Goal: Information Seeking & Learning: Learn about a topic

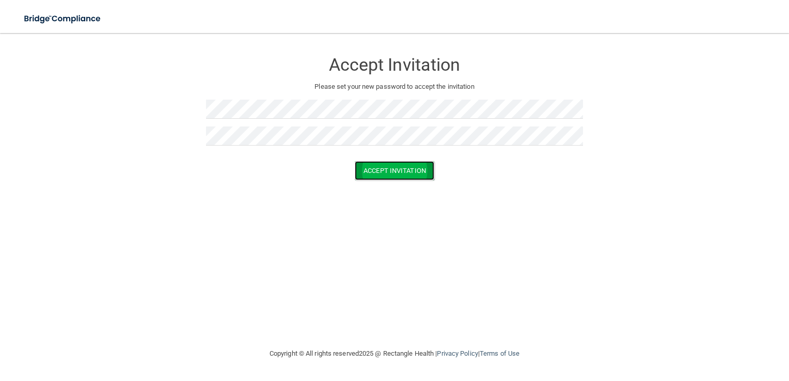
click at [372, 173] on button "Accept Invitation" at bounding box center [395, 170] width 80 height 19
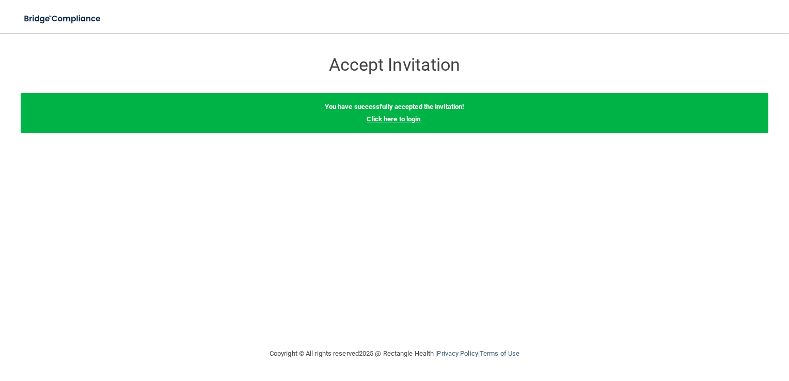
click at [397, 122] on link "Click here to login" at bounding box center [394, 119] width 54 height 8
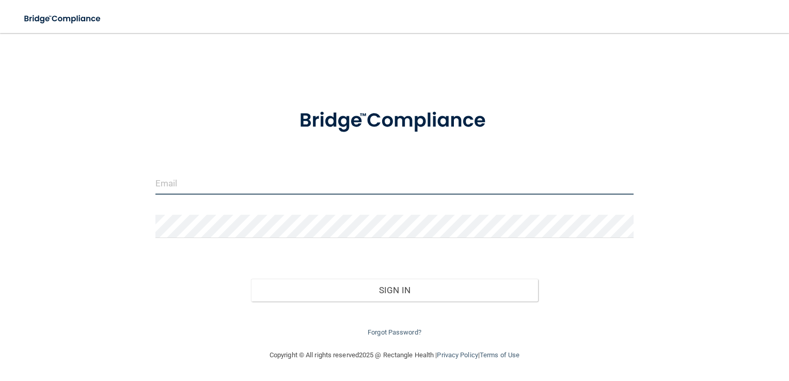
click at [209, 175] on input "email" at bounding box center [395, 183] width 479 height 23
type input "[PERSON_NAME][EMAIL_ADDRESS][DOMAIN_NAME]"
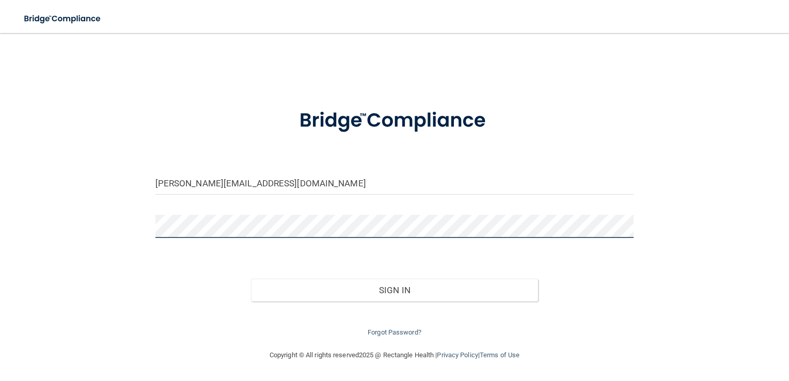
click at [251, 279] on button "Sign In" at bounding box center [394, 290] width 287 height 23
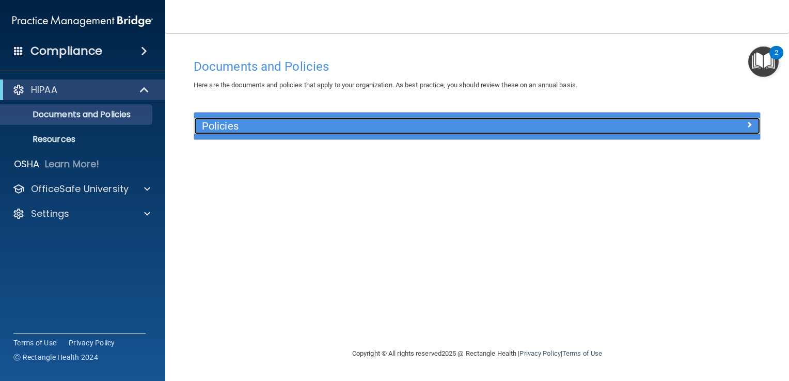
click at [743, 128] on div at bounding box center [690, 124] width 142 height 12
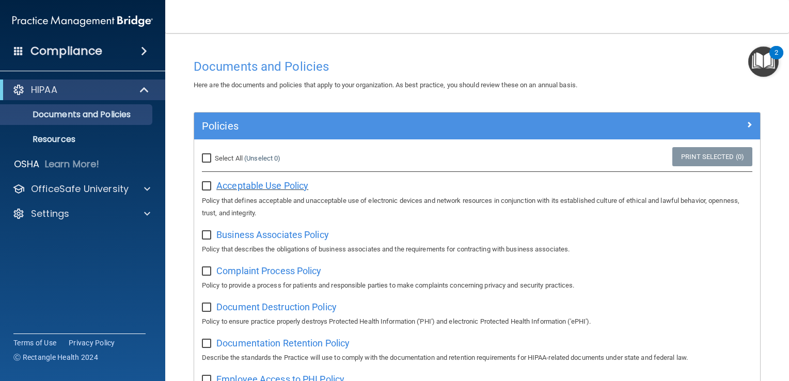
click at [231, 185] on span "Acceptable Use Policy" at bounding box center [262, 185] width 92 height 11
click at [210, 158] on input "Select All (Unselect 0) Unselect All" at bounding box center [208, 158] width 12 height 8
checkbox input "true"
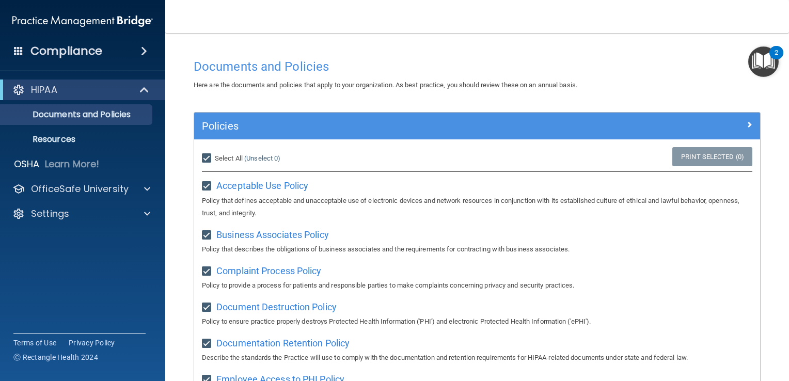
checkbox input "true"
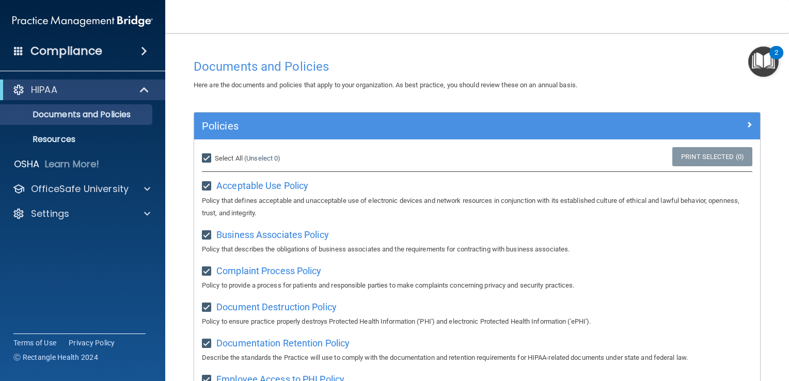
checkbox input "true"
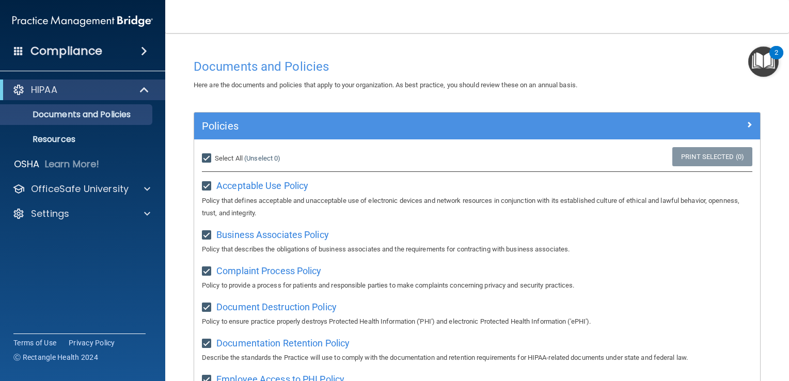
checkbox input "true"
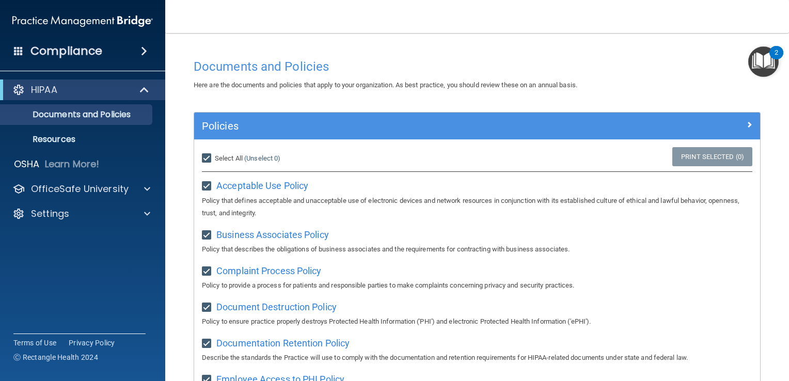
checkbox input "true"
click at [102, 97] on div "HIPAA" at bounding box center [82, 90] width 165 height 21
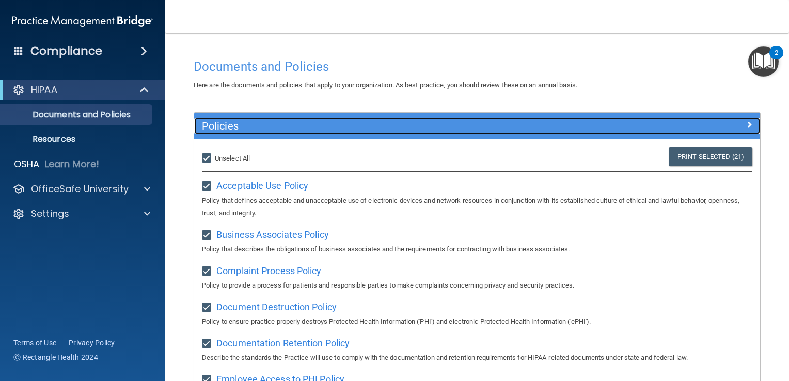
click at [434, 127] on h5 "Policies" at bounding box center [406, 125] width 409 height 11
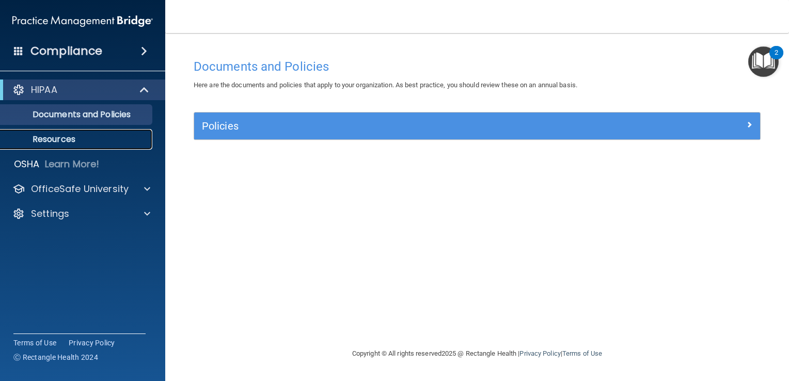
click at [101, 133] on link "Resources" at bounding box center [71, 139] width 163 height 21
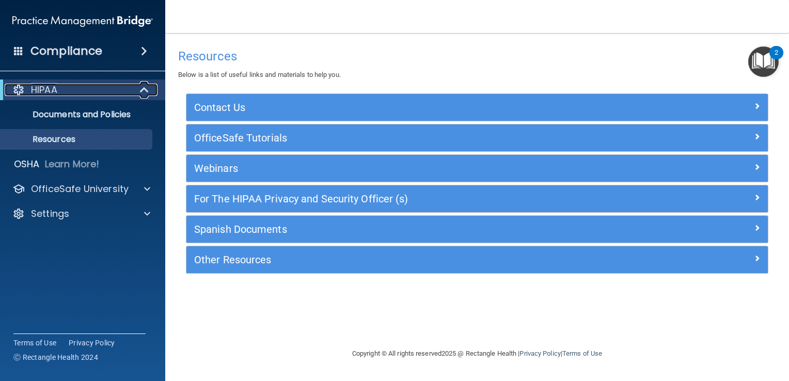
click at [146, 85] on span at bounding box center [145, 90] width 9 height 12
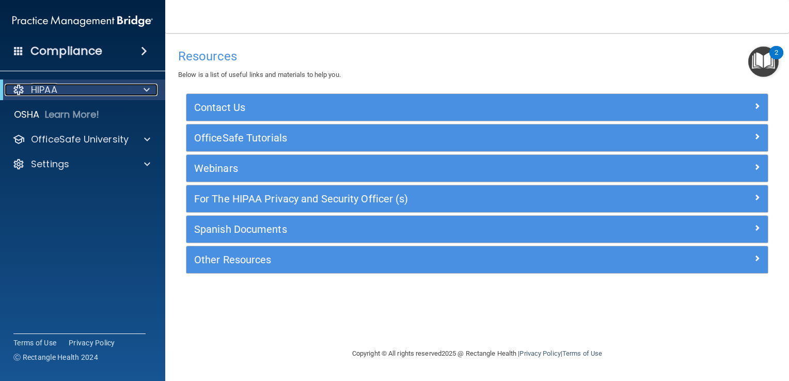
click at [146, 85] on span at bounding box center [147, 90] width 6 height 12
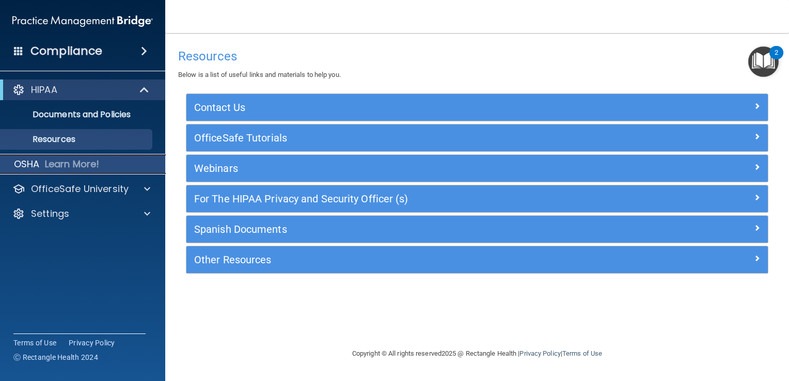
click at [85, 164] on p "Learn More!" at bounding box center [72, 164] width 55 height 12
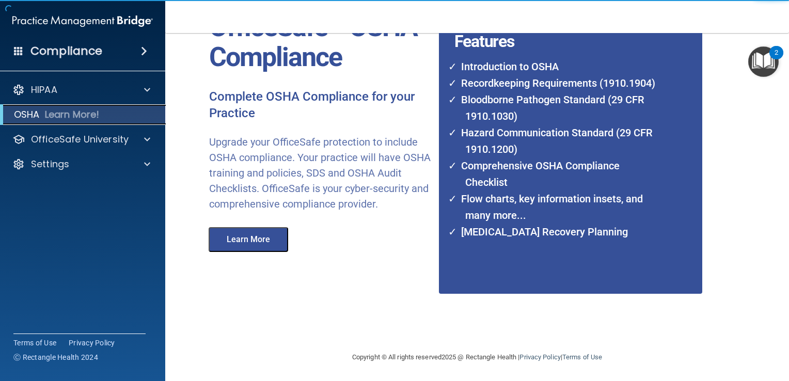
scroll to position [79, 0]
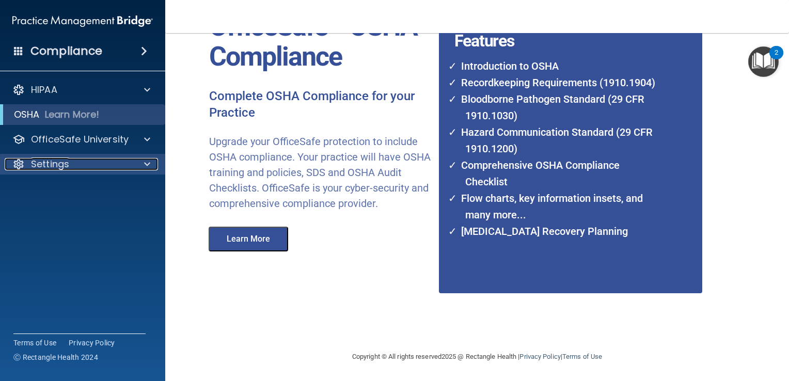
click at [99, 167] on div "Settings" at bounding box center [69, 164] width 128 height 12
click at [143, 50] on span at bounding box center [144, 51] width 6 height 12
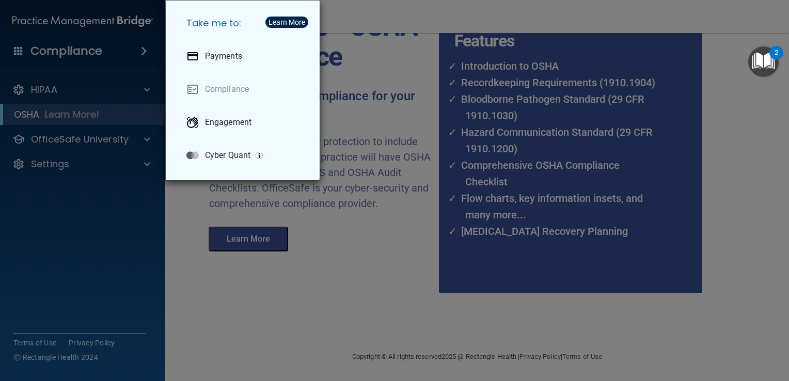
click at [143, 50] on div "Take me to: Payments Compliance Engagement Cyber Quant" at bounding box center [394, 190] width 789 height 381
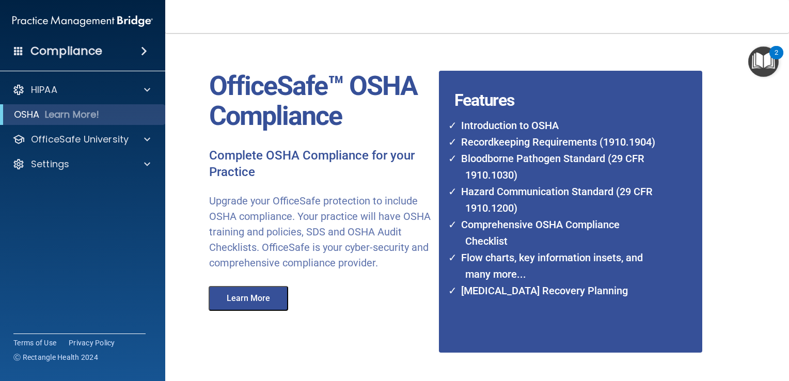
scroll to position [0, 0]
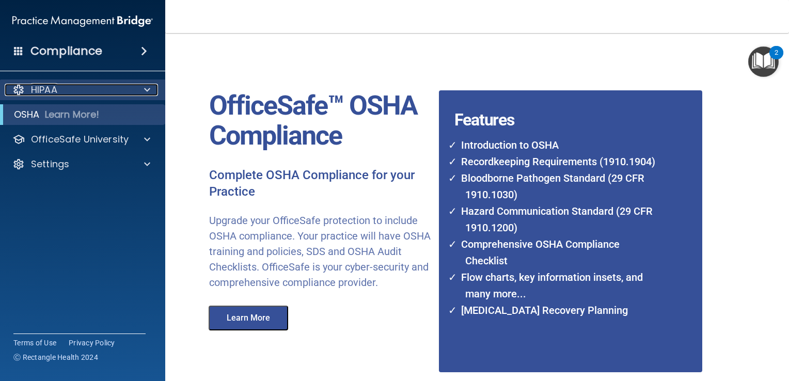
click at [75, 89] on div "HIPAA" at bounding box center [69, 90] width 128 height 12
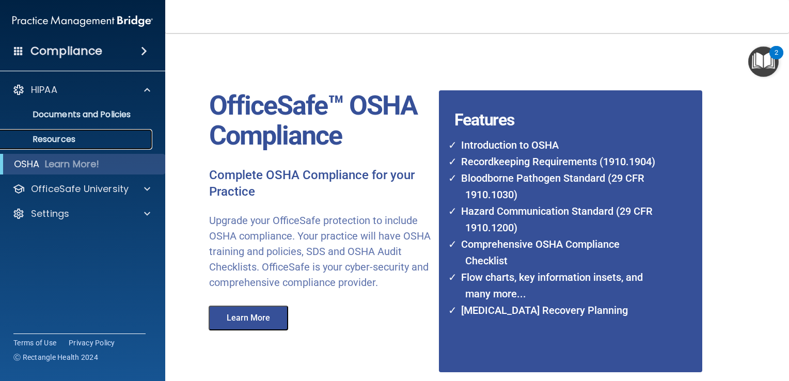
click at [61, 144] on p "Resources" at bounding box center [77, 139] width 141 height 10
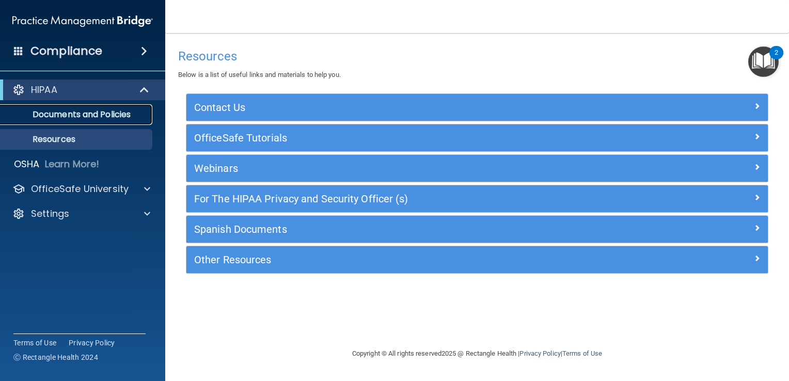
click at [64, 122] on link "Documents and Policies" at bounding box center [71, 114] width 163 height 21
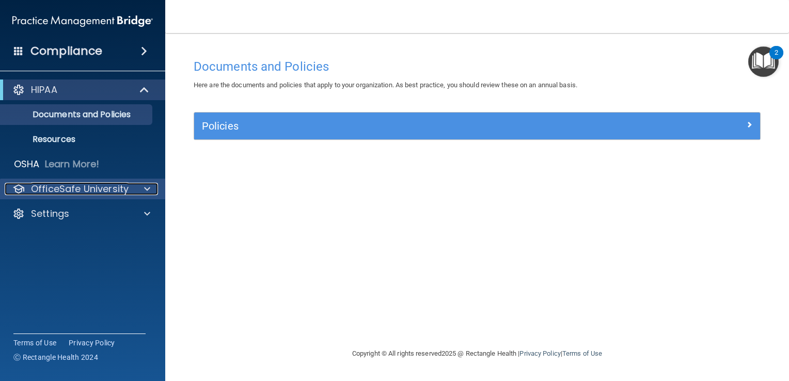
click at [92, 193] on p "OfficeSafe University" at bounding box center [80, 189] width 98 height 12
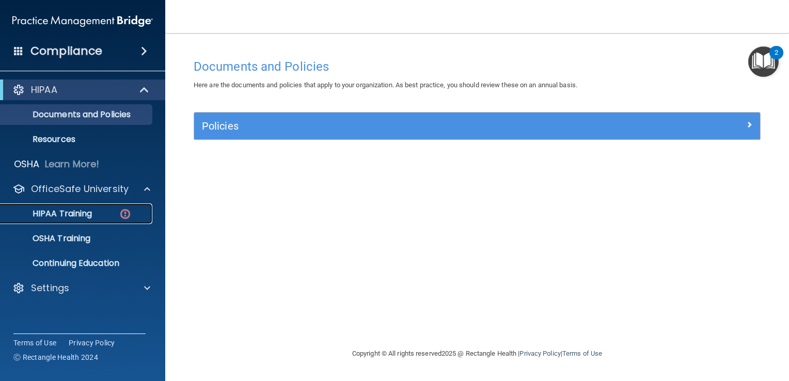
click at [83, 218] on p "HIPAA Training" at bounding box center [49, 214] width 85 height 10
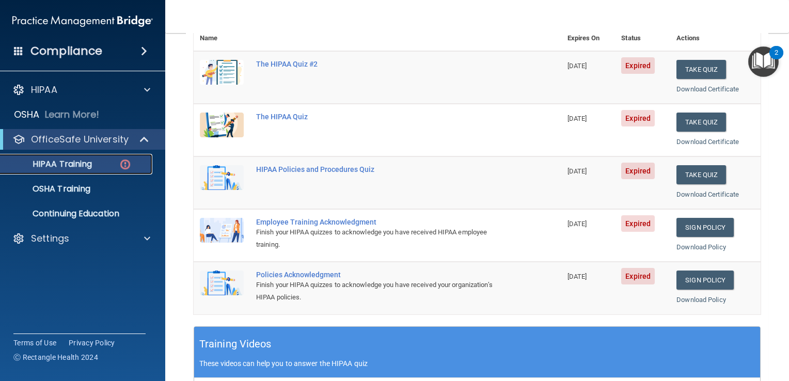
scroll to position [155, 0]
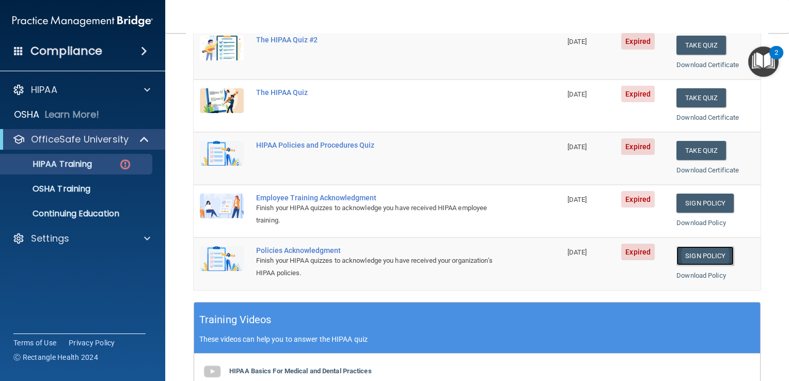
click at [706, 259] on link "Sign Policy" at bounding box center [705, 255] width 57 height 19
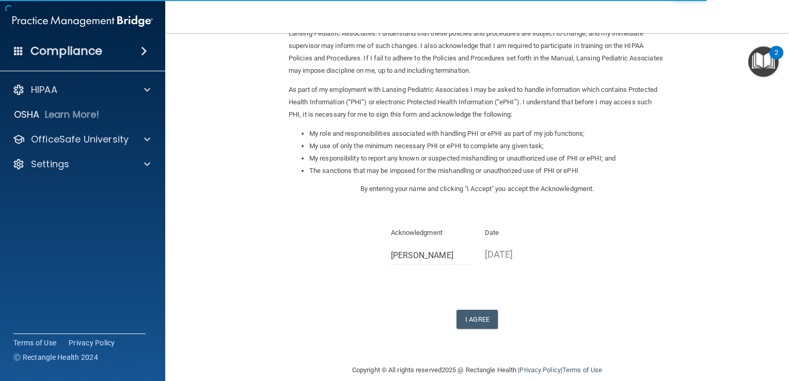
scroll to position [91, 0]
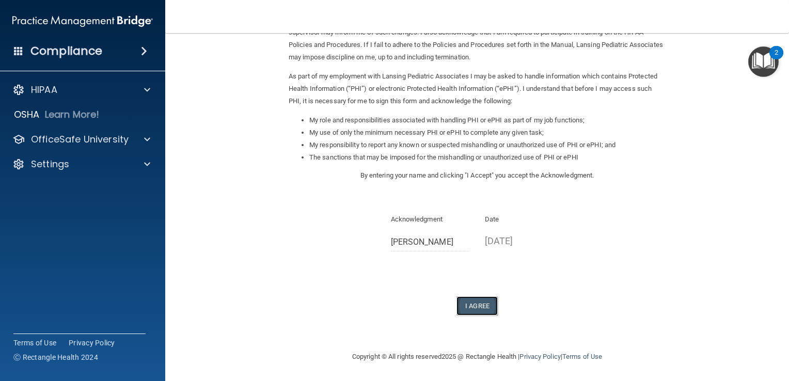
click at [468, 309] on button "I Agree" at bounding box center [477, 306] width 41 height 19
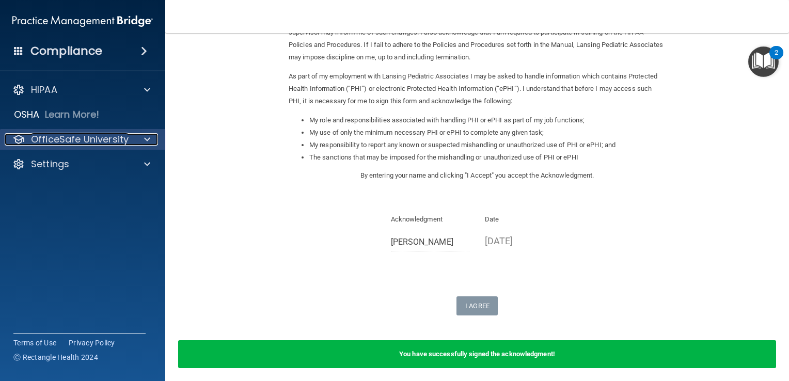
click at [105, 144] on p "OfficeSafe University" at bounding box center [80, 139] width 98 height 12
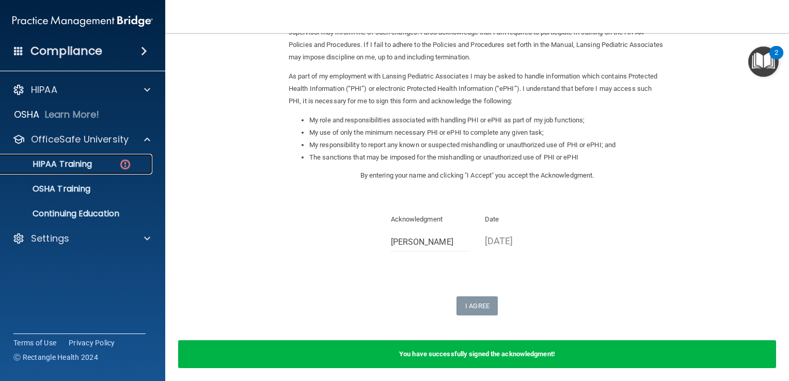
click at [95, 160] on div "HIPAA Training" at bounding box center [77, 164] width 141 height 10
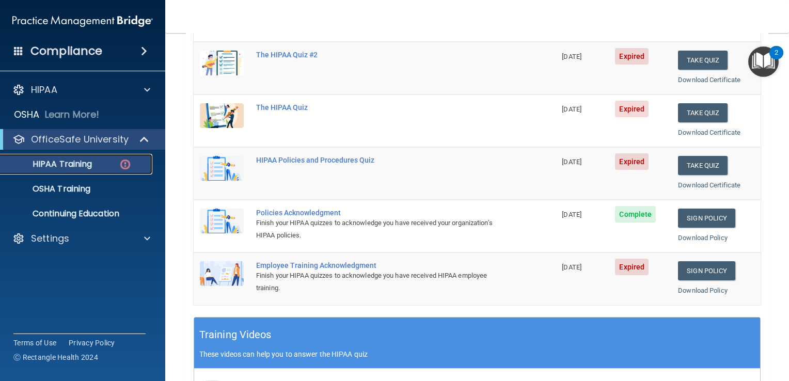
scroll to position [136, 0]
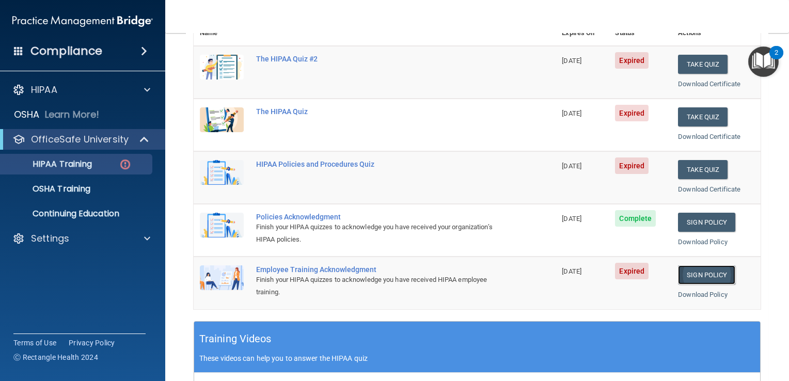
click at [686, 276] on link "Sign Policy" at bounding box center [706, 275] width 57 height 19
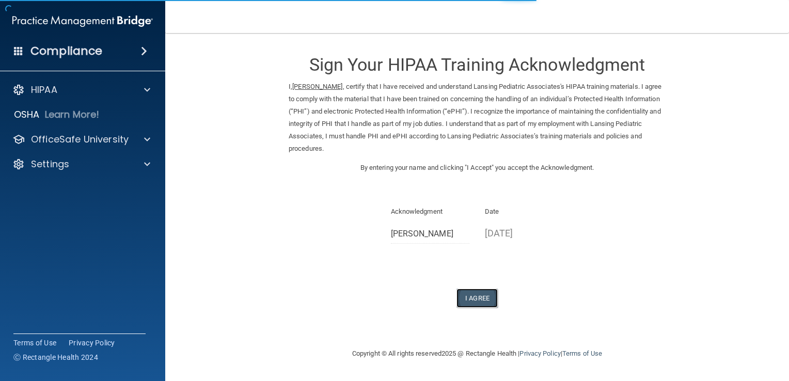
click at [482, 297] on button "I Agree" at bounding box center [477, 298] width 41 height 19
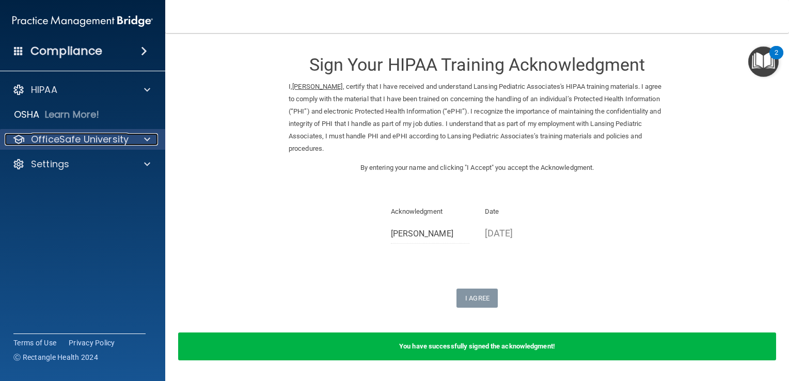
click at [71, 135] on p "OfficeSafe University" at bounding box center [80, 139] width 98 height 12
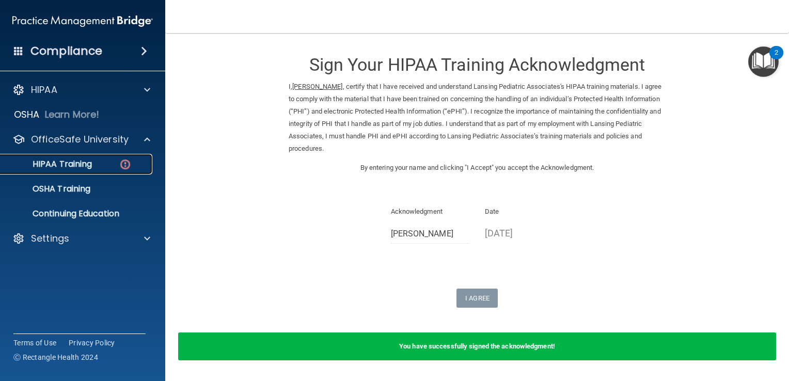
click at [72, 159] on p "HIPAA Training" at bounding box center [49, 164] width 85 height 10
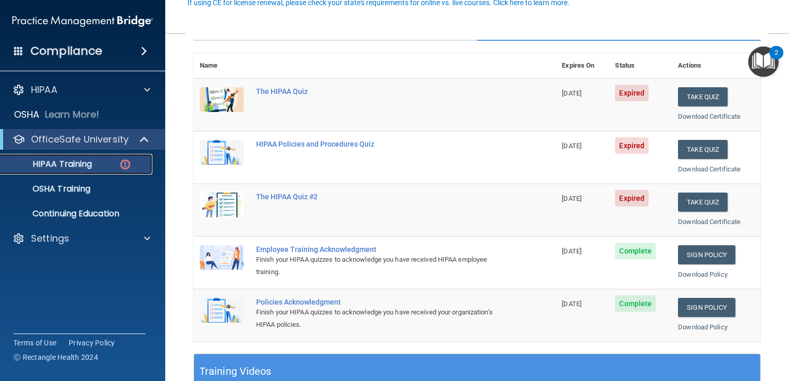
scroll to position [52, 0]
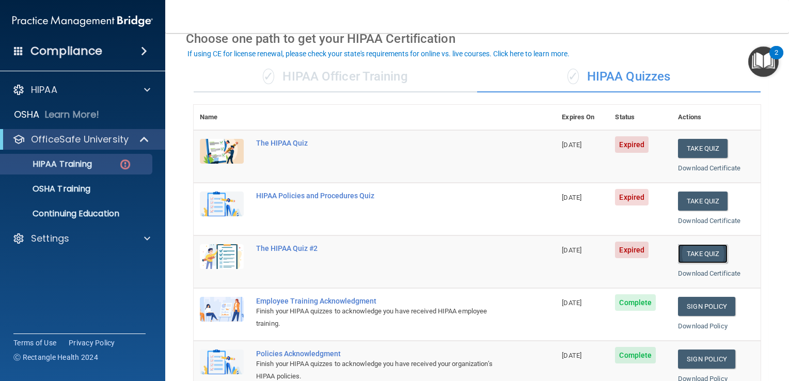
click at [701, 245] on button "Take Quiz" at bounding box center [703, 253] width 50 height 19
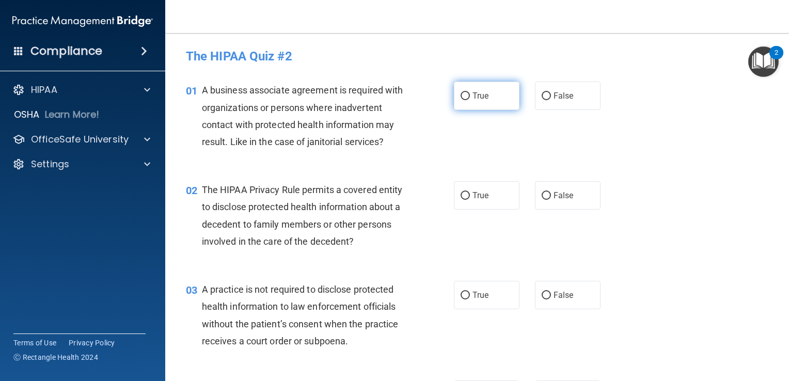
click at [476, 100] on span "True" at bounding box center [481, 96] width 16 height 10
click at [470, 100] on input "True" at bounding box center [465, 96] width 9 height 8
radio input "true"
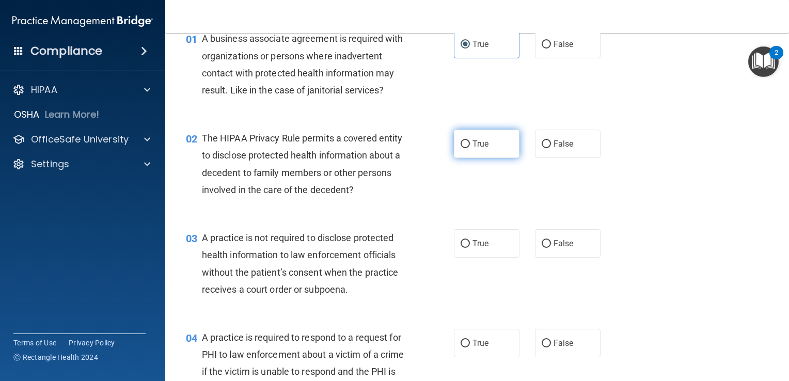
click at [464, 142] on input "True" at bounding box center [465, 145] width 9 height 8
radio input "true"
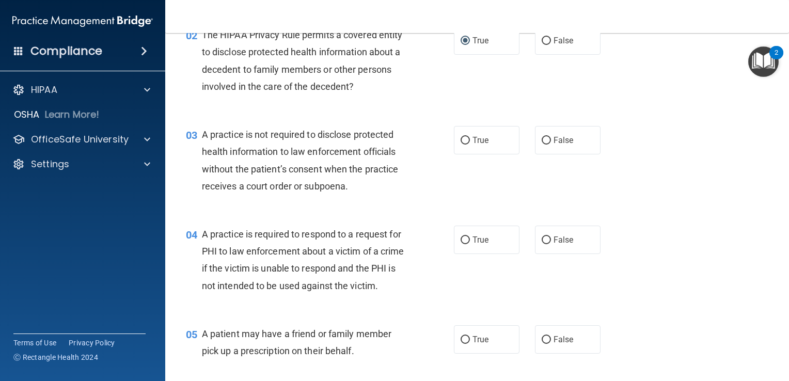
scroll to position [207, 0]
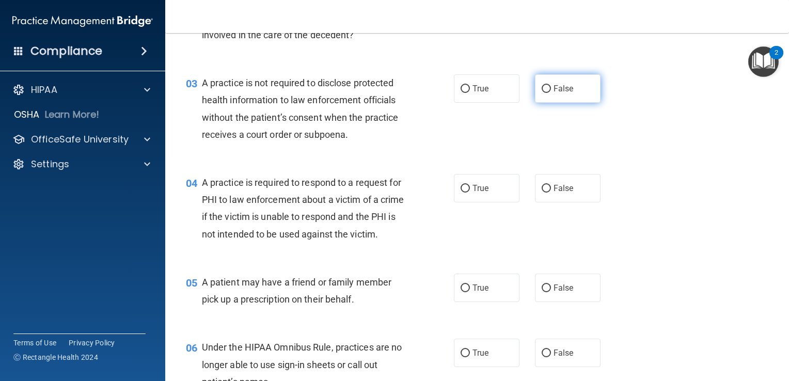
click at [555, 88] on span "False" at bounding box center [564, 89] width 20 height 10
click at [551, 88] on input "False" at bounding box center [546, 89] width 9 height 8
radio input "true"
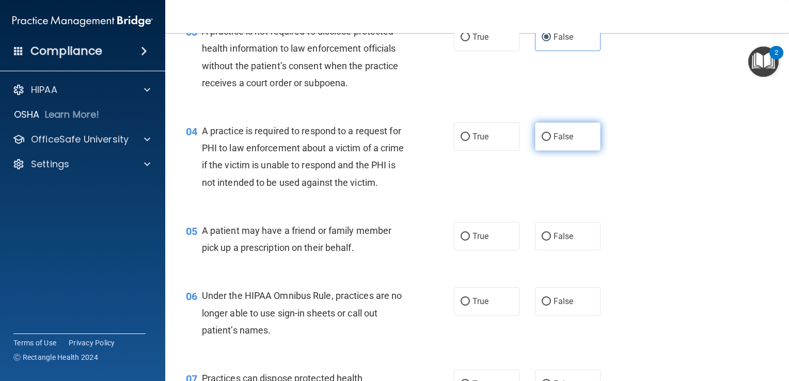
click at [545, 142] on label "False" at bounding box center [568, 136] width 66 height 28
click at [545, 141] on input "False" at bounding box center [546, 137] width 9 height 8
radio input "true"
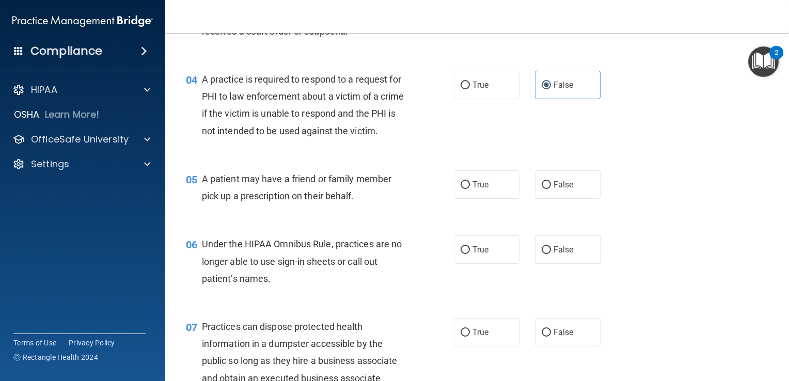
scroll to position [362, 0]
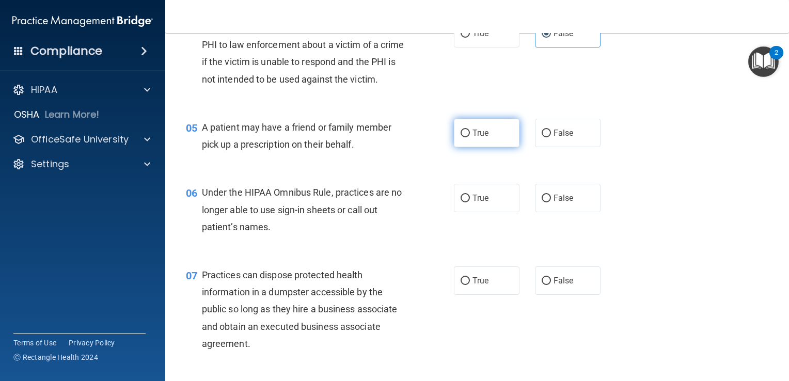
click at [488, 147] on label "True" at bounding box center [487, 133] width 66 height 28
click at [470, 137] on input "True" at bounding box center [465, 134] width 9 height 8
radio input "true"
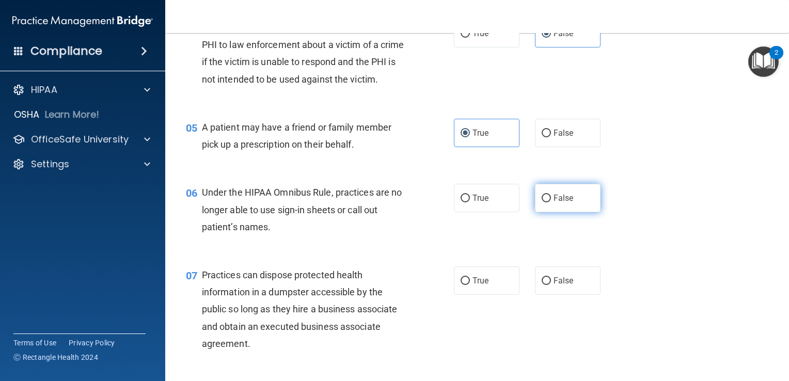
click at [544, 212] on label "False" at bounding box center [568, 198] width 66 height 28
click at [544, 203] on input "False" at bounding box center [546, 199] width 9 height 8
radio input "true"
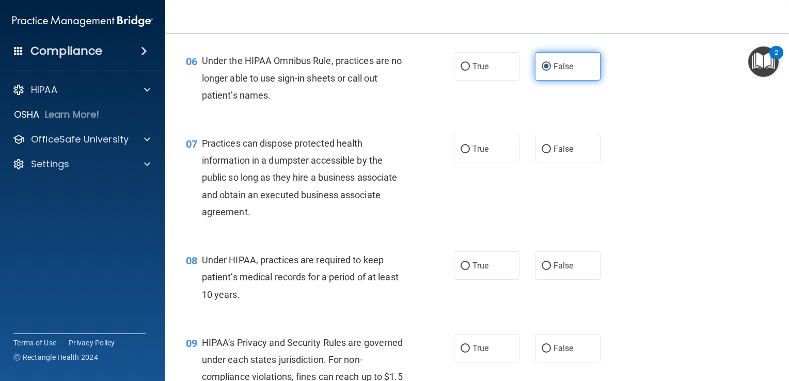
scroll to position [517, 0]
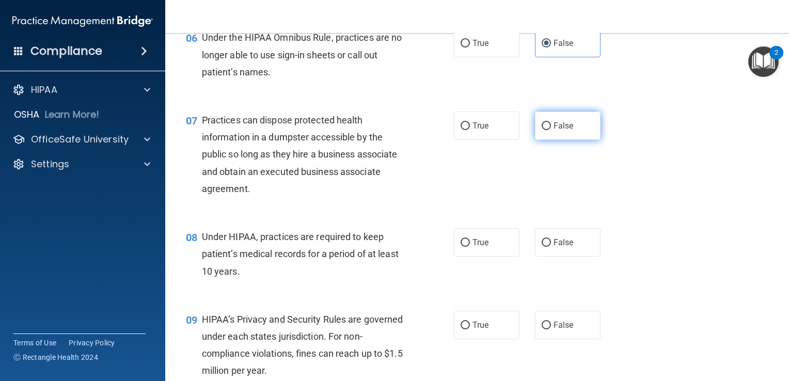
click at [554, 131] on span "False" at bounding box center [564, 126] width 20 height 10
click at [549, 130] on input "False" at bounding box center [546, 126] width 9 height 8
radio input "true"
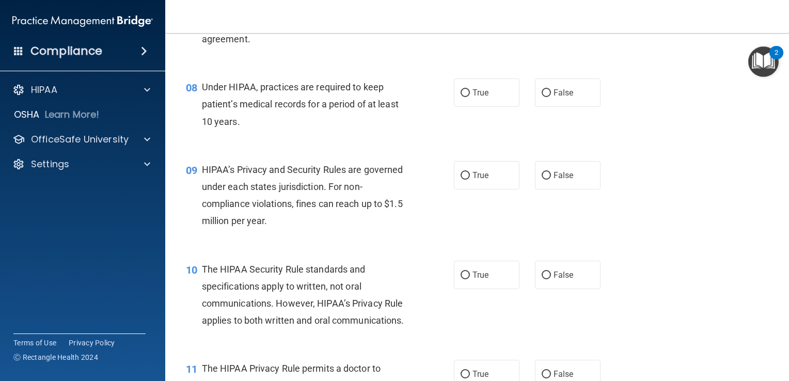
scroll to position [672, 0]
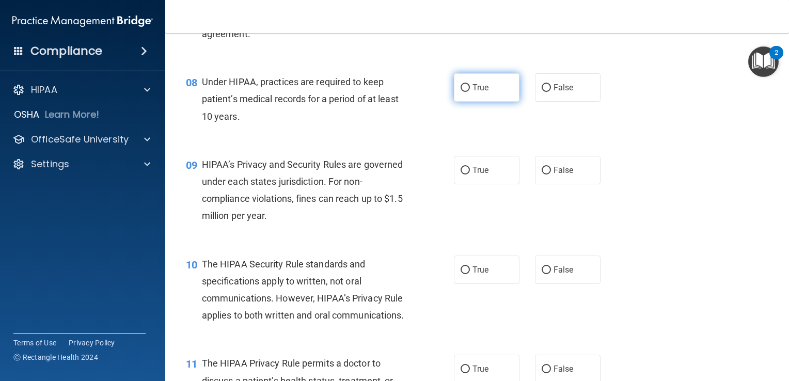
click at [488, 102] on label "True" at bounding box center [487, 87] width 66 height 28
click at [470, 92] on input "True" at bounding box center [465, 88] width 9 height 8
radio input "true"
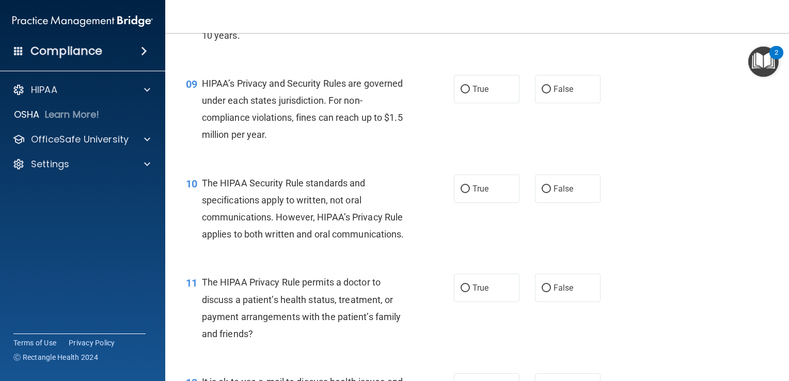
scroll to position [775, 0]
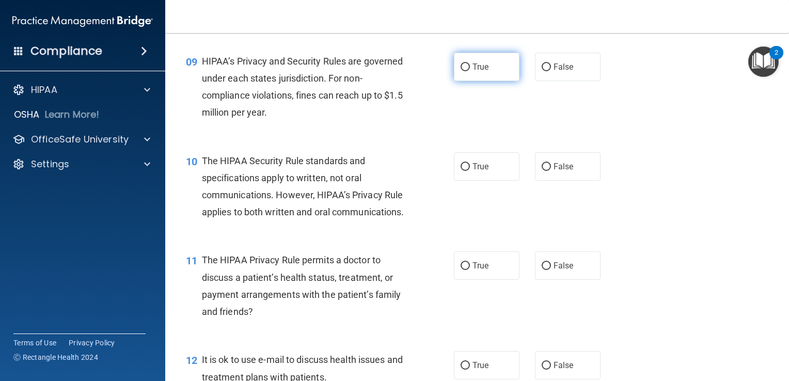
click at [494, 81] on label "True" at bounding box center [487, 67] width 66 height 28
click at [470, 71] on input "True" at bounding box center [465, 68] width 9 height 8
radio input "true"
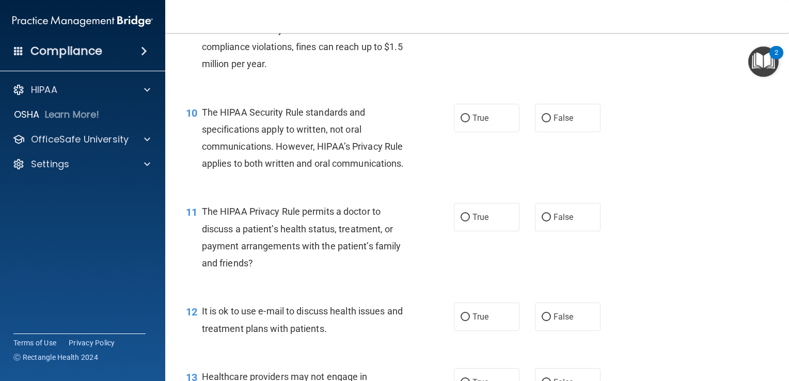
scroll to position [878, 0]
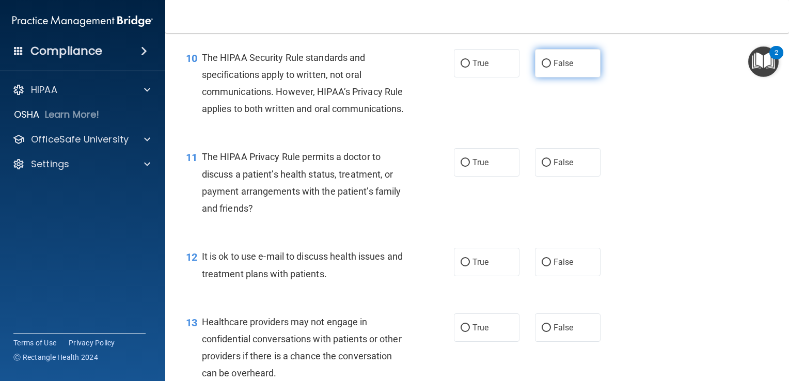
click at [536, 77] on label "False" at bounding box center [568, 63] width 66 height 28
click at [542, 68] on input "False" at bounding box center [546, 64] width 9 height 8
radio input "true"
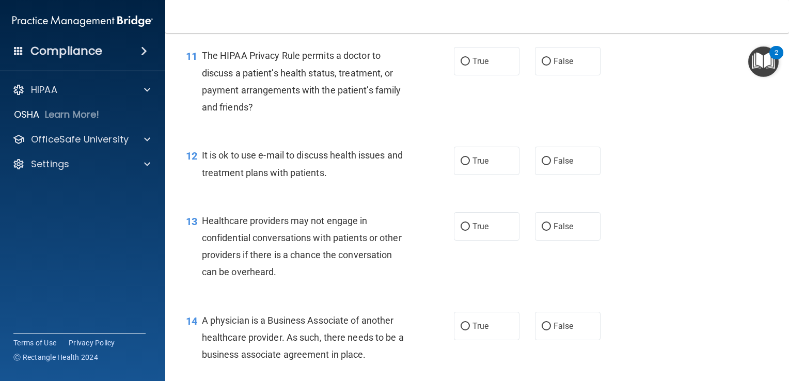
scroll to position [982, 0]
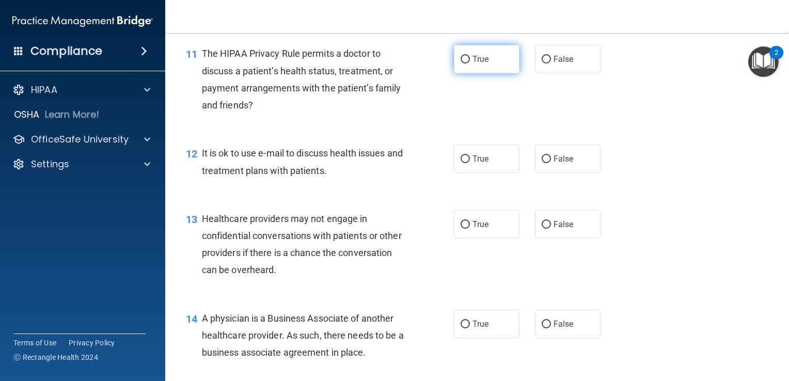
click at [508, 73] on label "True" at bounding box center [487, 59] width 66 height 28
click at [470, 64] on input "True" at bounding box center [465, 60] width 9 height 8
radio input "true"
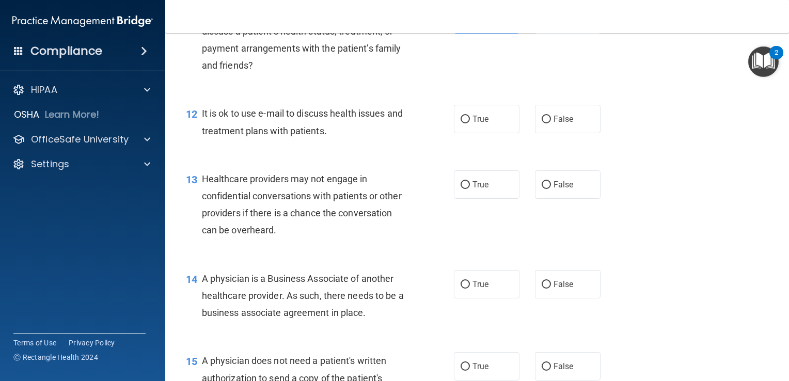
scroll to position [1085, 0]
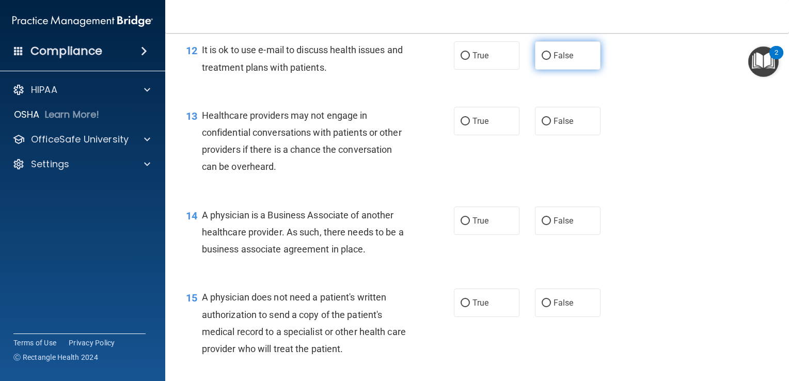
click at [575, 70] on label "False" at bounding box center [568, 55] width 66 height 28
click at [551, 60] on input "False" at bounding box center [546, 56] width 9 height 8
radio input "true"
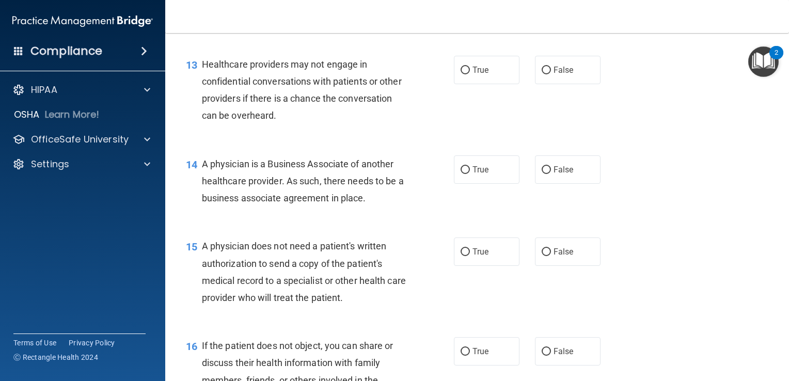
scroll to position [1137, 0]
click at [490, 84] on label "True" at bounding box center [487, 69] width 66 height 28
click at [470, 74] on input "True" at bounding box center [465, 70] width 9 height 8
radio input "true"
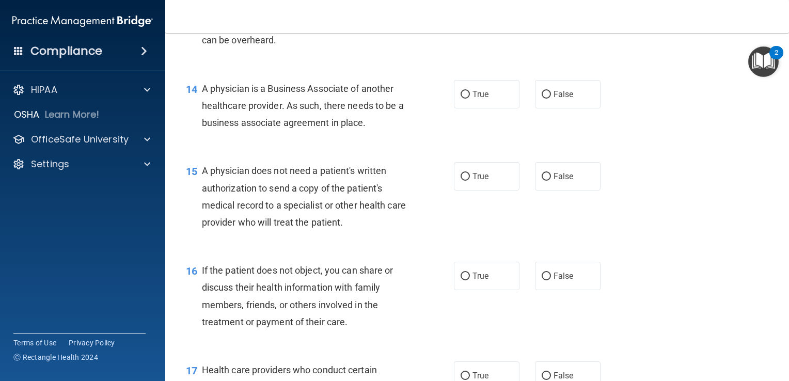
scroll to position [1240, 0]
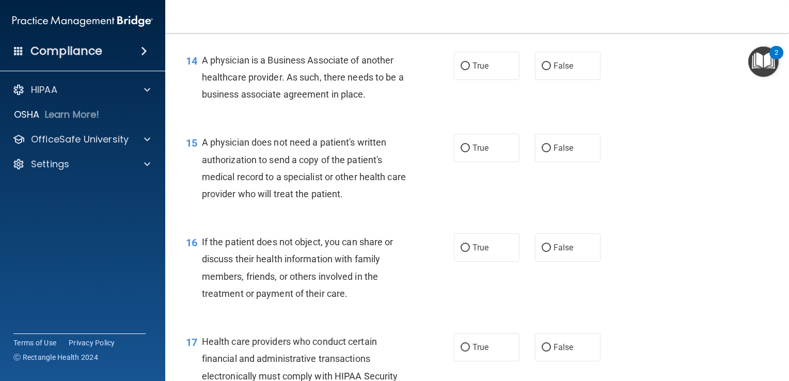
click at [490, 80] on label "True" at bounding box center [487, 66] width 66 height 28
click at [470, 70] on input "True" at bounding box center [465, 67] width 9 height 8
radio input "true"
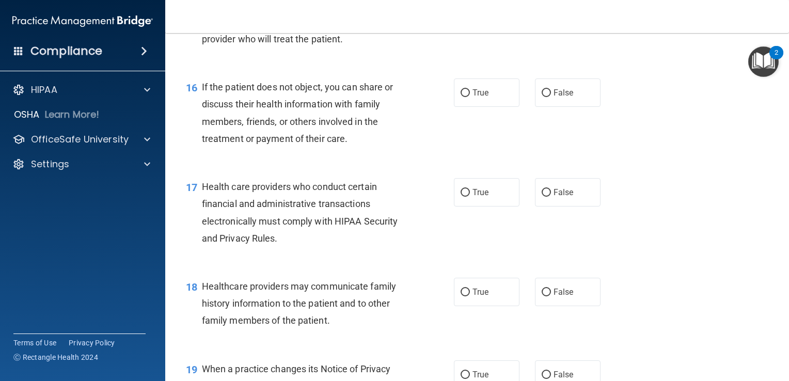
scroll to position [1343, 0]
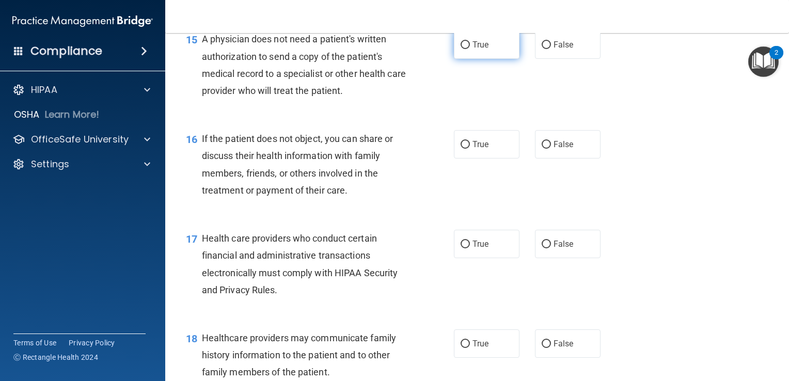
click at [483, 59] on label "True" at bounding box center [487, 44] width 66 height 28
click at [470, 49] on input "True" at bounding box center [465, 45] width 9 height 8
radio input "true"
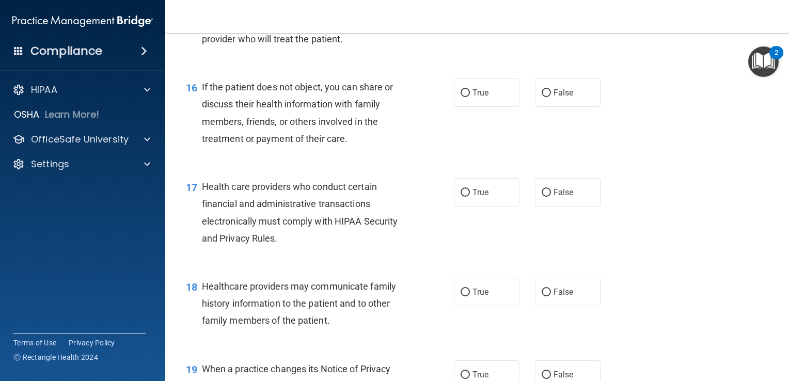
scroll to position [1447, 0]
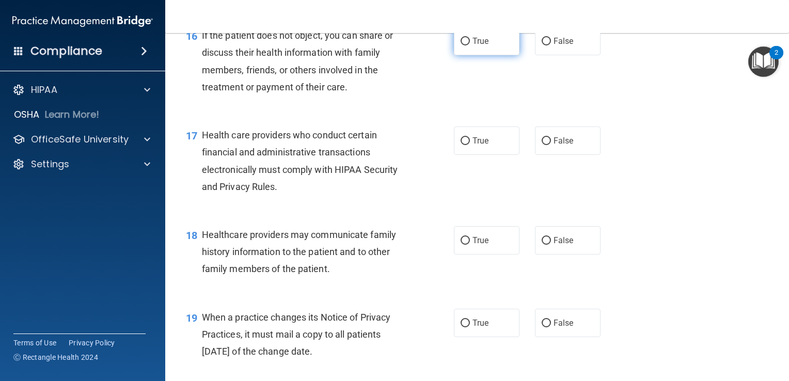
click at [502, 55] on label "True" at bounding box center [487, 41] width 66 height 28
click at [470, 45] on input "True" at bounding box center [465, 42] width 9 height 8
radio input "true"
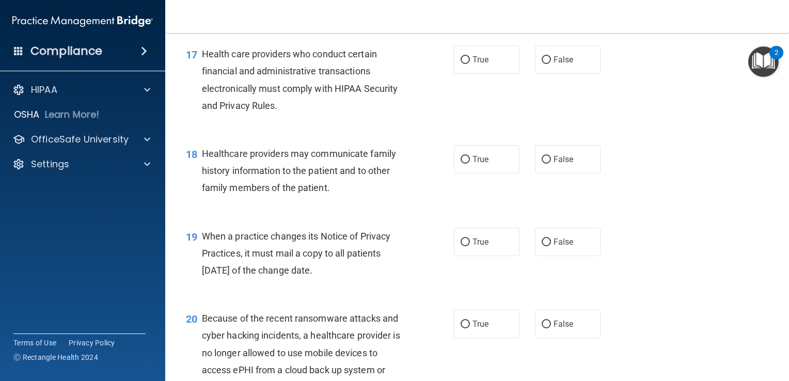
scroll to position [1550, 0]
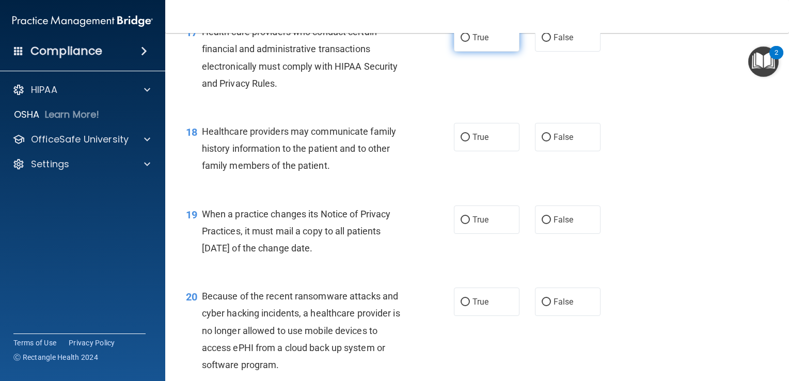
click at [481, 42] on span "True" at bounding box center [481, 38] width 16 height 10
click at [470, 42] on input "True" at bounding box center [465, 38] width 9 height 8
radio input "true"
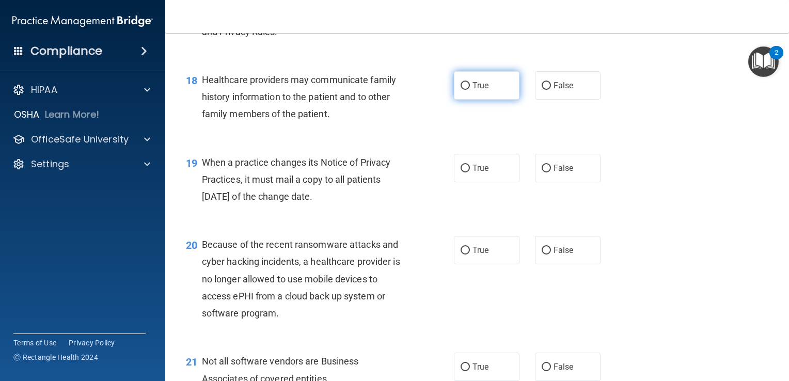
click at [502, 100] on label "True" at bounding box center [487, 85] width 66 height 28
click at [470, 90] on input "True" at bounding box center [465, 86] width 9 height 8
radio input "true"
click at [560, 100] on label "False" at bounding box center [568, 85] width 66 height 28
click at [551, 90] on input "False" at bounding box center [546, 86] width 9 height 8
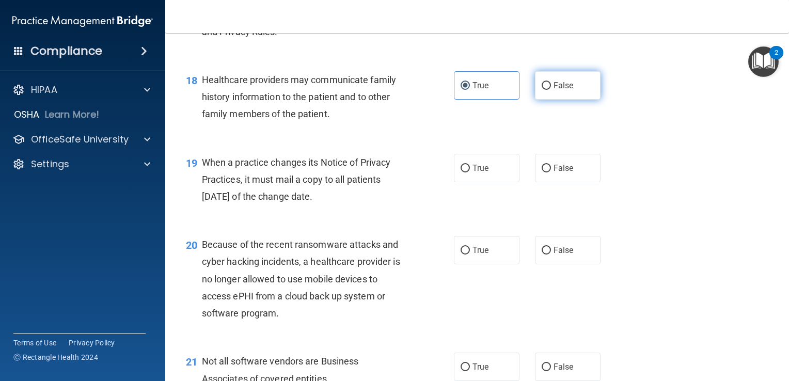
radio input "true"
radio input "false"
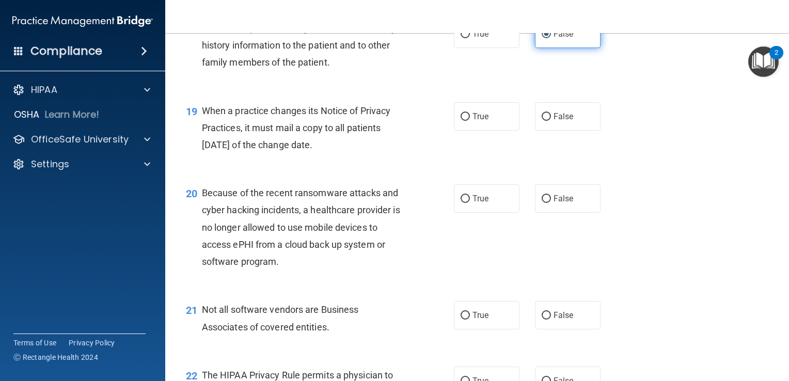
scroll to position [1705, 0]
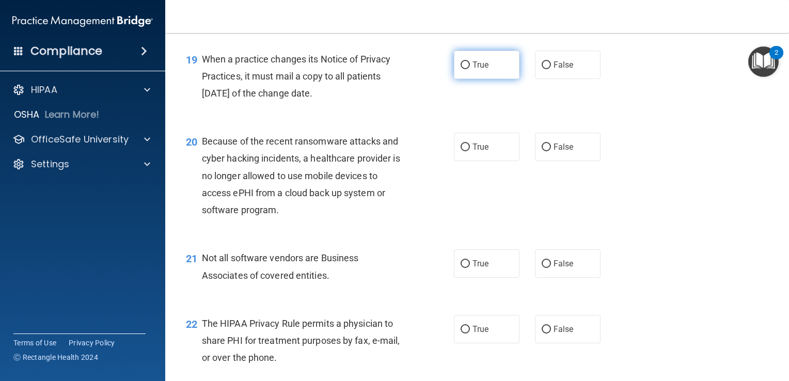
click at [462, 79] on label "True" at bounding box center [487, 65] width 66 height 28
click at [462, 69] on input "True" at bounding box center [465, 65] width 9 height 8
radio input "true"
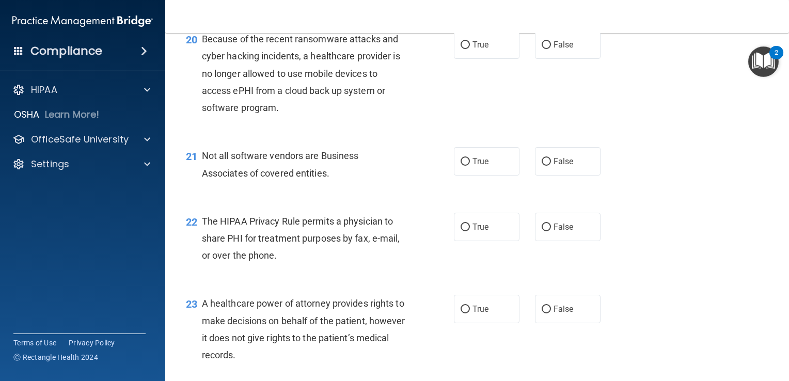
scroll to position [1808, 0]
click at [552, 58] on label "False" at bounding box center [568, 43] width 66 height 28
click at [551, 48] on input "False" at bounding box center [546, 44] width 9 height 8
radio input "true"
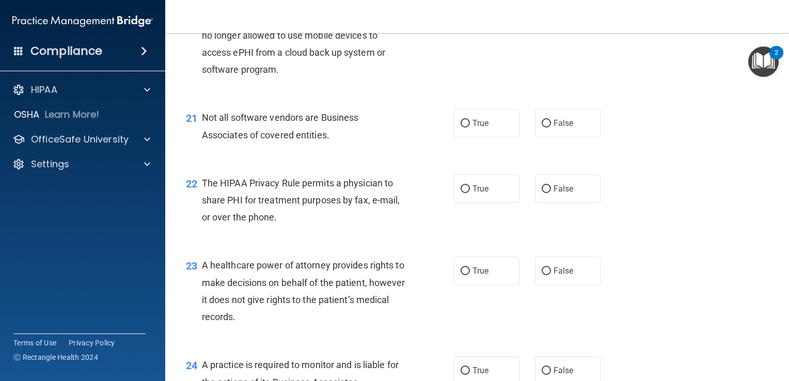
scroll to position [1912, 0]
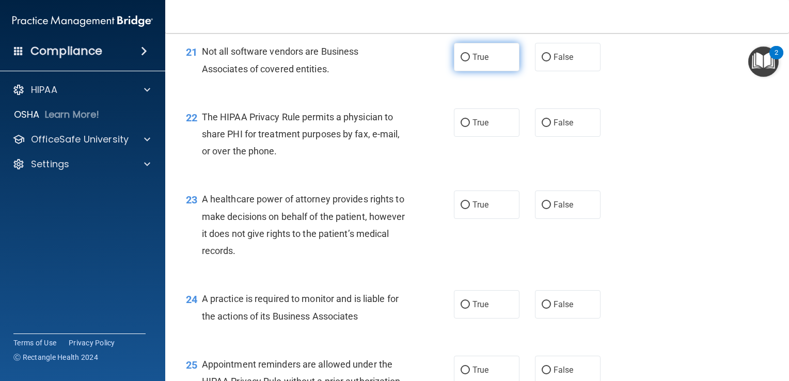
click at [476, 71] on label "True" at bounding box center [487, 57] width 66 height 28
click at [470, 61] on input "True" at bounding box center [465, 58] width 9 height 8
radio input "true"
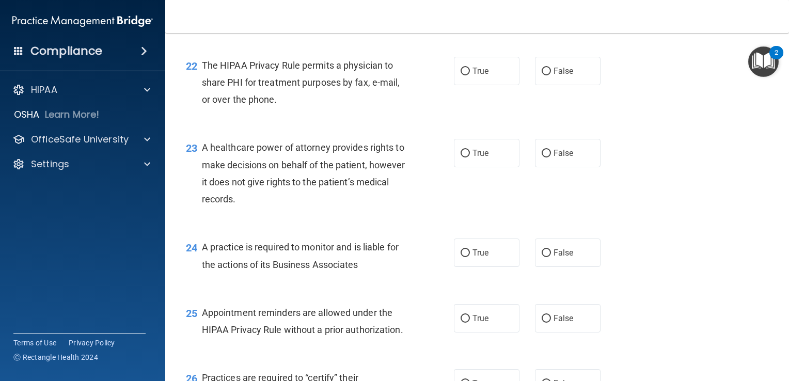
click at [476, 85] on label "True" at bounding box center [487, 71] width 66 height 28
click at [470, 75] on input "True" at bounding box center [465, 72] width 9 height 8
radio input "true"
click at [546, 75] on input "False" at bounding box center [546, 72] width 9 height 8
radio input "true"
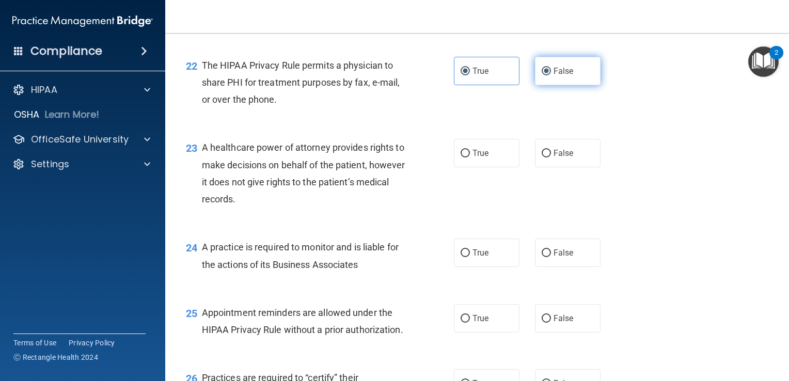
radio input "false"
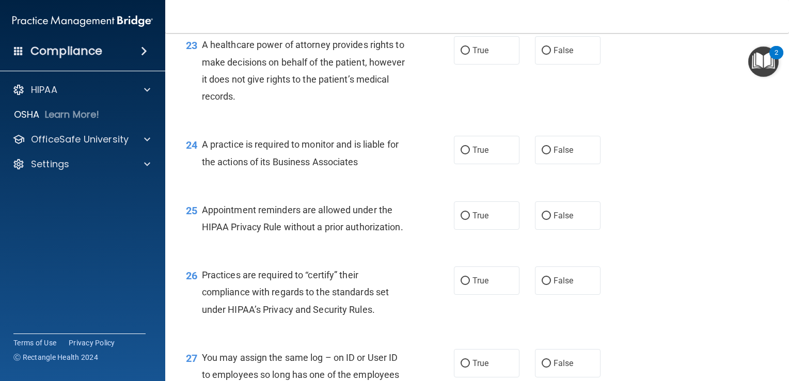
scroll to position [2067, 0]
click at [560, 55] on span "False" at bounding box center [564, 50] width 20 height 10
click at [551, 54] on input "False" at bounding box center [546, 50] width 9 height 8
radio input "true"
click at [506, 64] on label "True" at bounding box center [487, 50] width 66 height 28
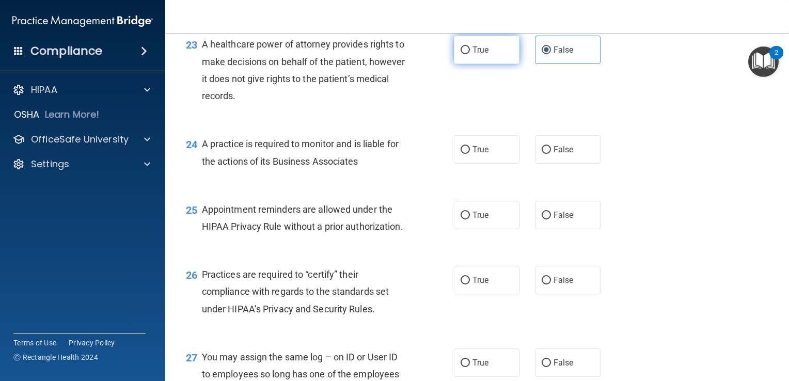
click at [470, 54] on input "True" at bounding box center [465, 50] width 9 height 8
radio input "true"
radio input "false"
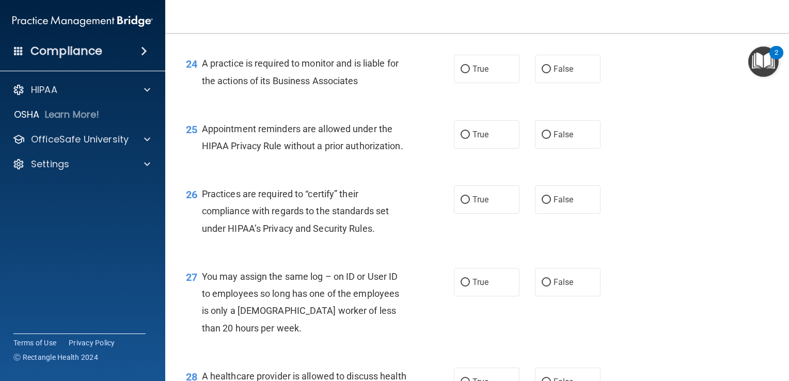
scroll to position [2170, 0]
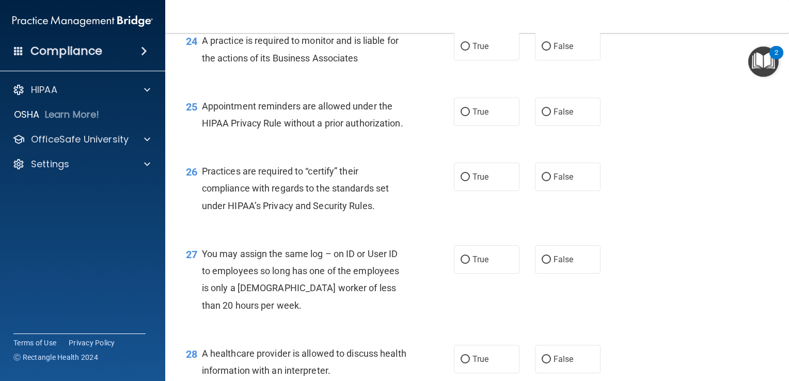
click at [506, 60] on label "True" at bounding box center [487, 46] width 66 height 28
click at [470, 51] on input "True" at bounding box center [465, 47] width 9 height 8
radio input "true"
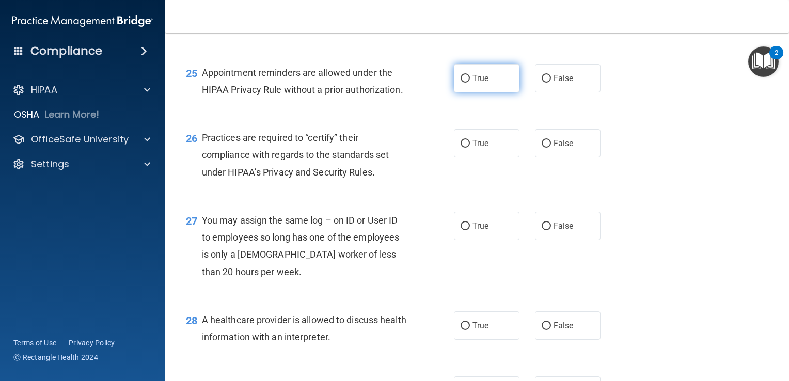
scroll to position [2222, 0]
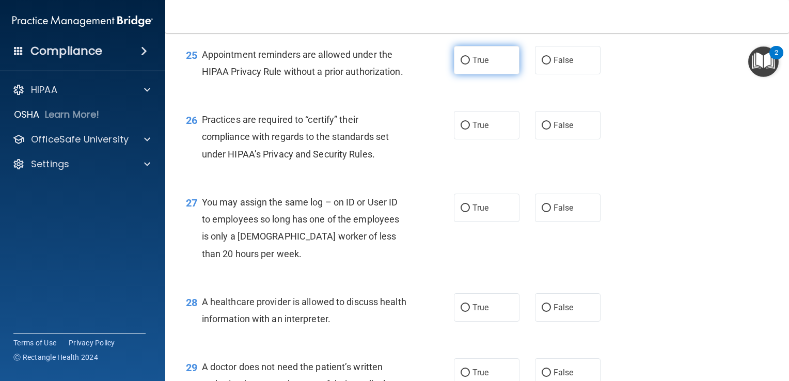
click at [474, 74] on label "True" at bounding box center [487, 60] width 66 height 28
click at [470, 65] on input "True" at bounding box center [465, 61] width 9 height 8
radio input "true"
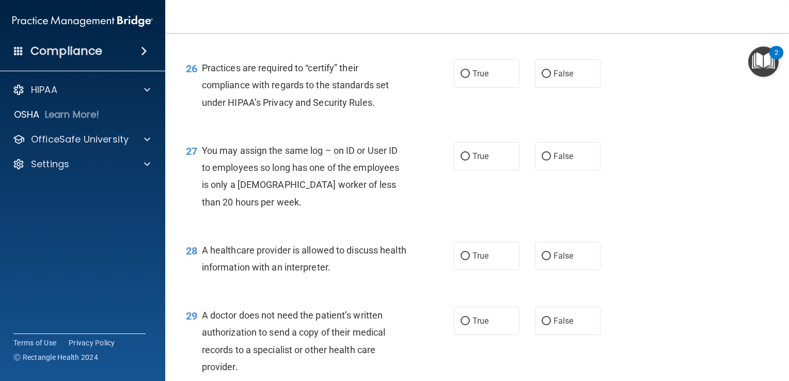
scroll to position [2325, 0]
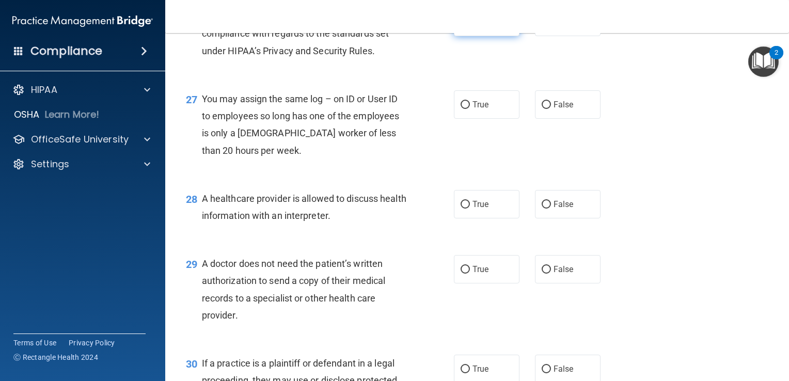
click at [493, 36] on label "True" at bounding box center [487, 22] width 66 height 28
click at [470, 26] on input "True" at bounding box center [465, 23] width 9 height 8
radio input "true"
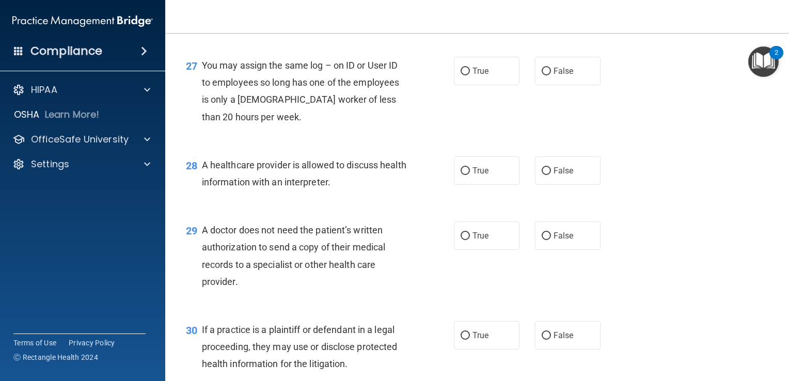
scroll to position [2377, 0]
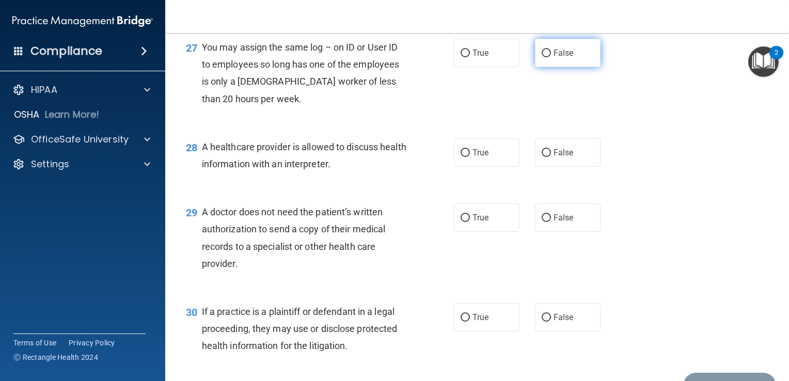
click at [542, 57] on input "False" at bounding box center [546, 54] width 9 height 8
radio input "true"
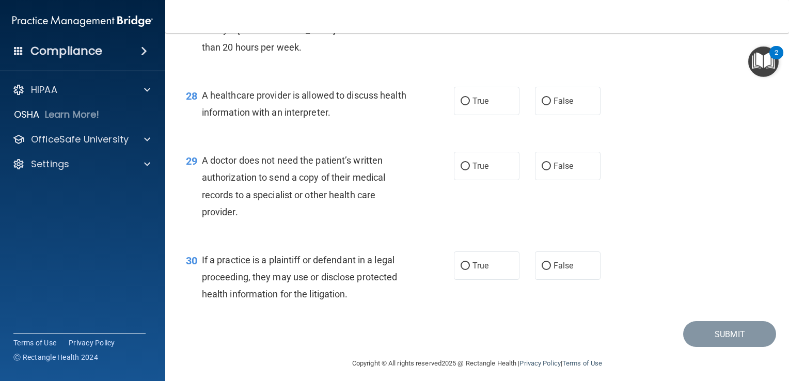
scroll to position [2480, 0]
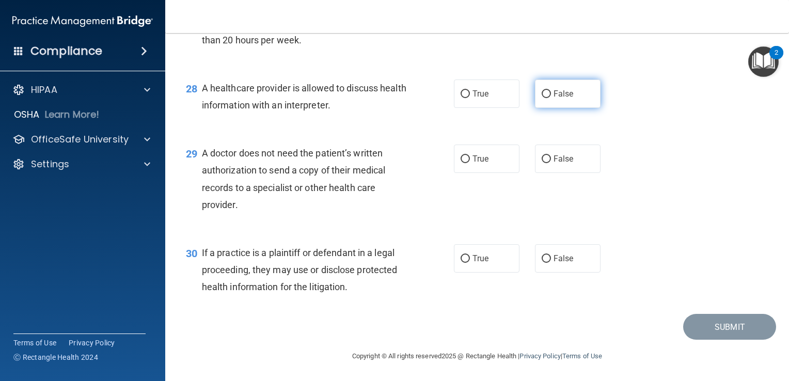
click at [542, 98] on input "False" at bounding box center [546, 94] width 9 height 8
radio input "true"
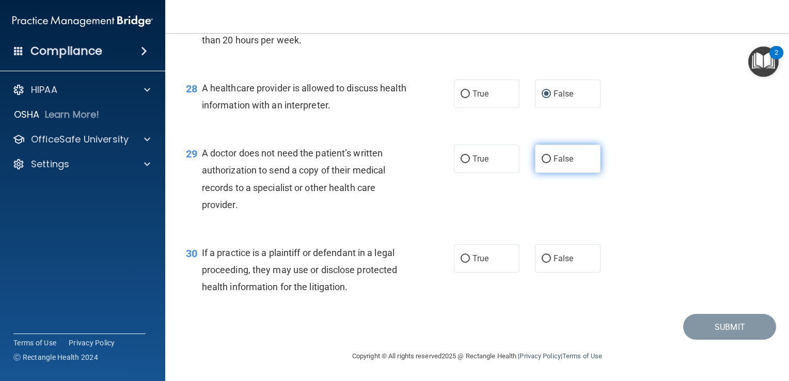
click at [552, 172] on label "False" at bounding box center [568, 159] width 66 height 28
click at [551, 163] on input "False" at bounding box center [546, 160] width 9 height 8
radio input "true"
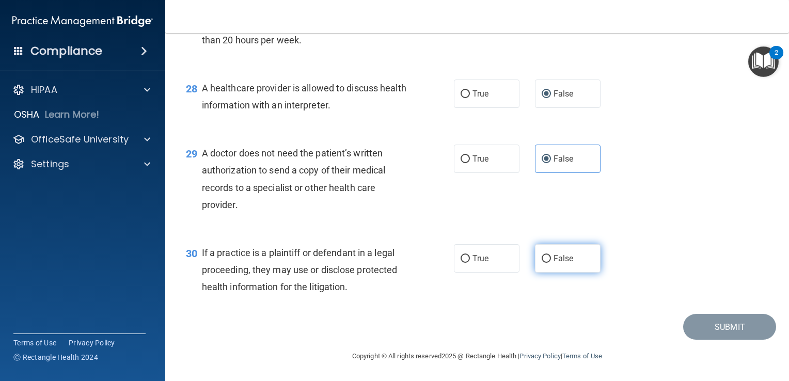
drag, startPoint x: 552, startPoint y: 254, endPoint x: 602, endPoint y: 272, distance: 53.5
click at [554, 254] on span "False" at bounding box center [564, 259] width 20 height 10
click at [551, 255] on input "False" at bounding box center [546, 259] width 9 height 8
radio input "true"
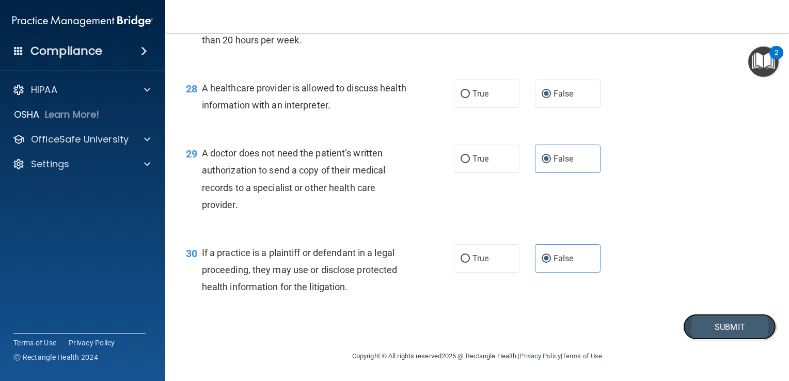
click at [702, 325] on button "Submit" at bounding box center [730, 327] width 93 height 26
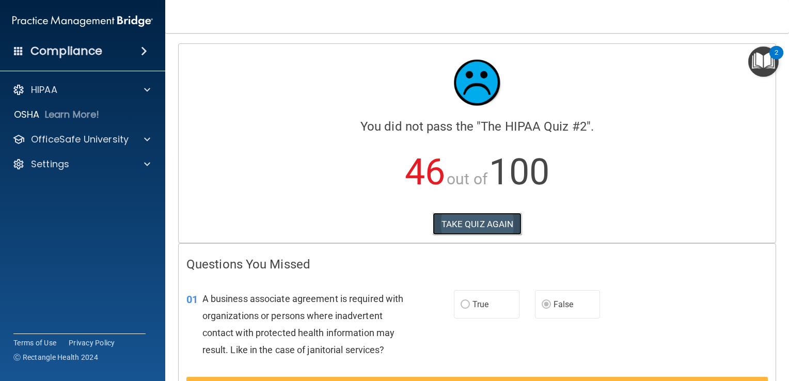
click at [456, 228] on button "TAKE QUIZ AGAIN" at bounding box center [477, 224] width 89 height 23
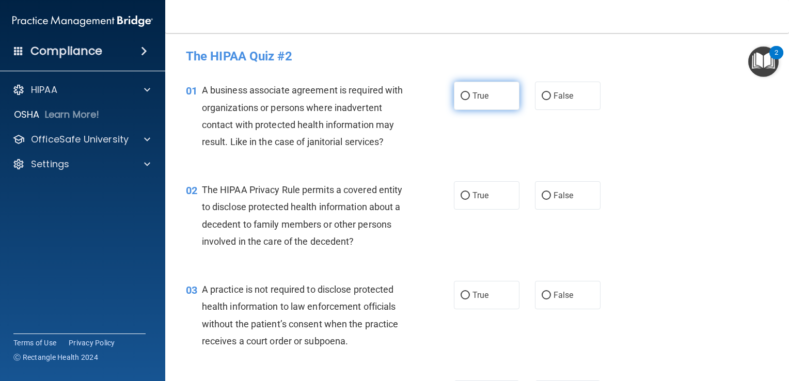
click at [494, 97] on label "True" at bounding box center [487, 96] width 66 height 28
click at [470, 97] on input "True" at bounding box center [465, 96] width 9 height 8
radio input "true"
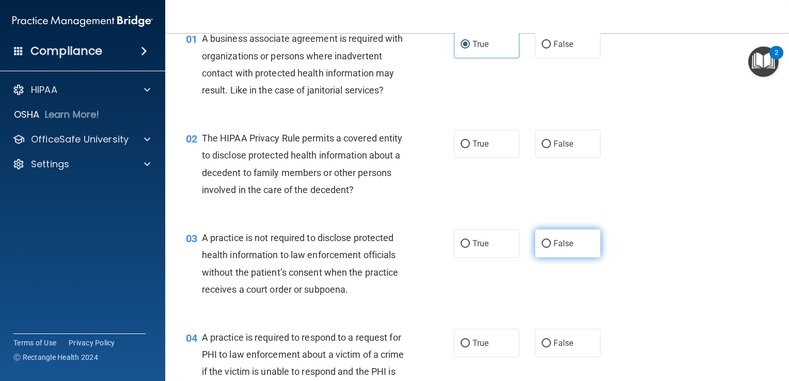
click at [554, 245] on span "False" at bounding box center [564, 244] width 20 height 10
click at [551, 245] on input "False" at bounding box center [546, 244] width 9 height 8
radio input "true"
drag, startPoint x: 555, startPoint y: 338, endPoint x: 552, endPoint y: 289, distance: 48.7
click at [554, 331] on label "False" at bounding box center [568, 343] width 66 height 28
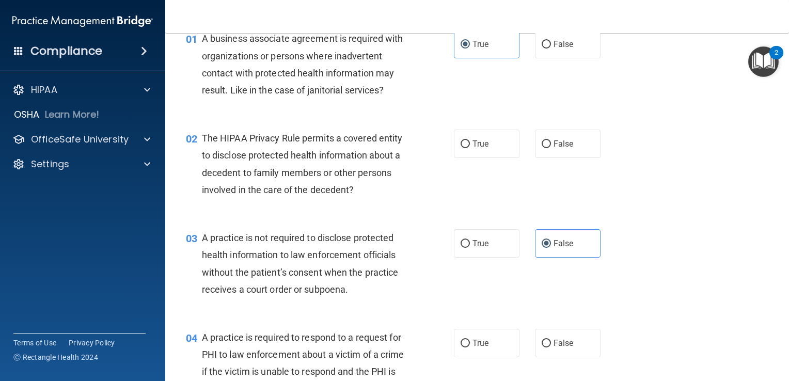
click at [551, 340] on input "False" at bounding box center [546, 344] width 9 height 8
radio input "true"
click at [554, 247] on span "False" at bounding box center [564, 244] width 20 height 10
click at [549, 247] on input "False" at bounding box center [546, 244] width 9 height 8
click at [545, 245] on input "False" at bounding box center [546, 244] width 9 height 8
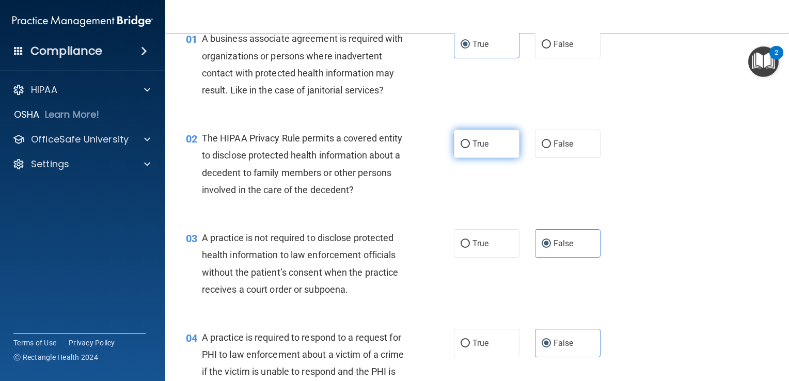
click at [481, 145] on span "True" at bounding box center [481, 144] width 16 height 10
click at [470, 145] on input "True" at bounding box center [465, 145] width 9 height 8
radio input "true"
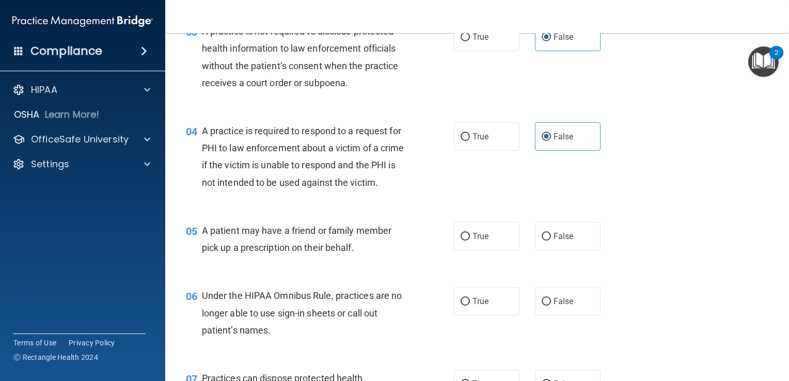
scroll to position [310, 0]
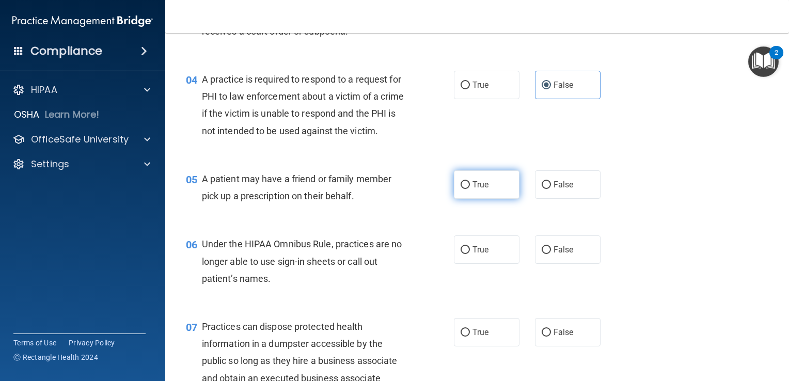
click at [464, 199] on label "True" at bounding box center [487, 184] width 66 height 28
click at [464, 189] on input "True" at bounding box center [465, 185] width 9 height 8
radio input "true"
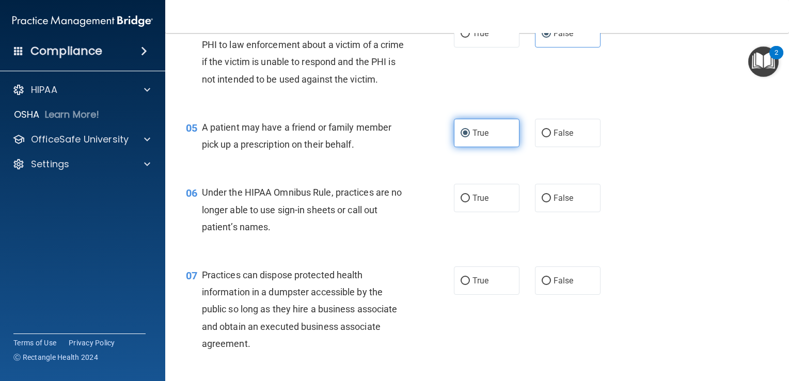
scroll to position [413, 0]
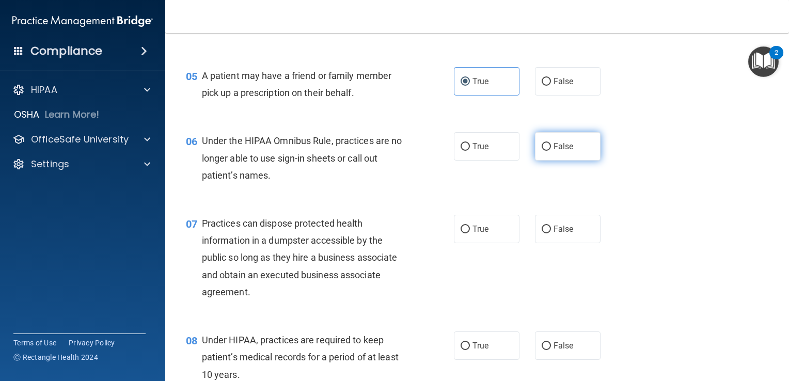
click at [583, 161] on label "False" at bounding box center [568, 146] width 66 height 28
click at [551, 151] on input "False" at bounding box center [546, 147] width 9 height 8
radio input "true"
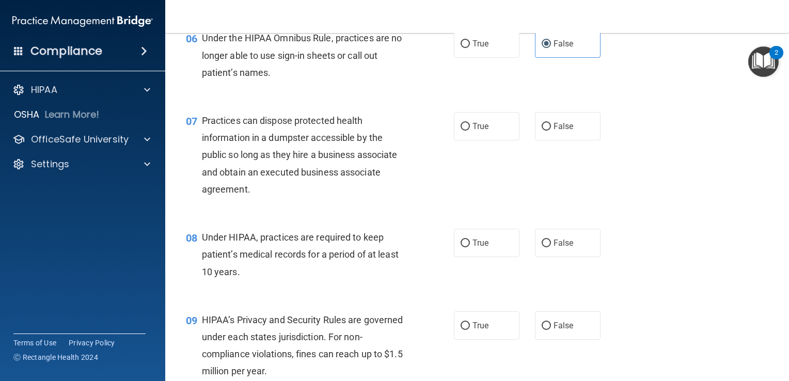
scroll to position [517, 0]
click at [545, 140] on label "False" at bounding box center [568, 126] width 66 height 28
click at [545, 130] on input "False" at bounding box center [546, 126] width 9 height 8
radio input "true"
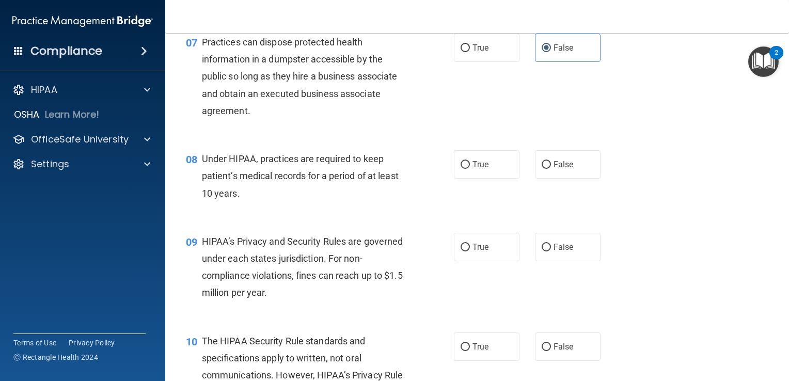
scroll to position [620, 0]
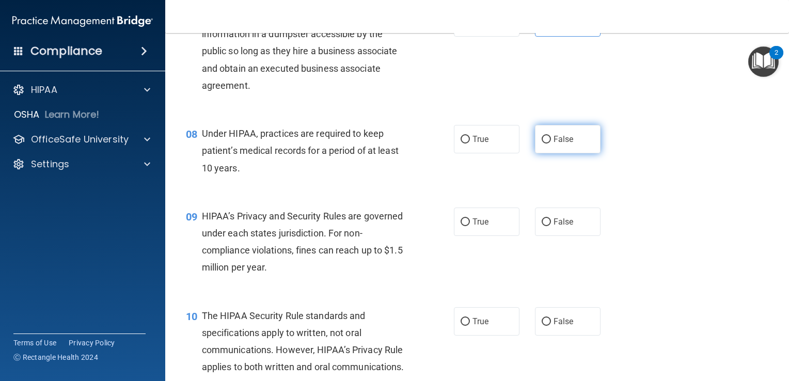
click at [542, 153] on label "False" at bounding box center [568, 139] width 66 height 28
click at [542, 144] on input "False" at bounding box center [546, 140] width 9 height 8
radio input "true"
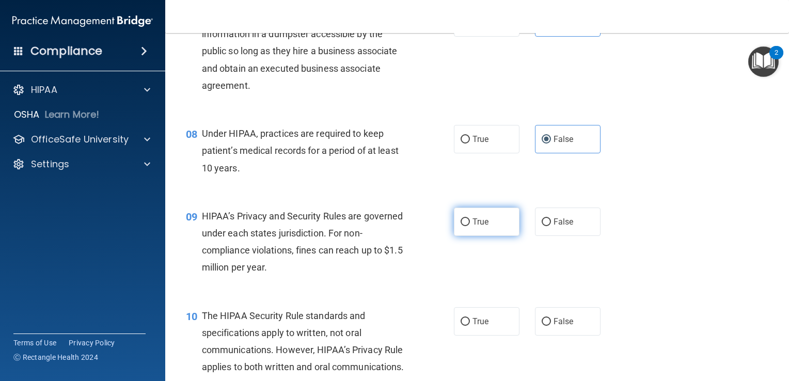
click at [479, 227] on span "True" at bounding box center [481, 222] width 16 height 10
click at [470, 226] on input "True" at bounding box center [465, 223] width 9 height 8
radio input "true"
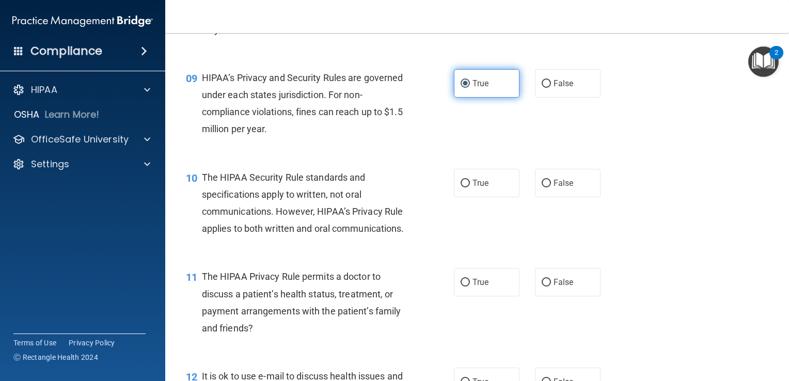
scroll to position [775, 0]
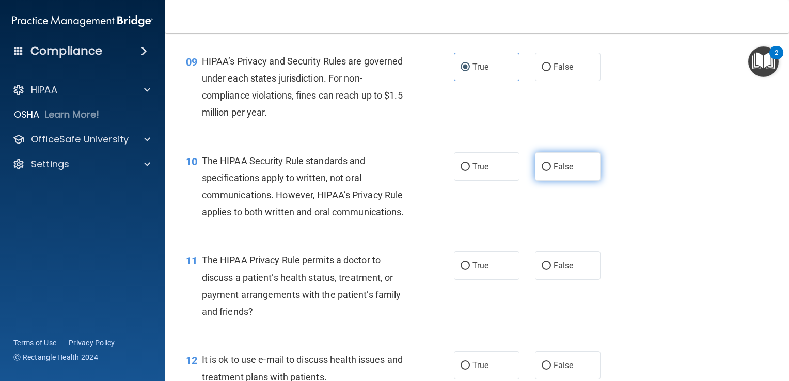
click at [555, 181] on label "False" at bounding box center [568, 166] width 66 height 28
click at [551, 171] on input "False" at bounding box center [546, 167] width 9 height 8
radio input "true"
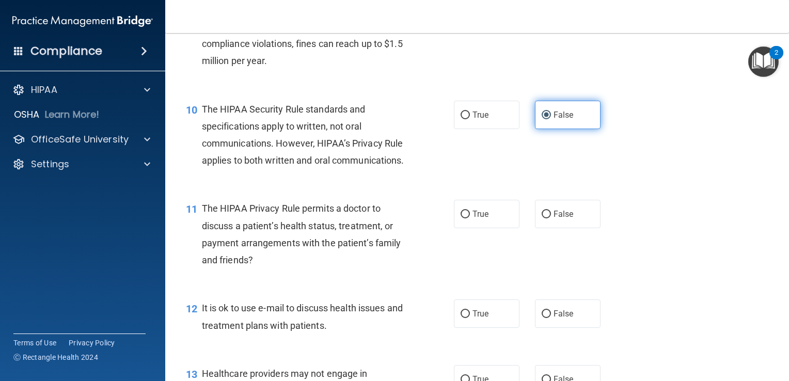
scroll to position [878, 0]
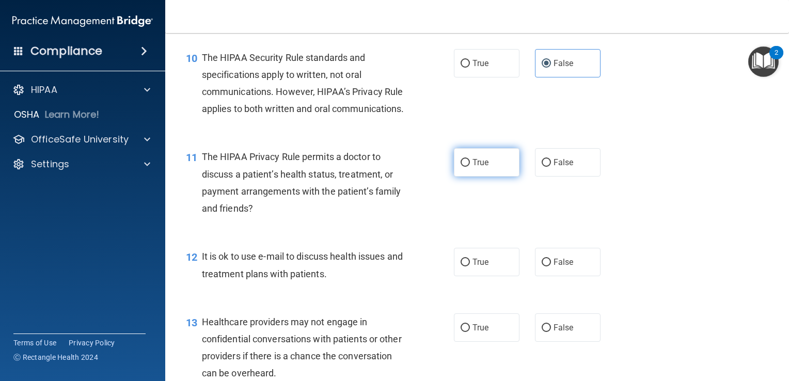
click at [509, 177] on label "True" at bounding box center [487, 162] width 66 height 28
click at [470, 167] on input "True" at bounding box center [465, 163] width 9 height 8
radio input "true"
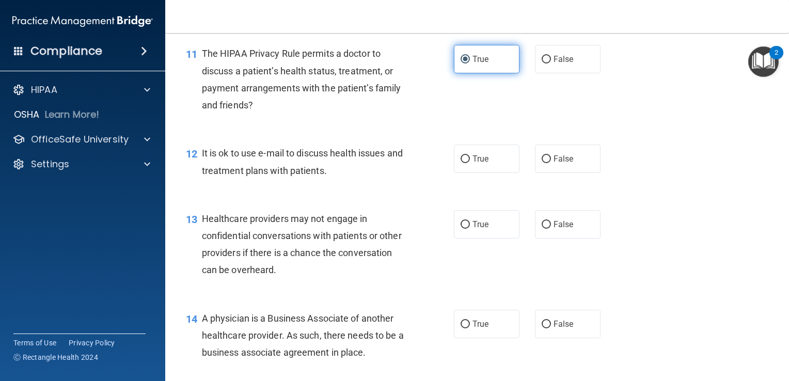
scroll to position [1033, 0]
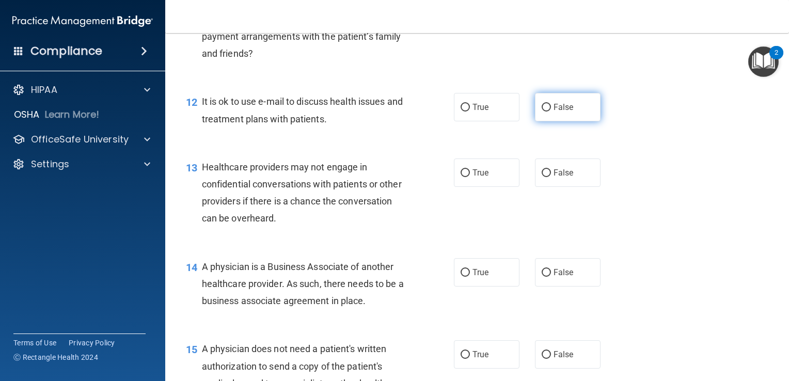
click at [548, 121] on label "False" at bounding box center [568, 107] width 66 height 28
click at [548, 112] on input "False" at bounding box center [546, 108] width 9 height 8
radio input "true"
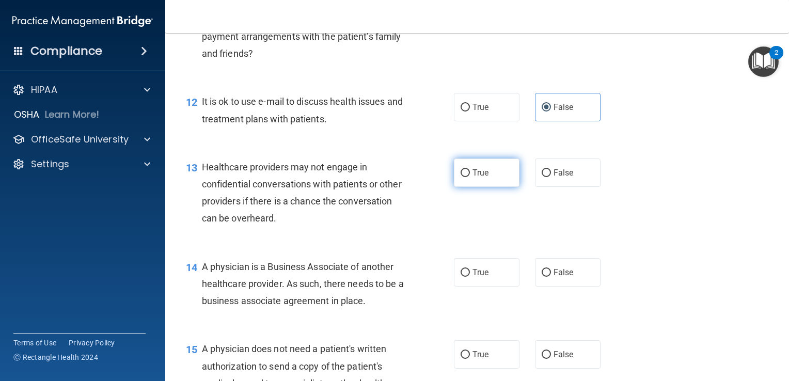
click at [496, 187] on label "True" at bounding box center [487, 173] width 66 height 28
click at [470, 177] on input "True" at bounding box center [465, 173] width 9 height 8
radio input "true"
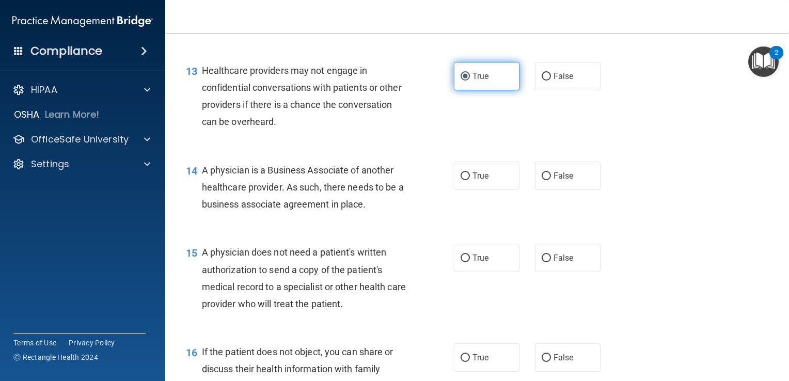
scroll to position [1137, 0]
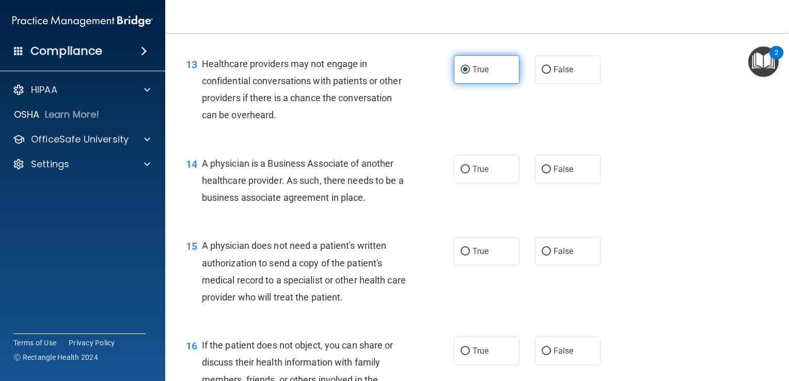
click at [496, 183] on label "True" at bounding box center [487, 169] width 66 height 28
click at [470, 174] on input "True" at bounding box center [465, 170] width 9 height 8
radio input "true"
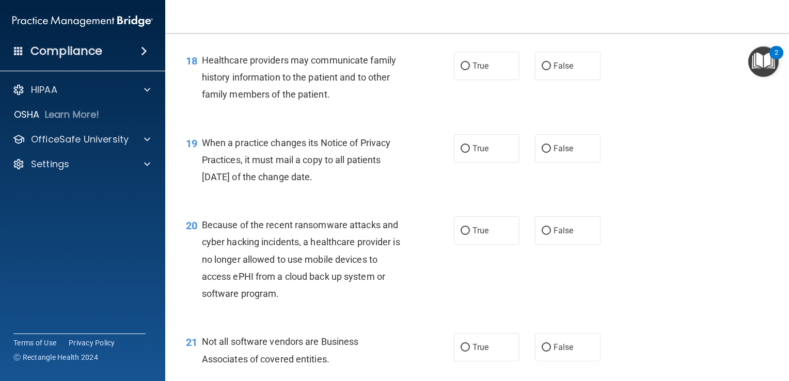
scroll to position [1653, 0]
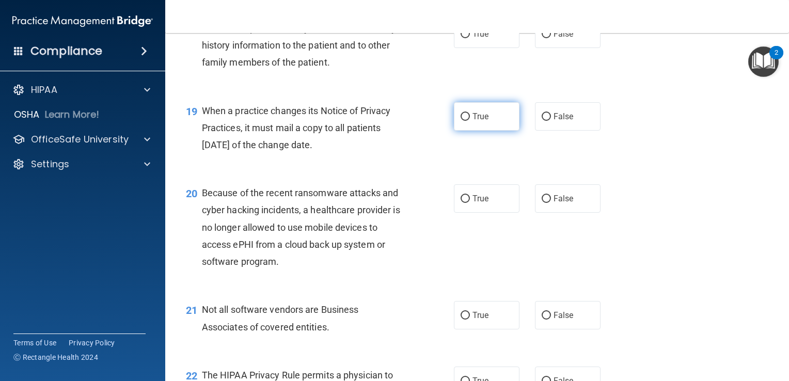
click at [474, 121] on span "True" at bounding box center [481, 117] width 16 height 10
click at [470, 121] on input "True" at bounding box center [465, 117] width 9 height 8
radio input "true"
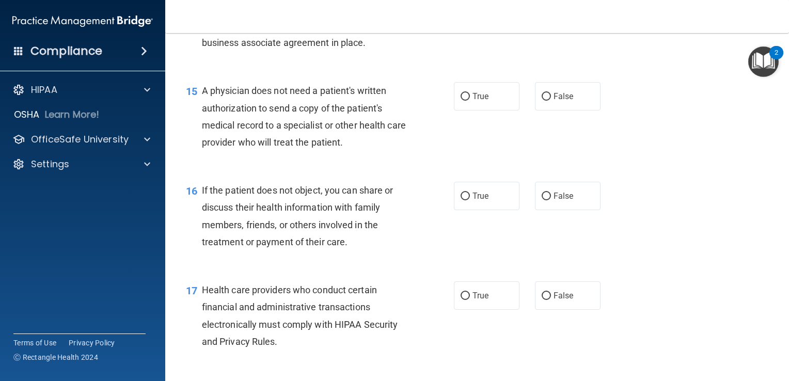
scroll to position [1240, 0]
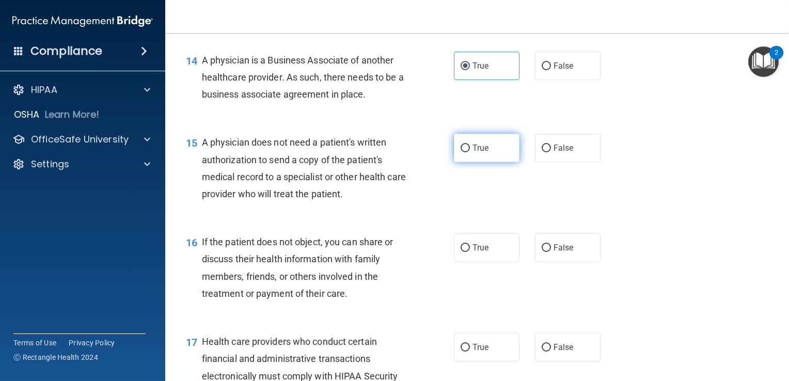
click at [492, 162] on label "True" at bounding box center [487, 148] width 66 height 28
click at [470, 152] on input "True" at bounding box center [465, 149] width 9 height 8
radio input "true"
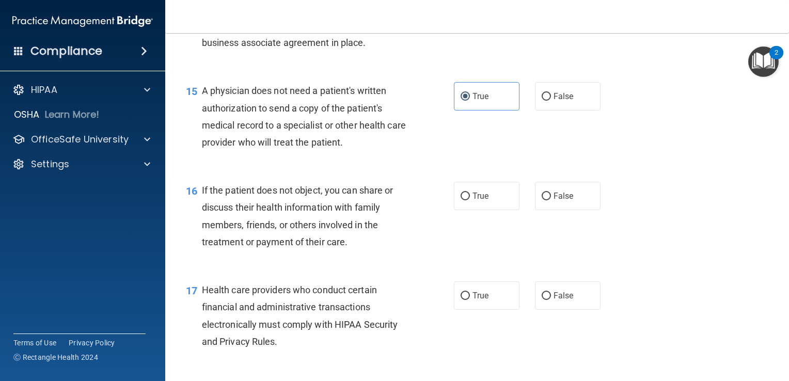
scroll to position [1343, 0]
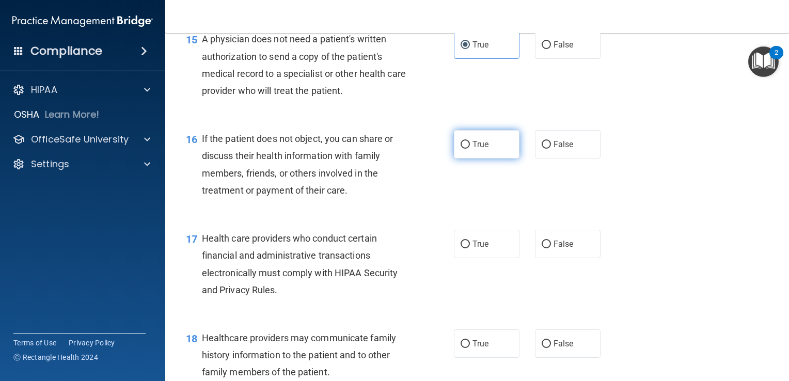
click at [477, 149] on span "True" at bounding box center [481, 144] width 16 height 10
click at [470, 149] on input "True" at bounding box center [465, 145] width 9 height 8
radio input "true"
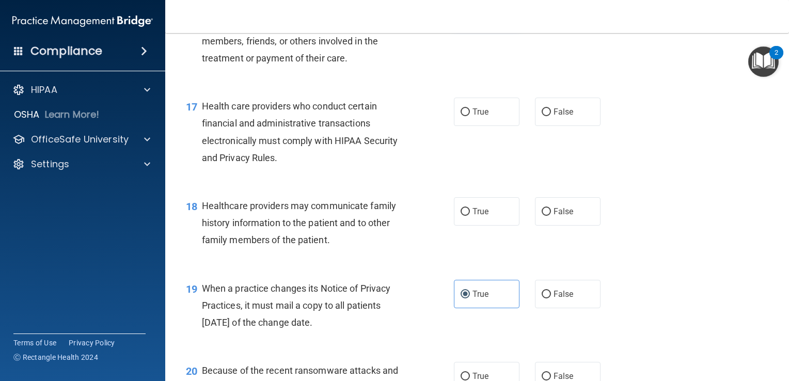
scroll to position [1498, 0]
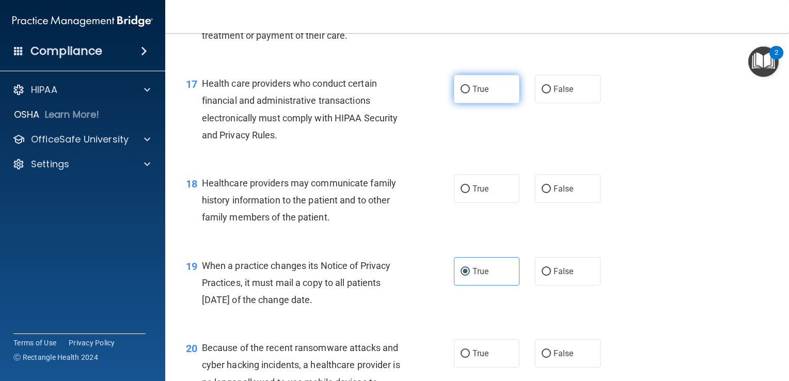
click at [470, 103] on label "True" at bounding box center [487, 89] width 66 height 28
click at [470, 94] on input "True" at bounding box center [465, 90] width 9 height 8
radio input "true"
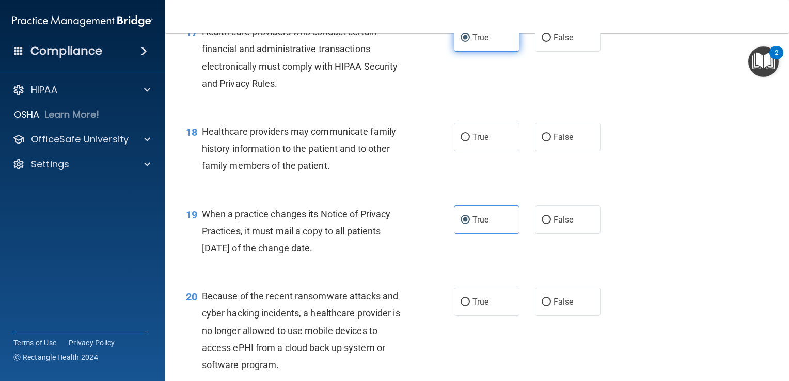
scroll to position [1602, 0]
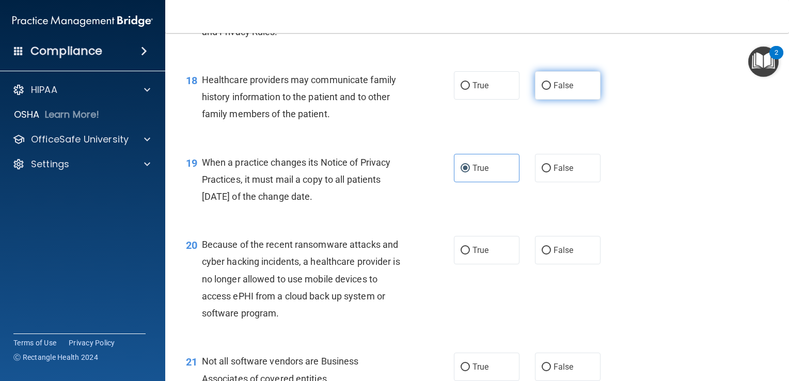
click at [547, 100] on label "False" at bounding box center [568, 85] width 66 height 28
click at [547, 90] on input "False" at bounding box center [546, 86] width 9 height 8
radio input "true"
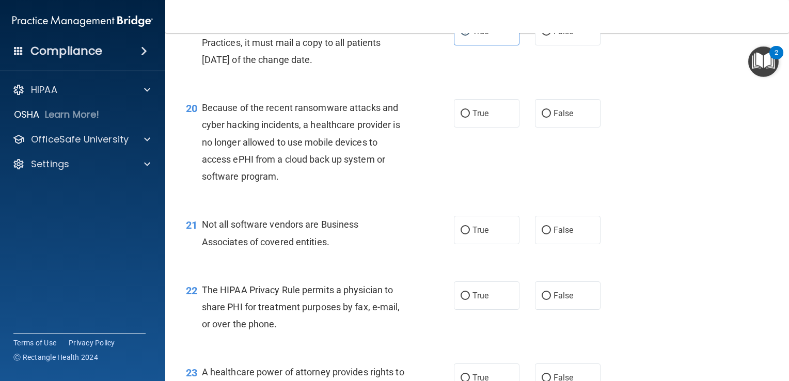
scroll to position [1757, 0]
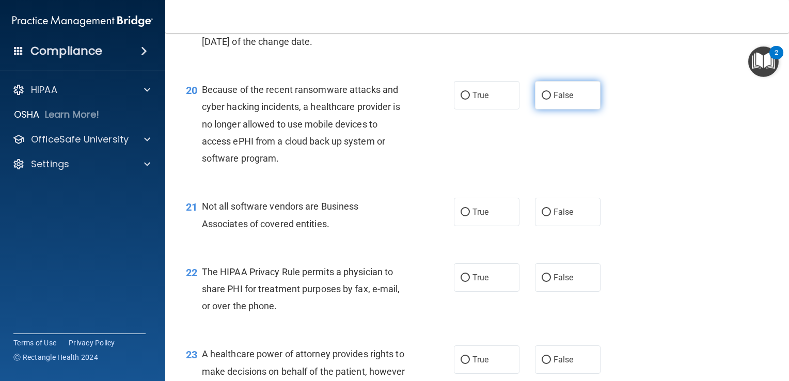
click at [554, 100] on span "False" at bounding box center [564, 95] width 20 height 10
click at [551, 100] on input "False" at bounding box center [546, 96] width 9 height 8
radio input "true"
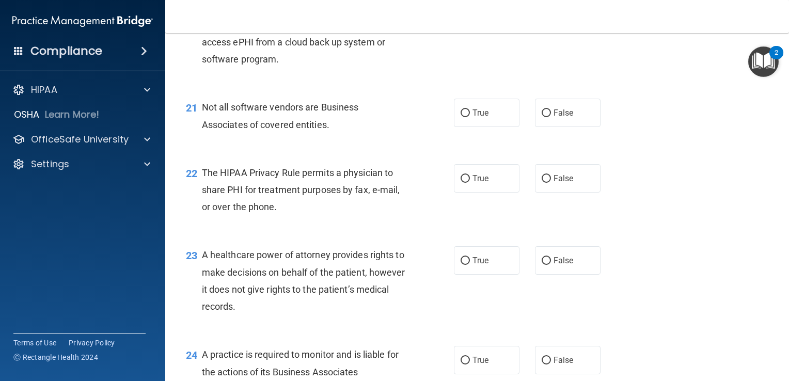
scroll to position [1860, 0]
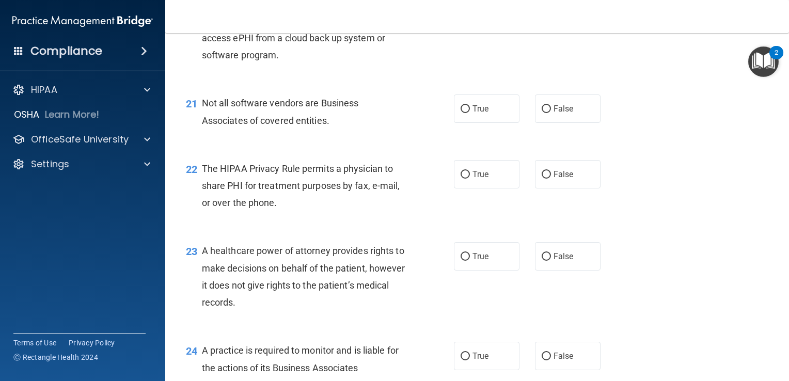
drag, startPoint x: 565, startPoint y: 202, endPoint x: 504, endPoint y: 265, distance: 87.7
click at [565, 189] on label "False" at bounding box center [568, 174] width 66 height 28
click at [551, 179] on input "False" at bounding box center [546, 175] width 9 height 8
radio input "true"
click at [501, 271] on label "True" at bounding box center [487, 256] width 66 height 28
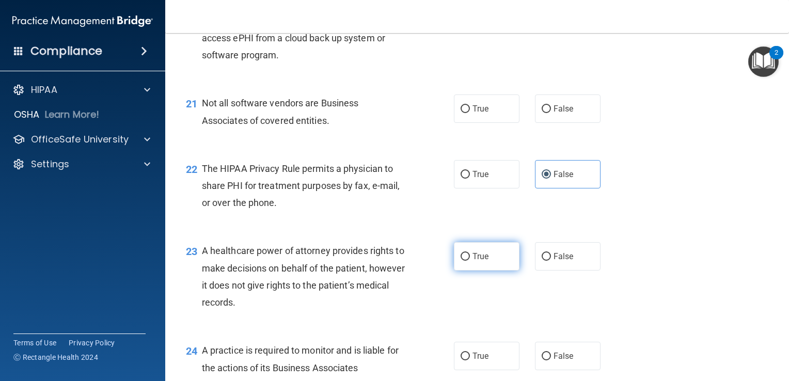
click at [470, 261] on input "True" at bounding box center [465, 257] width 9 height 8
radio input "true"
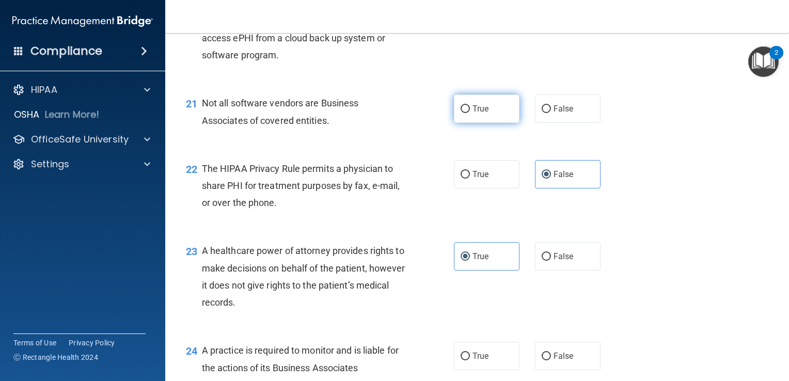
click at [474, 123] on label "True" at bounding box center [487, 109] width 66 height 28
click at [470, 113] on input "True" at bounding box center [465, 109] width 9 height 8
radio input "true"
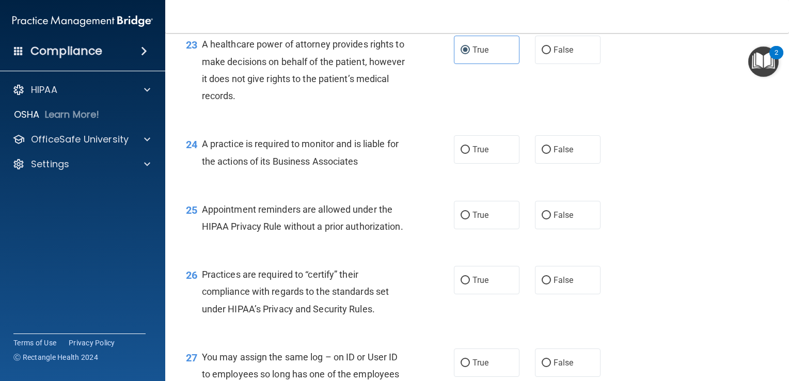
scroll to position [2118, 0]
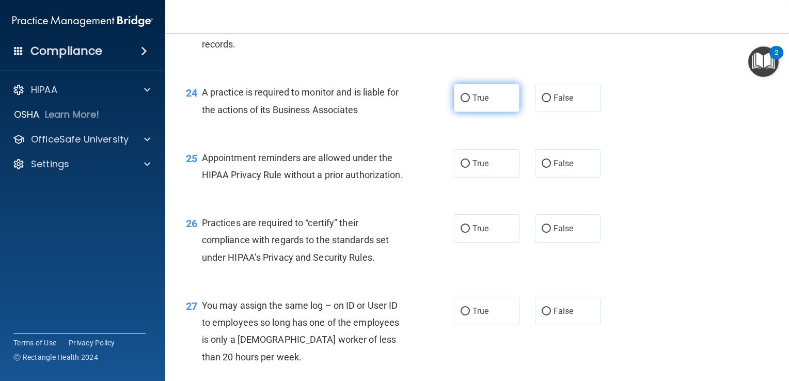
click at [468, 112] on label "True" at bounding box center [487, 98] width 66 height 28
click at [468, 102] on input "True" at bounding box center [465, 99] width 9 height 8
radio input "true"
click at [475, 234] on span "True" at bounding box center [481, 229] width 16 height 10
click at [470, 233] on input "True" at bounding box center [465, 229] width 9 height 8
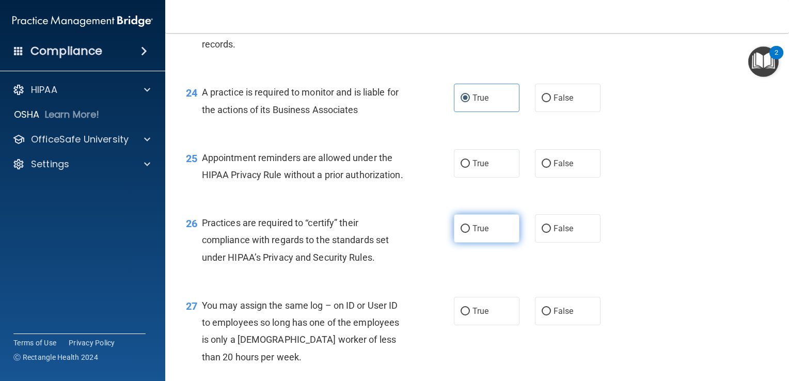
radio input "true"
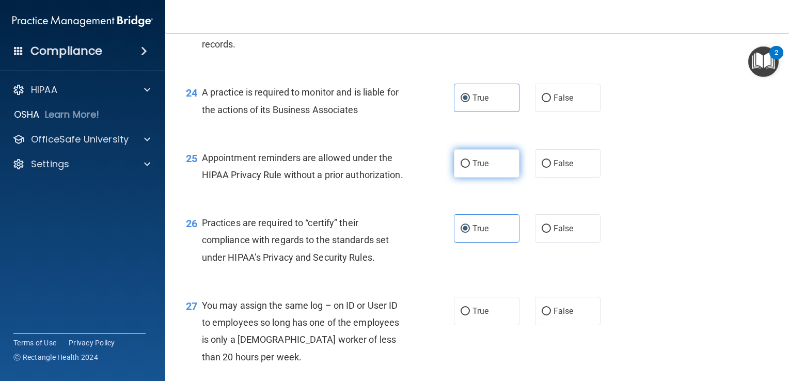
click at [467, 178] on label "True" at bounding box center [487, 163] width 66 height 28
click at [467, 168] on input "True" at bounding box center [465, 164] width 9 height 8
radio input "true"
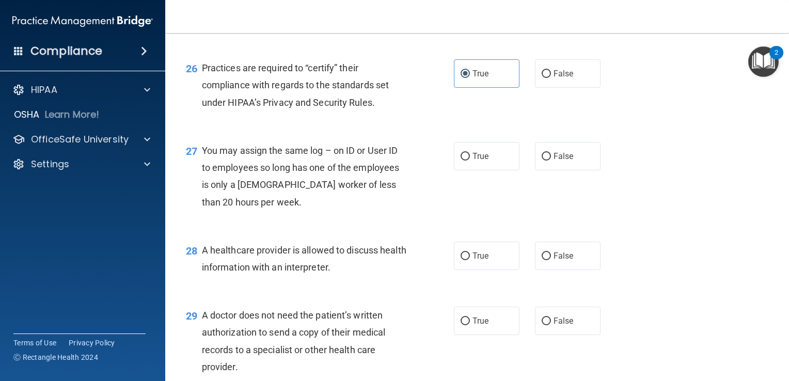
scroll to position [2325, 0]
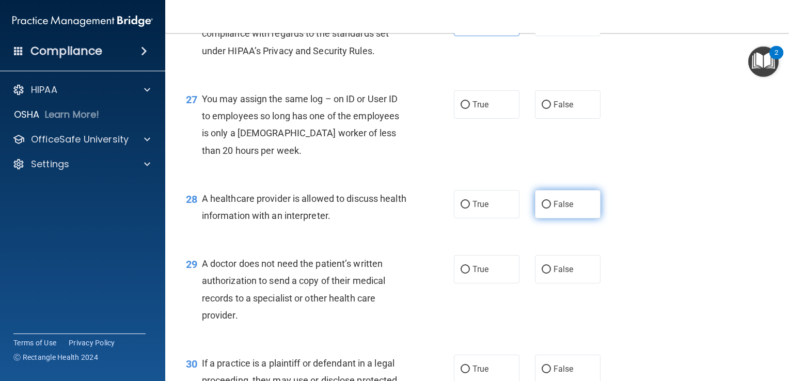
click at [556, 219] on label "False" at bounding box center [568, 204] width 66 height 28
click at [551, 209] on input "False" at bounding box center [546, 205] width 9 height 8
radio input "true"
click at [558, 284] on label "False" at bounding box center [568, 269] width 66 height 28
click at [551, 274] on input "False" at bounding box center [546, 270] width 9 height 8
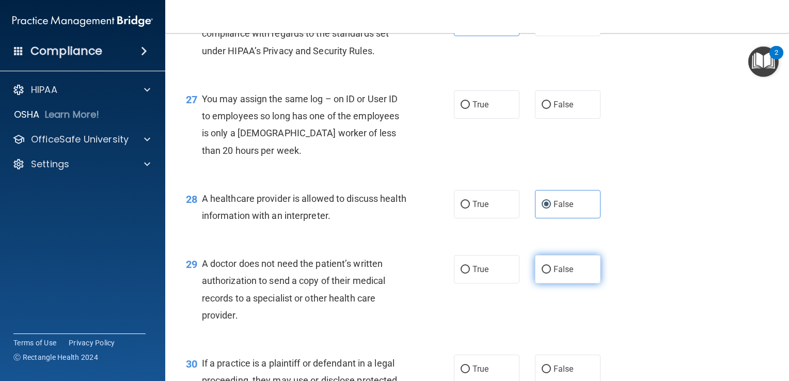
radio input "true"
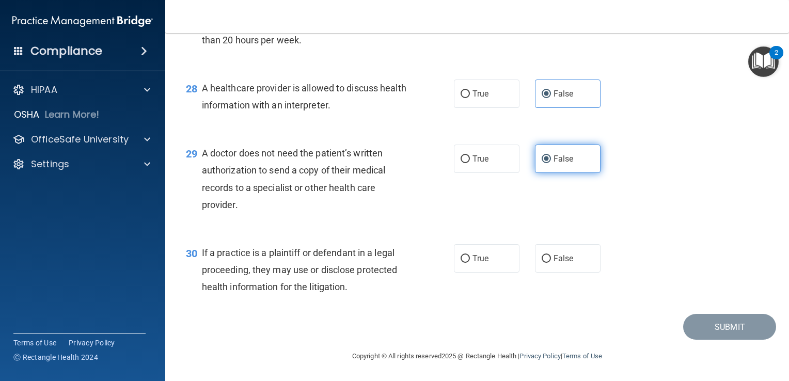
scroll to position [2480, 0]
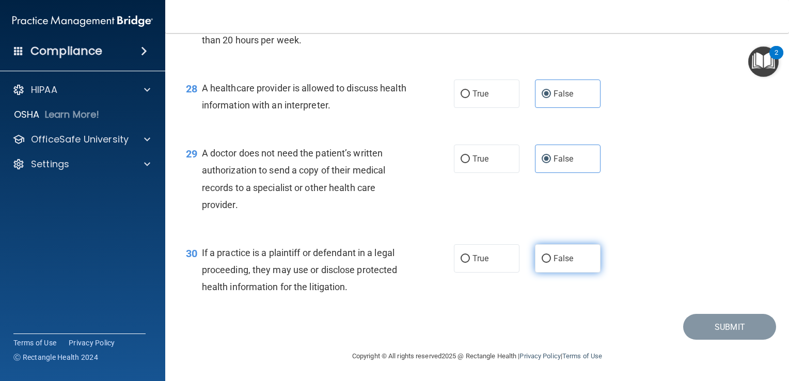
click at [546, 268] on label "False" at bounding box center [568, 258] width 66 height 28
click at [546, 263] on input "False" at bounding box center [546, 259] width 9 height 8
radio input "true"
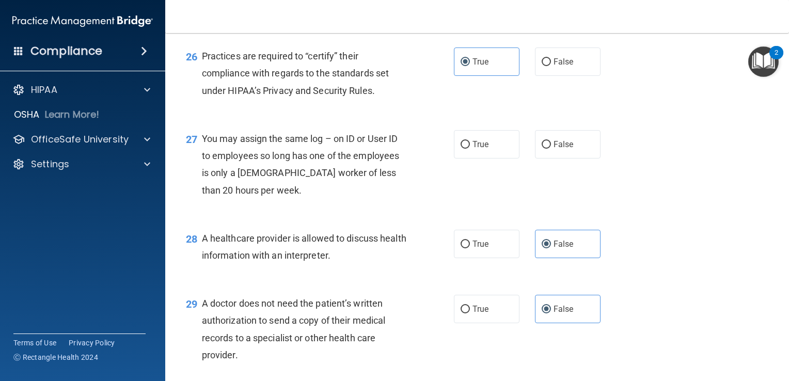
scroll to position [2273, 0]
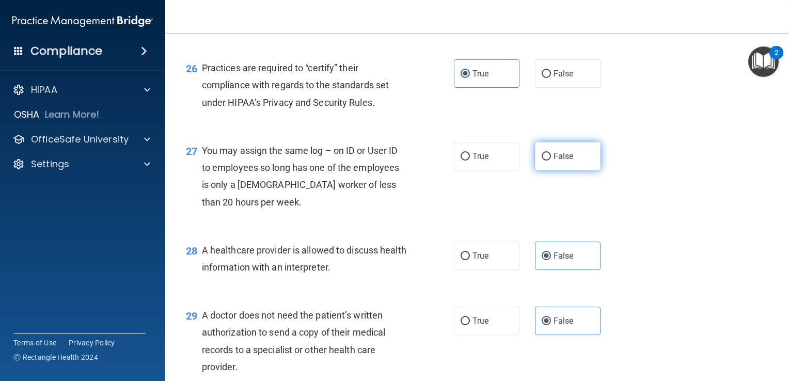
click at [548, 170] on label "False" at bounding box center [568, 156] width 66 height 28
click at [548, 161] on input "False" at bounding box center [546, 157] width 9 height 8
radio input "true"
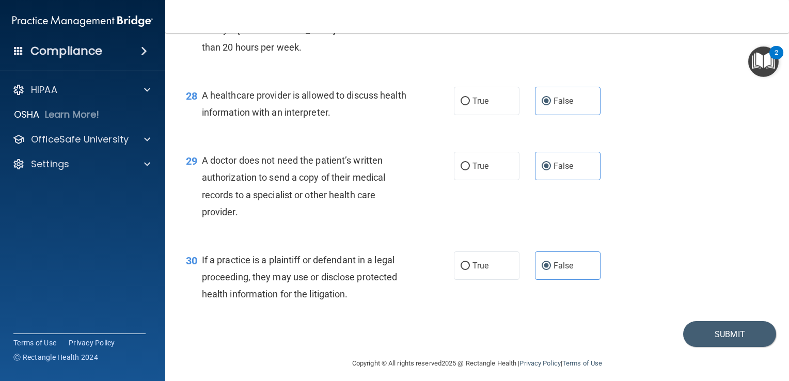
scroll to position [2480, 0]
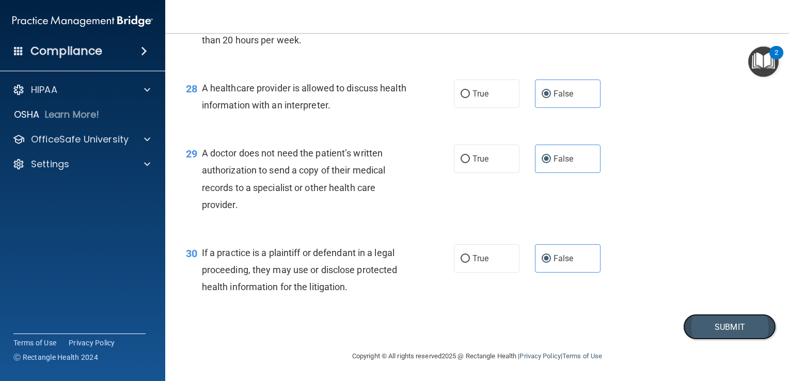
click at [732, 335] on button "Submit" at bounding box center [730, 327] width 93 height 26
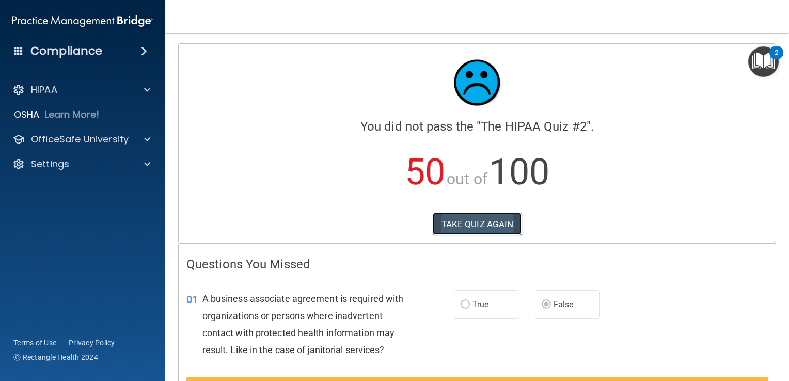
click at [482, 226] on button "TAKE QUIZ AGAIN" at bounding box center [477, 224] width 89 height 23
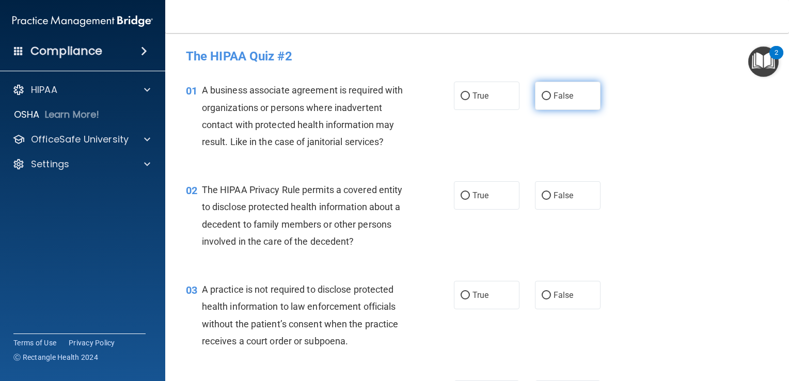
click at [554, 100] on span "False" at bounding box center [564, 96] width 20 height 10
click at [551, 100] on input "False" at bounding box center [546, 96] width 9 height 8
radio input "true"
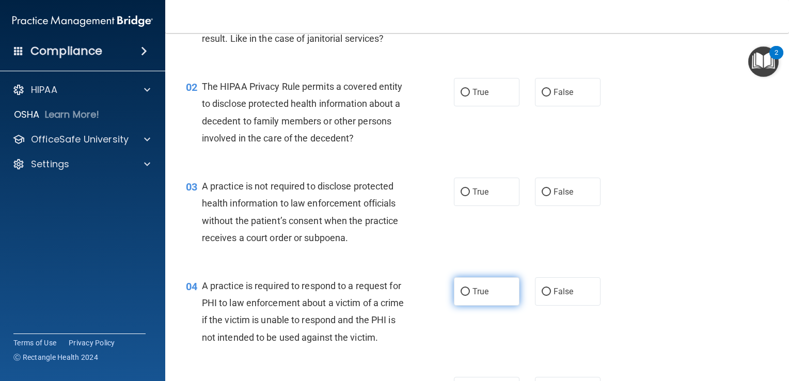
click at [483, 296] on span "True" at bounding box center [481, 292] width 16 height 10
click at [470, 296] on input "True" at bounding box center [465, 292] width 9 height 8
radio input "true"
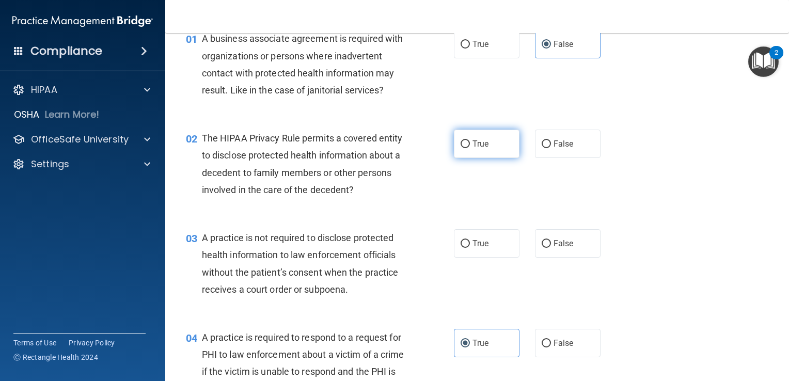
click at [482, 140] on span "True" at bounding box center [481, 144] width 16 height 10
click at [470, 141] on input "True" at bounding box center [465, 145] width 9 height 8
radio input "true"
click at [547, 249] on label "False" at bounding box center [568, 243] width 66 height 28
click at [547, 248] on input "False" at bounding box center [546, 244] width 9 height 8
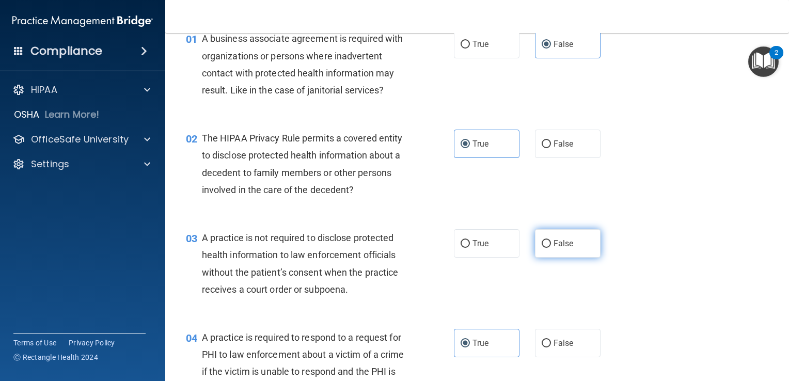
radio input "true"
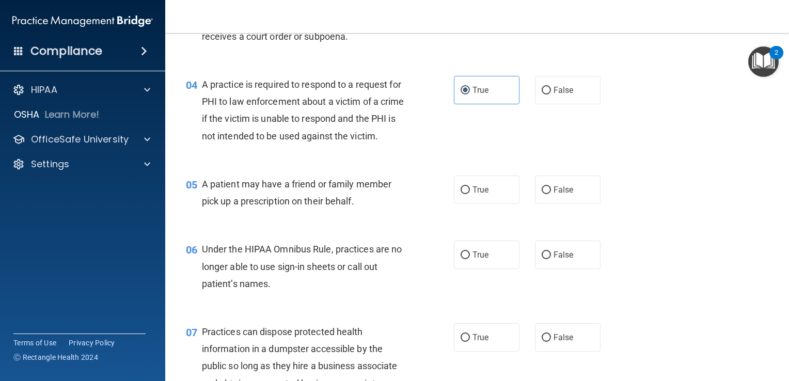
scroll to position [310, 0]
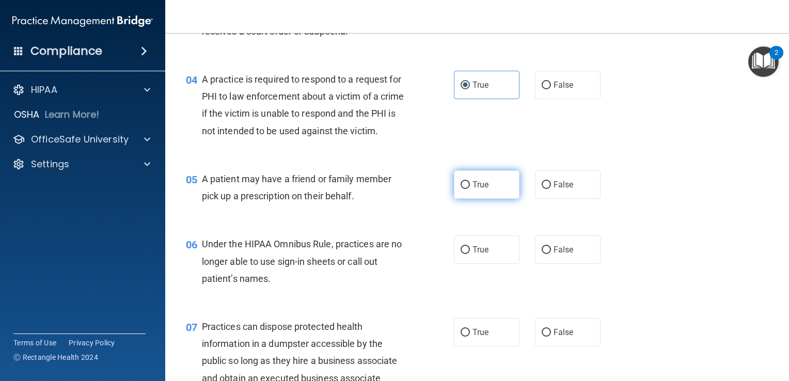
click at [464, 189] on input "True" at bounding box center [465, 185] width 9 height 8
radio input "true"
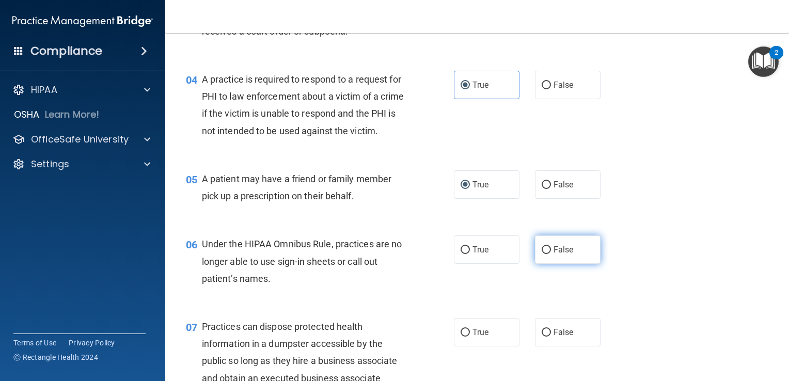
click at [535, 264] on label "False" at bounding box center [568, 250] width 66 height 28
click at [542, 254] on input "False" at bounding box center [546, 250] width 9 height 8
radio input "true"
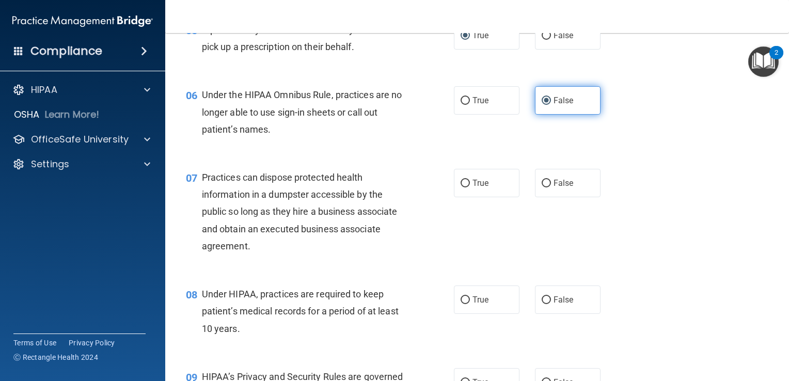
scroll to position [465, 0]
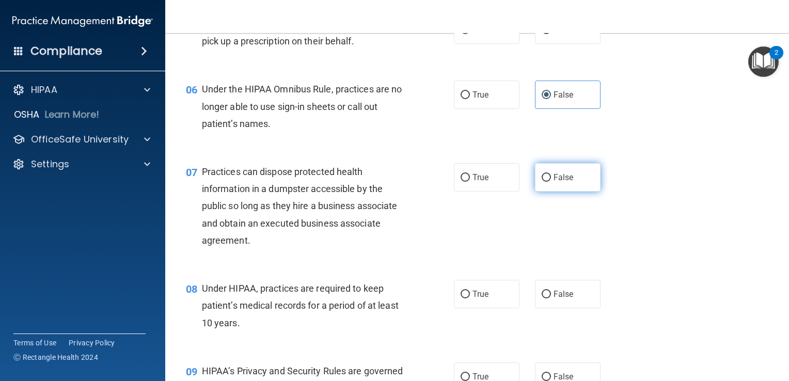
click at [570, 191] on label "False" at bounding box center [568, 177] width 66 height 28
click at [551, 182] on input "False" at bounding box center [546, 178] width 9 height 8
radio input "true"
click at [496, 308] on label "True" at bounding box center [487, 294] width 66 height 28
click at [470, 299] on input "True" at bounding box center [465, 295] width 9 height 8
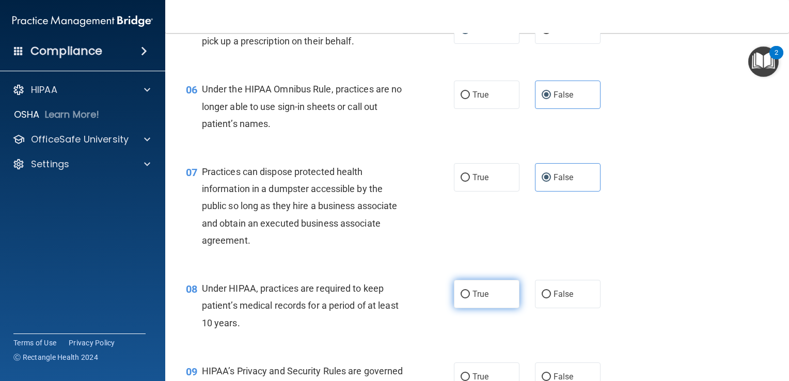
radio input "true"
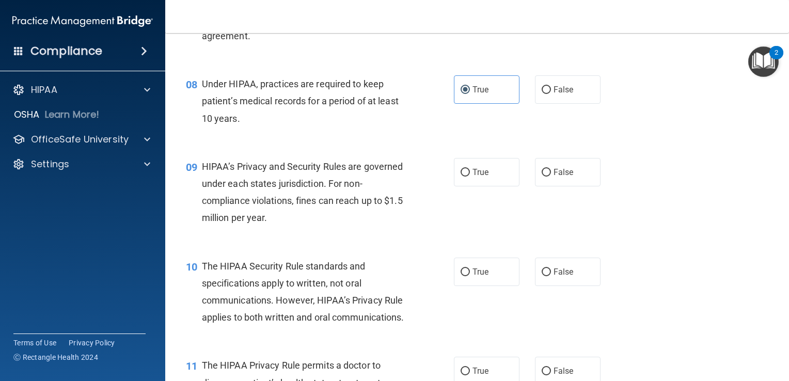
scroll to position [672, 0]
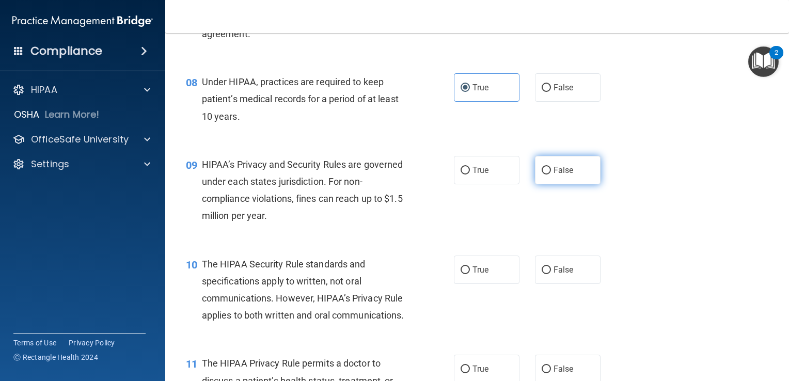
click at [546, 175] on input "False" at bounding box center [546, 171] width 9 height 8
radio input "true"
click at [503, 284] on label "True" at bounding box center [487, 270] width 66 height 28
click at [470, 274] on input "True" at bounding box center [465, 271] width 9 height 8
radio input "true"
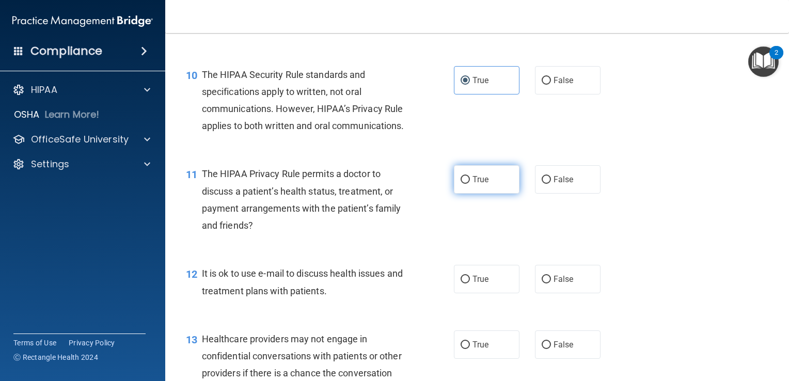
scroll to position [878, 0]
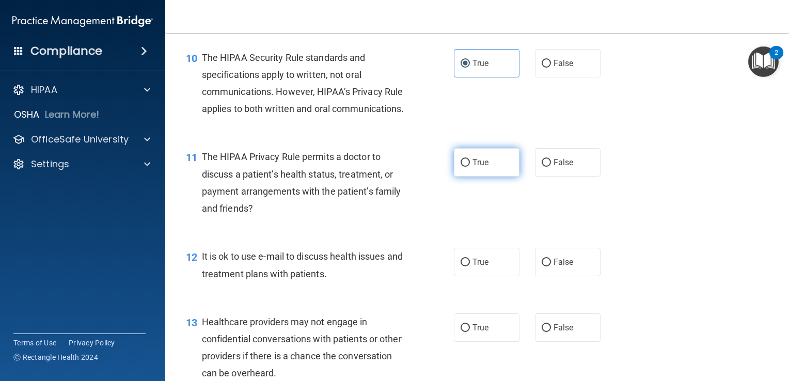
click at [488, 177] on label "True" at bounding box center [487, 162] width 66 height 28
click at [470, 167] on input "True" at bounding box center [465, 163] width 9 height 8
radio input "true"
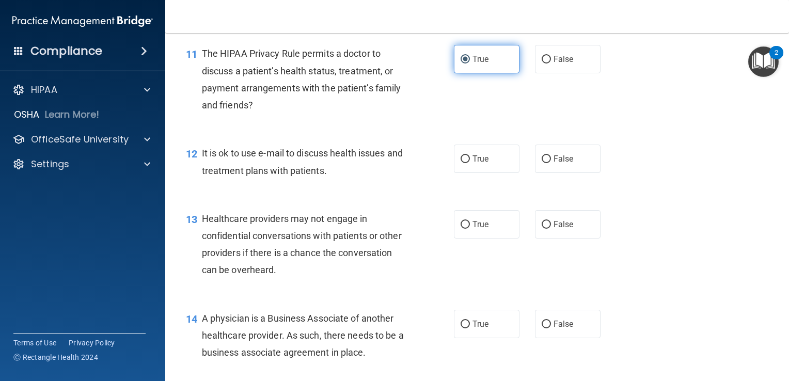
scroll to position [1033, 0]
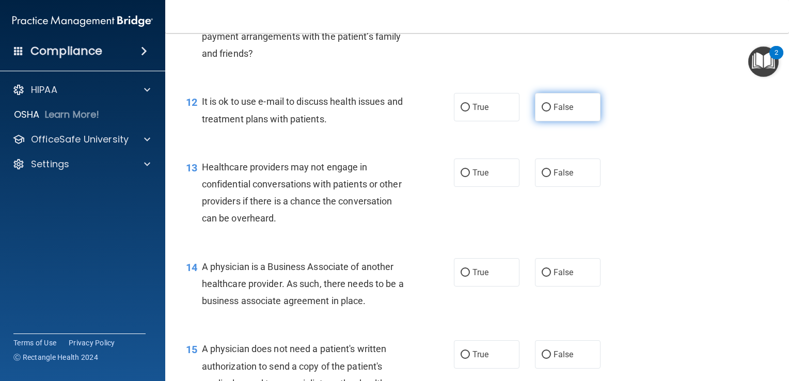
click at [564, 112] on span "False" at bounding box center [564, 107] width 20 height 10
click at [551, 112] on input "False" at bounding box center [546, 108] width 9 height 8
radio input "true"
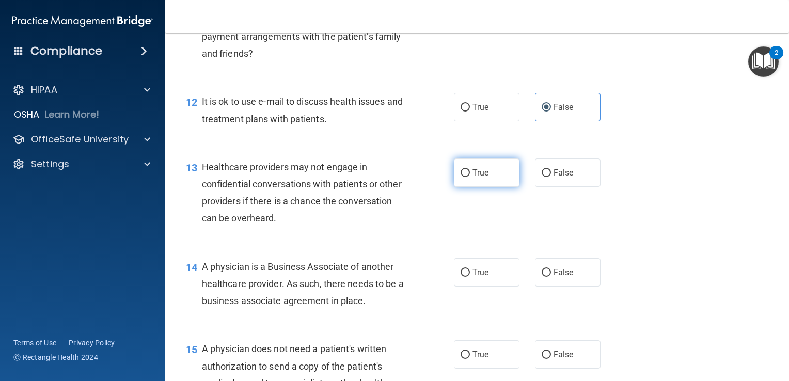
click at [513, 187] on label "True" at bounding box center [487, 173] width 66 height 28
click at [470, 177] on input "True" at bounding box center [465, 173] width 9 height 8
radio input "true"
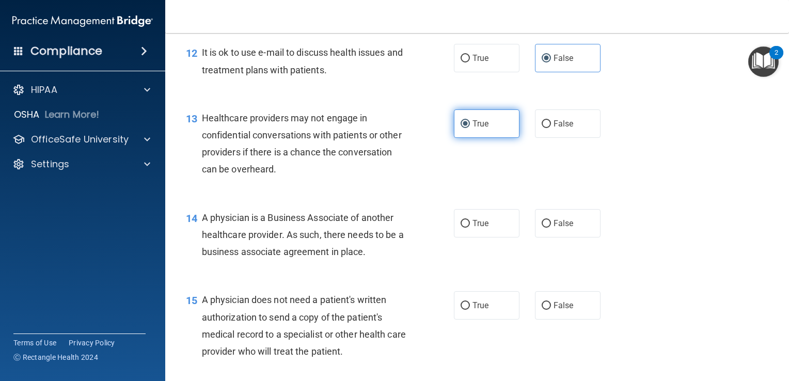
scroll to position [1137, 0]
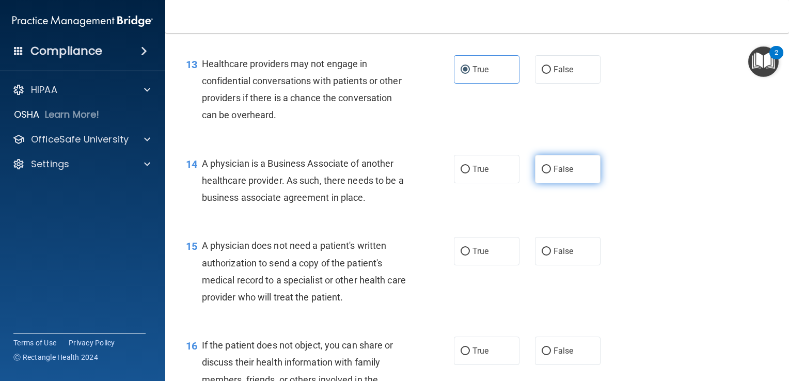
click at [548, 183] on label "False" at bounding box center [568, 169] width 66 height 28
click at [548, 174] on input "False" at bounding box center [546, 170] width 9 height 8
radio input "true"
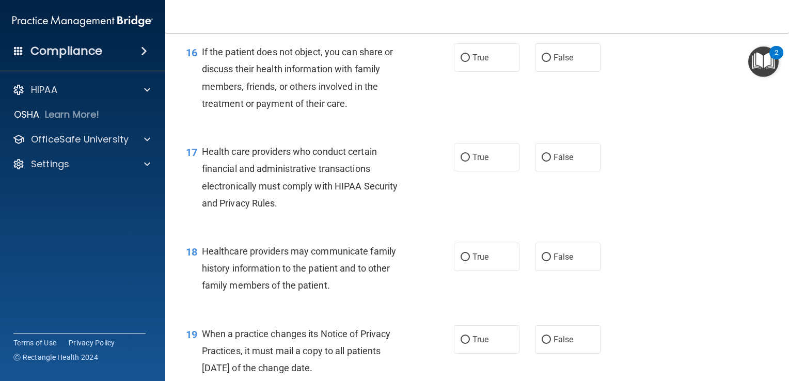
scroll to position [1447, 0]
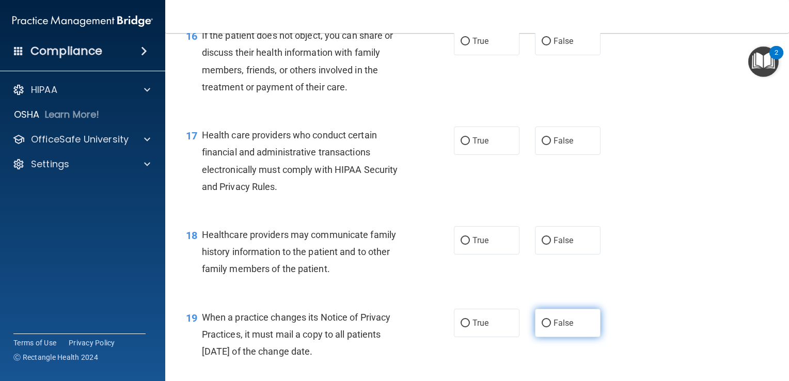
click at [558, 328] on span "False" at bounding box center [564, 323] width 20 height 10
click at [551, 328] on input "False" at bounding box center [546, 324] width 9 height 8
radio input "true"
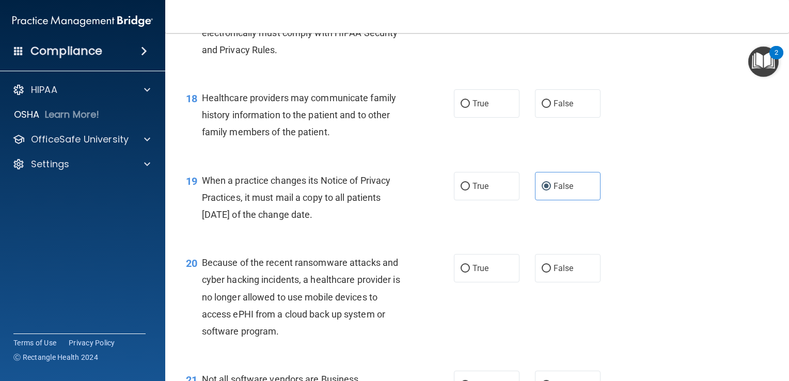
scroll to position [1602, 0]
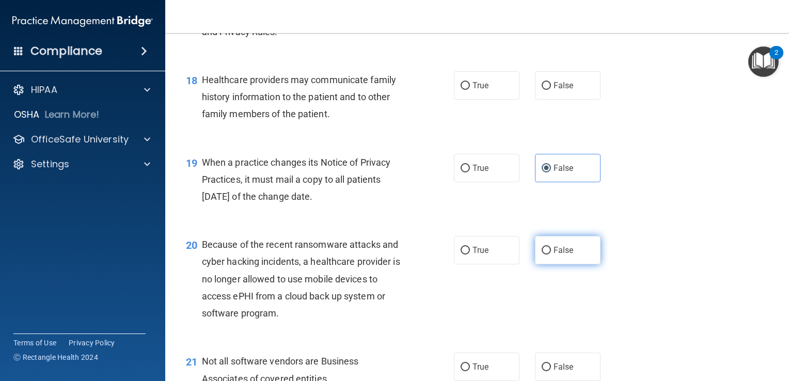
click at [558, 255] on span "False" at bounding box center [564, 250] width 20 height 10
click at [551, 255] on input "False" at bounding box center [546, 251] width 9 height 8
radio input "true"
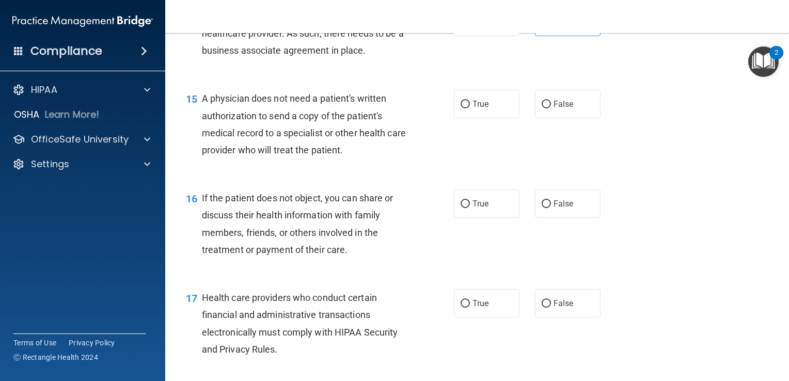
scroll to position [1240, 0]
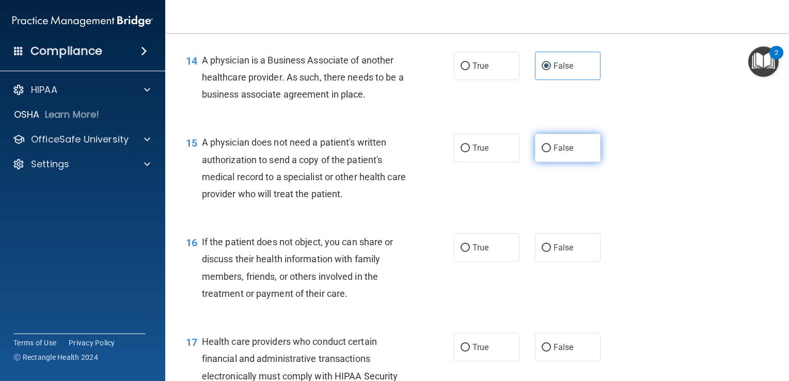
click at [578, 162] on label "False" at bounding box center [568, 148] width 66 height 28
click at [551, 152] on input "False" at bounding box center [546, 149] width 9 height 8
radio input "true"
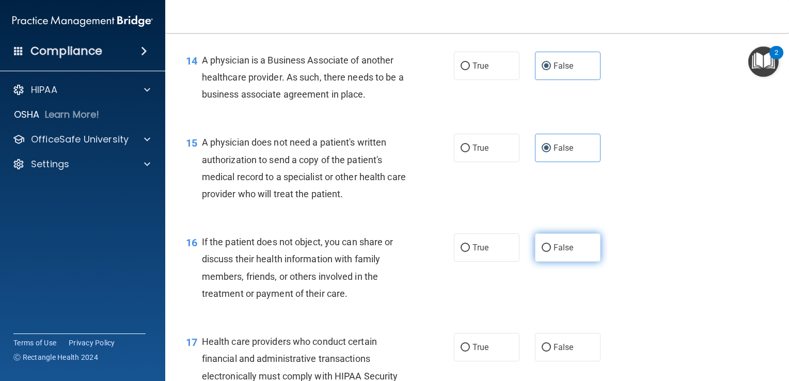
click at [554, 253] on span "False" at bounding box center [564, 248] width 20 height 10
click at [550, 252] on input "False" at bounding box center [546, 248] width 9 height 8
radio input "true"
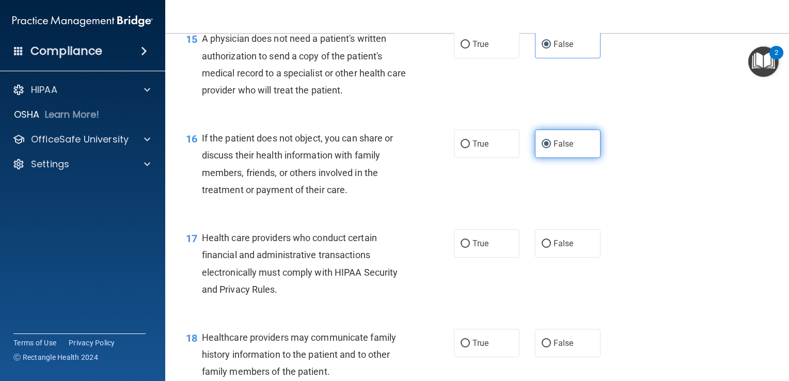
scroll to position [1395, 0]
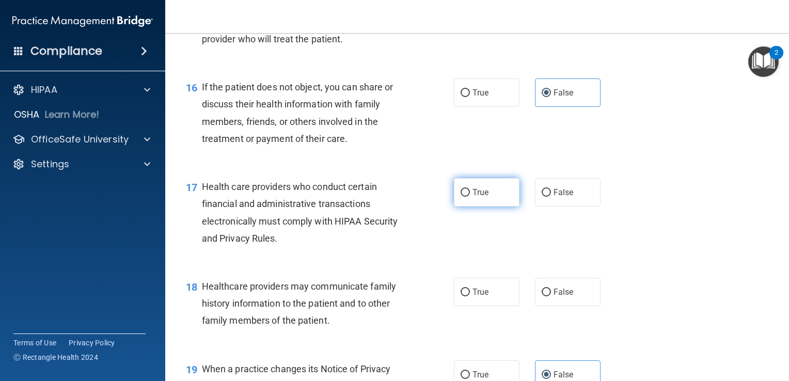
click at [473, 197] on span "True" at bounding box center [481, 193] width 16 height 10
click at [469, 197] on input "True" at bounding box center [465, 193] width 9 height 8
radio input "true"
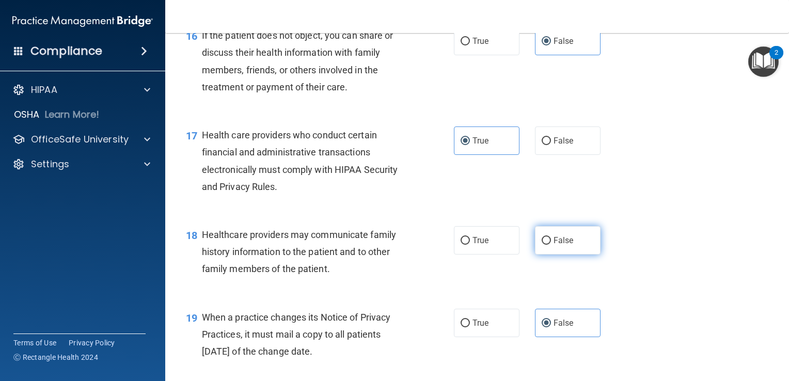
click at [550, 255] on label "False" at bounding box center [568, 240] width 66 height 28
click at [550, 245] on input "False" at bounding box center [546, 241] width 9 height 8
radio input "true"
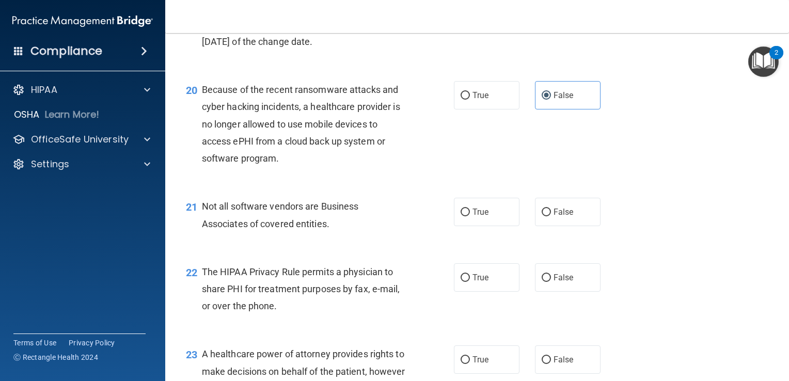
scroll to position [1808, 0]
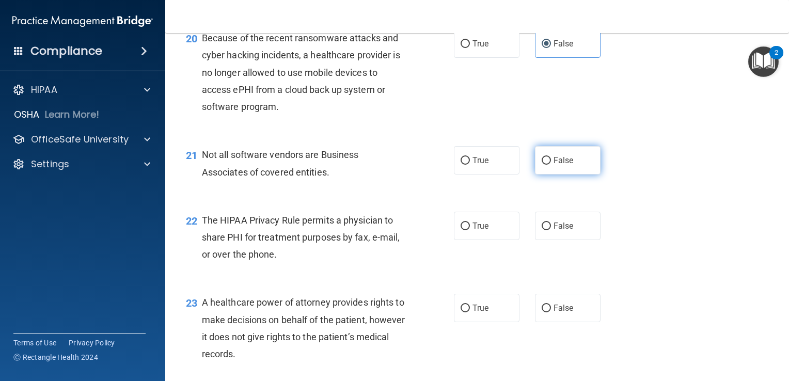
click at [556, 165] on span "False" at bounding box center [564, 161] width 20 height 10
click at [551, 165] on input "False" at bounding box center [546, 161] width 9 height 8
radio input "true"
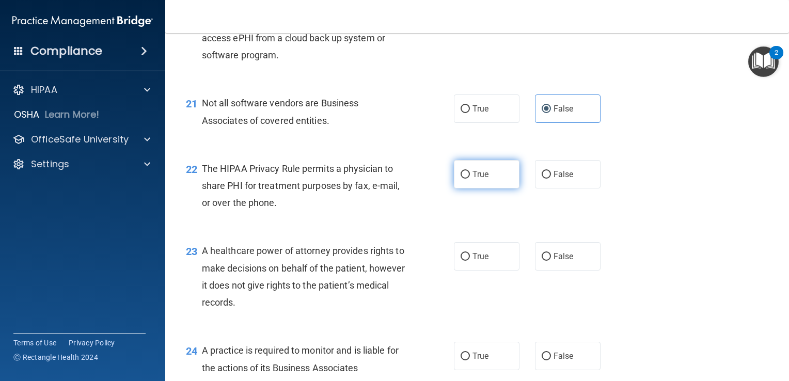
click at [496, 189] on label "True" at bounding box center [487, 174] width 66 height 28
click at [470, 179] on input "True" at bounding box center [465, 175] width 9 height 8
radio input "true"
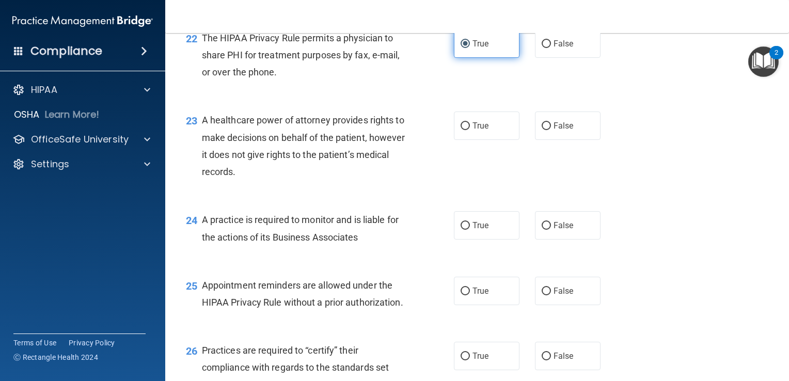
scroll to position [2015, 0]
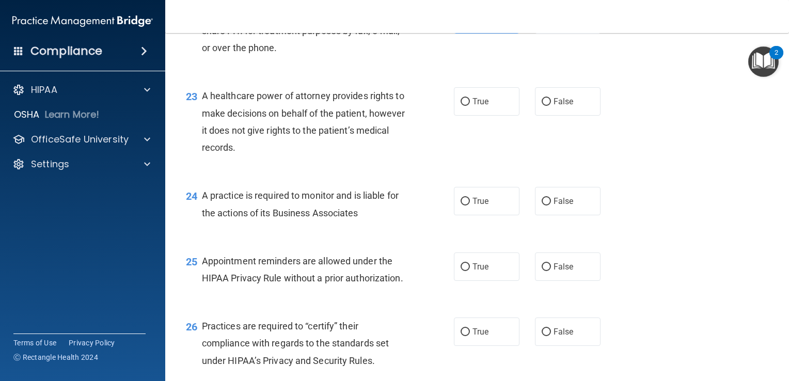
click at [571, 156] on div "23 A healthcare power of attorney provides rights to make decisions on behalf o…" at bounding box center [477, 124] width 598 height 100
click at [569, 116] on label "False" at bounding box center [568, 101] width 66 height 28
click at [551, 106] on input "False" at bounding box center [546, 102] width 9 height 8
radio input "true"
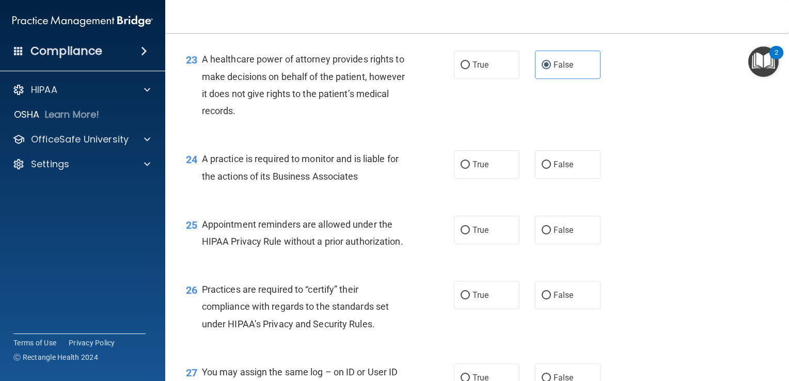
scroll to position [2067, 0]
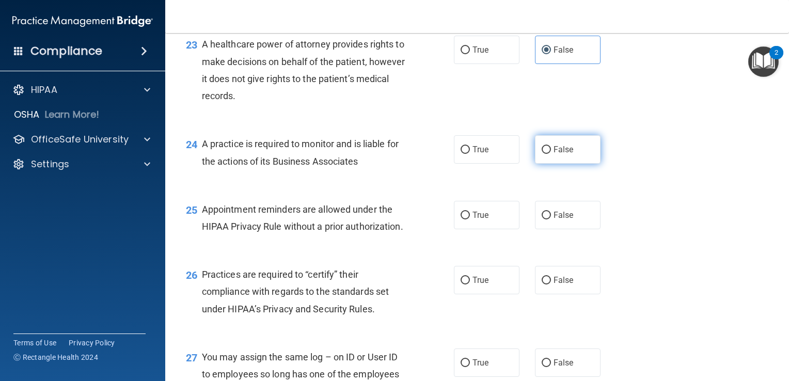
click at [556, 154] on span "False" at bounding box center [564, 150] width 20 height 10
click at [551, 154] on input "False" at bounding box center [546, 150] width 9 height 8
radio input "true"
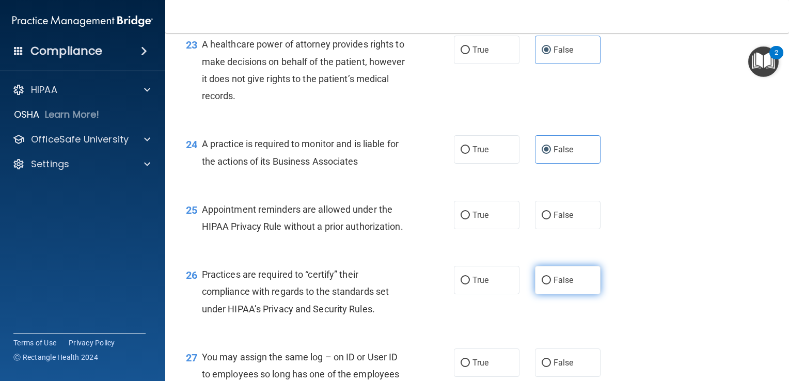
click at [539, 294] on label "False" at bounding box center [568, 280] width 66 height 28
click at [542, 285] on input "False" at bounding box center [546, 281] width 9 height 8
radio input "true"
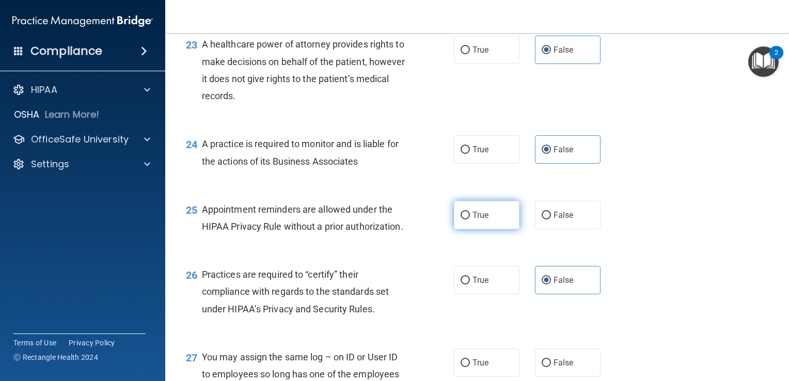
click at [496, 229] on label "True" at bounding box center [487, 215] width 66 height 28
click at [470, 220] on input "True" at bounding box center [465, 216] width 9 height 8
radio input "true"
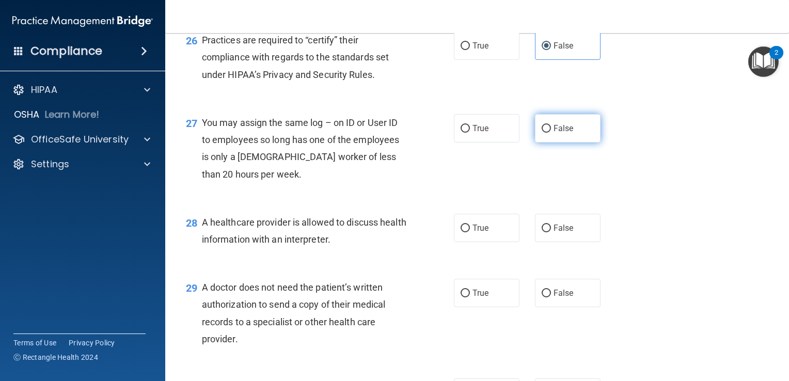
scroll to position [2325, 0]
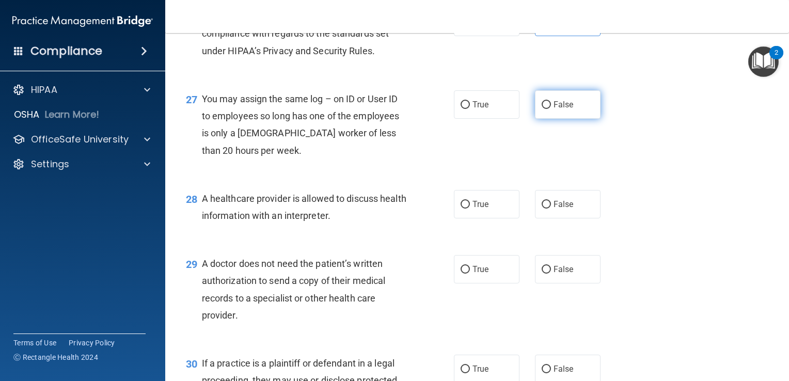
click at [541, 119] on label "False" at bounding box center [568, 104] width 66 height 28
click at [542, 109] on input "False" at bounding box center [546, 105] width 9 height 8
radio input "true"
click at [496, 219] on label "True" at bounding box center [487, 204] width 66 height 28
click at [470, 209] on input "True" at bounding box center [465, 205] width 9 height 8
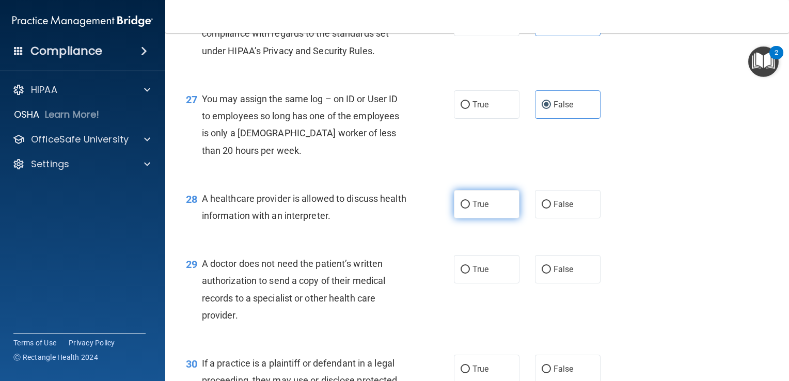
radio input "true"
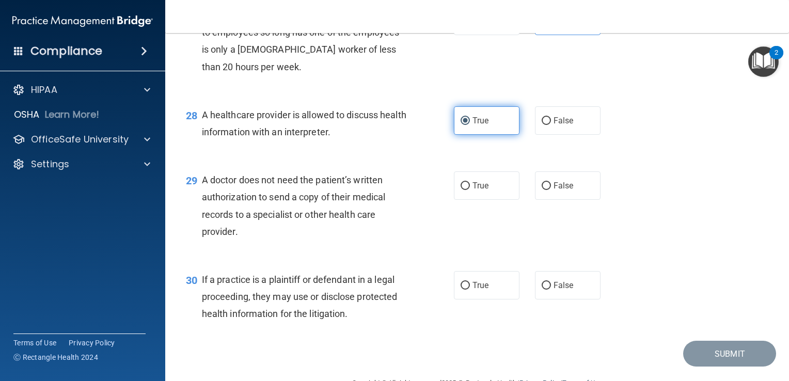
scroll to position [2428, 0]
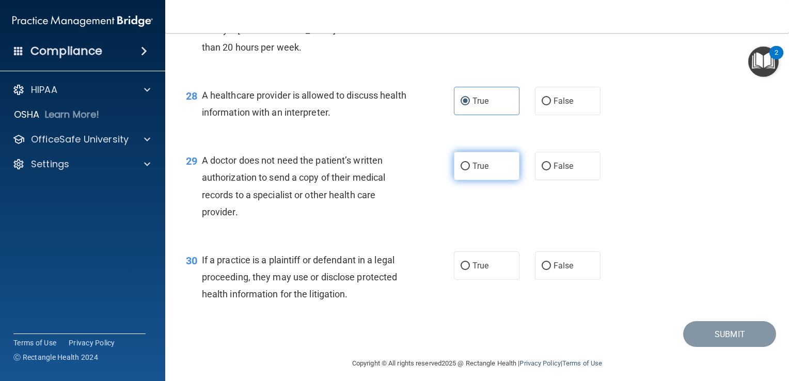
click at [496, 180] on label "True" at bounding box center [487, 166] width 66 height 28
click at [470, 170] on input "True" at bounding box center [465, 167] width 9 height 8
radio input "true"
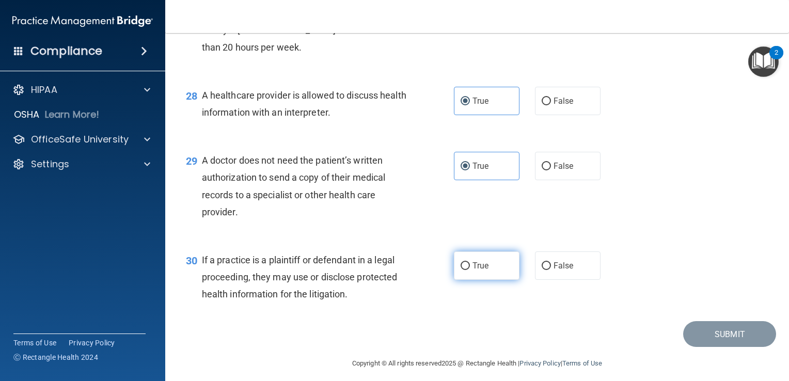
click at [489, 280] on label "True" at bounding box center [487, 266] width 66 height 28
click at [470, 270] on input "True" at bounding box center [465, 266] width 9 height 8
radio input "true"
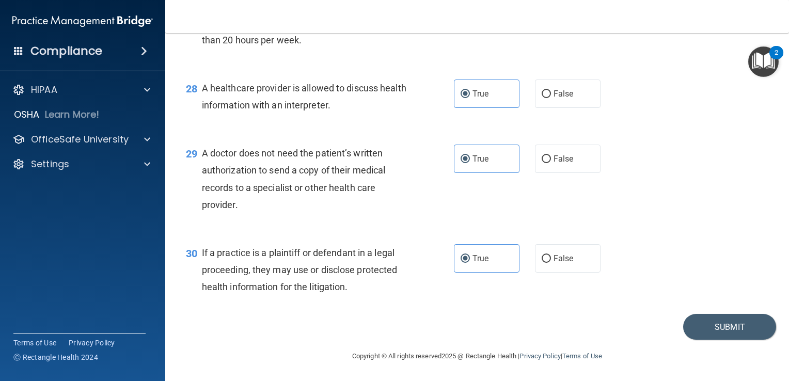
scroll to position [2487, 0]
click at [722, 328] on button "Submit" at bounding box center [730, 327] width 93 height 26
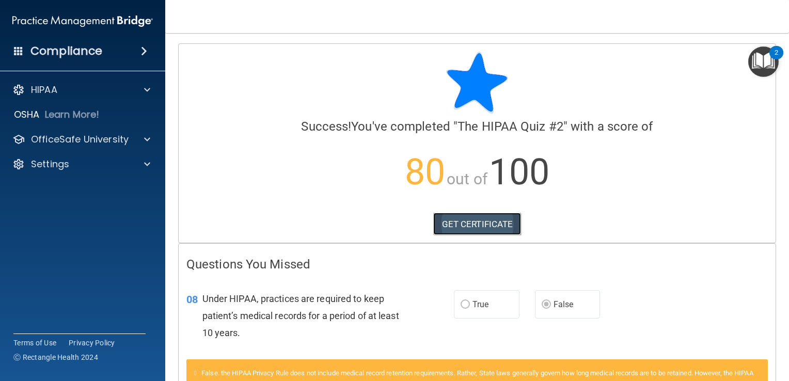
click at [475, 220] on link "GET CERTIFICATE" at bounding box center [477, 224] width 88 height 23
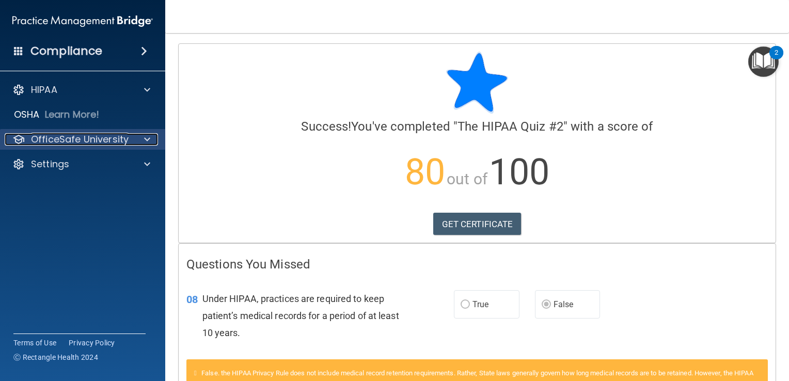
click at [36, 136] on p "OfficeSafe University" at bounding box center [80, 139] width 98 height 12
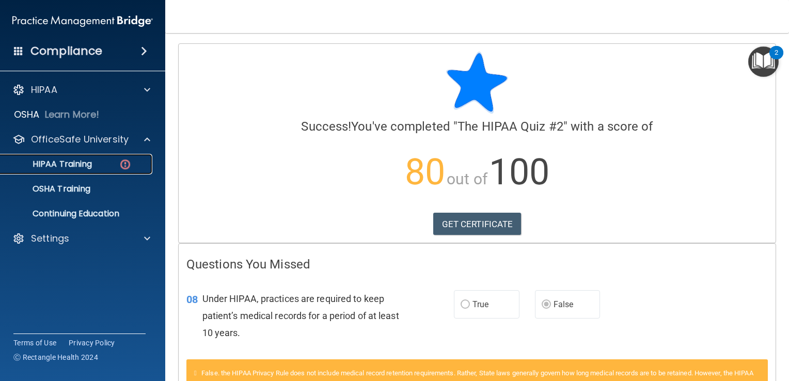
click at [104, 157] on link "HIPAA Training" at bounding box center [71, 164] width 163 height 21
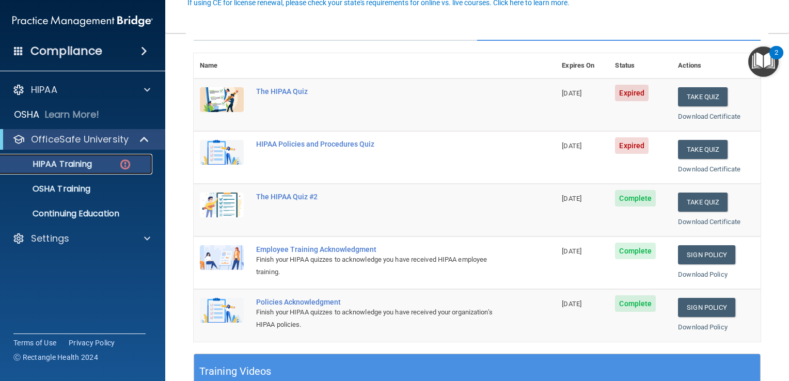
scroll to position [52, 0]
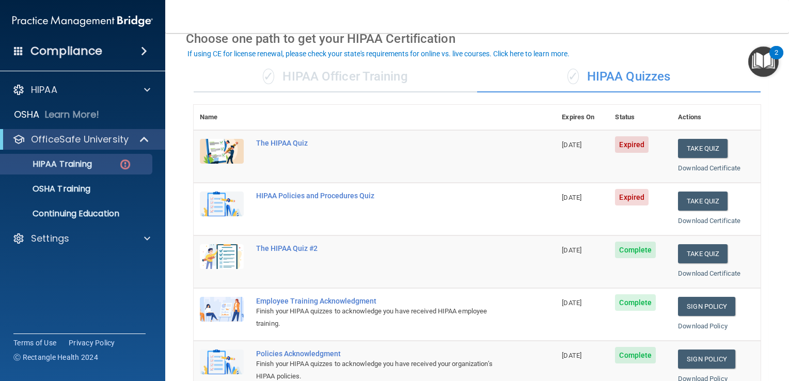
click at [707, 212] on td "Take Quiz Download Certificate" at bounding box center [716, 209] width 89 height 53
click at [706, 204] on button "Take Quiz" at bounding box center [703, 201] width 50 height 19
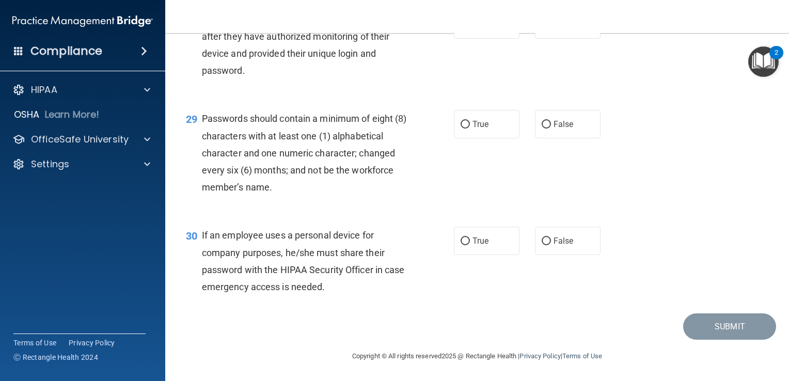
scroll to position [2693, 0]
click at [558, 240] on span "False" at bounding box center [564, 241] width 20 height 10
click at [551, 240] on input "False" at bounding box center [546, 242] width 9 height 8
radio input "true"
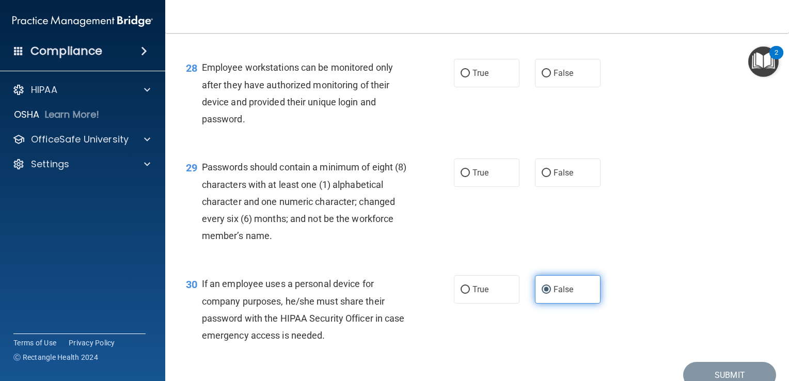
scroll to position [2589, 0]
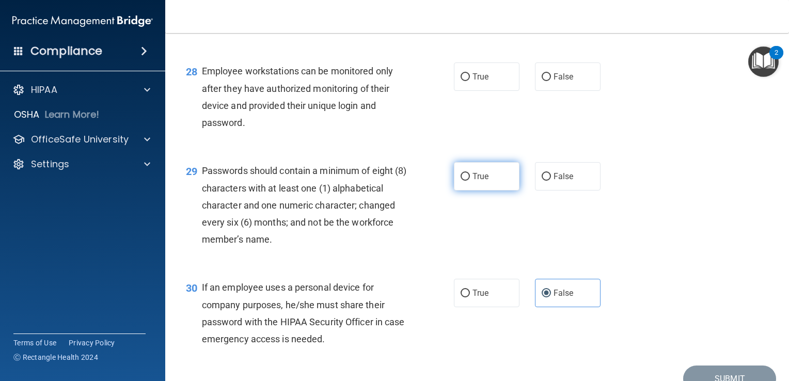
click at [466, 191] on label "True" at bounding box center [487, 176] width 66 height 28
click at [466, 181] on input "True" at bounding box center [465, 177] width 9 height 8
radio input "true"
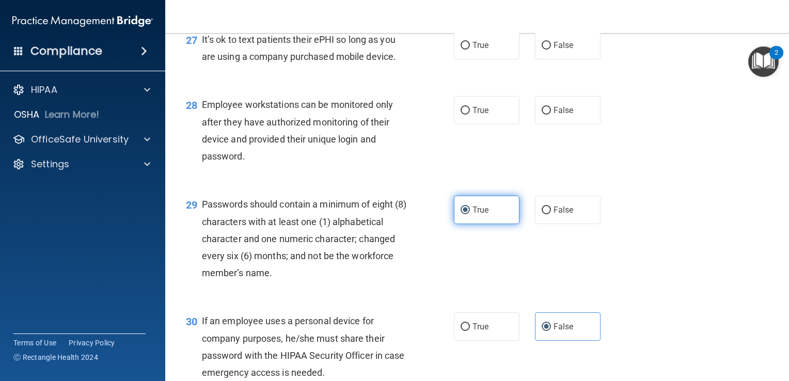
scroll to position [2538, 0]
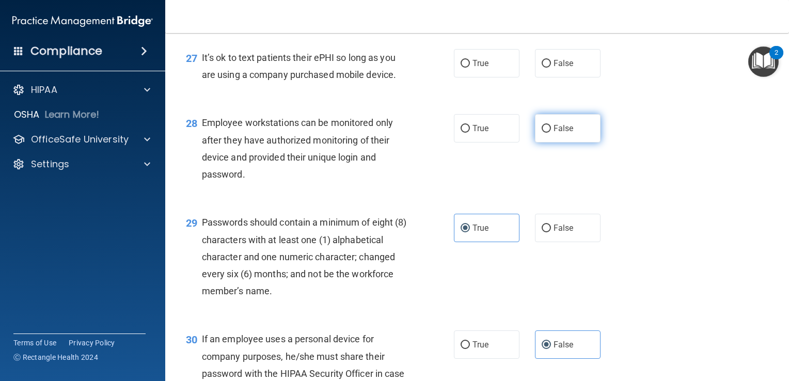
click at [576, 143] on label "False" at bounding box center [568, 128] width 66 height 28
click at [551, 133] on input "False" at bounding box center [546, 129] width 9 height 8
radio input "true"
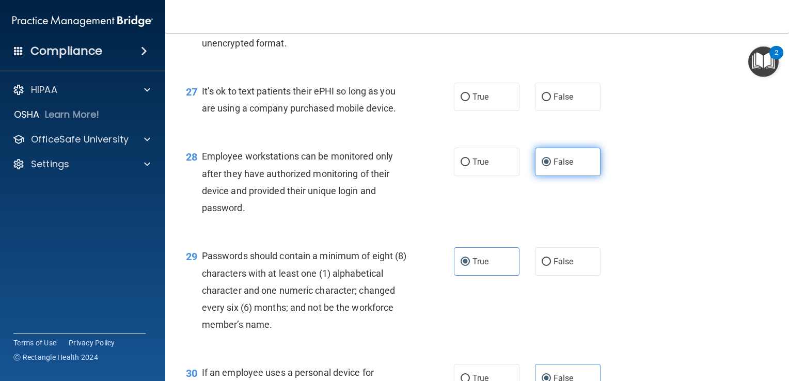
scroll to position [2486, 0]
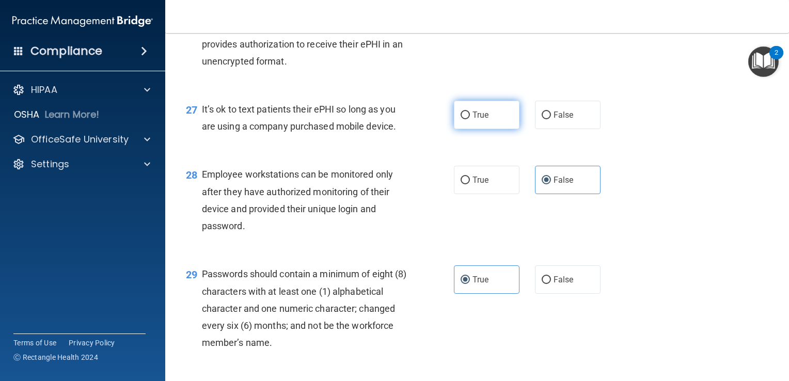
click at [474, 129] on label "True" at bounding box center [487, 115] width 66 height 28
click at [470, 119] on input "True" at bounding box center [465, 116] width 9 height 8
radio input "true"
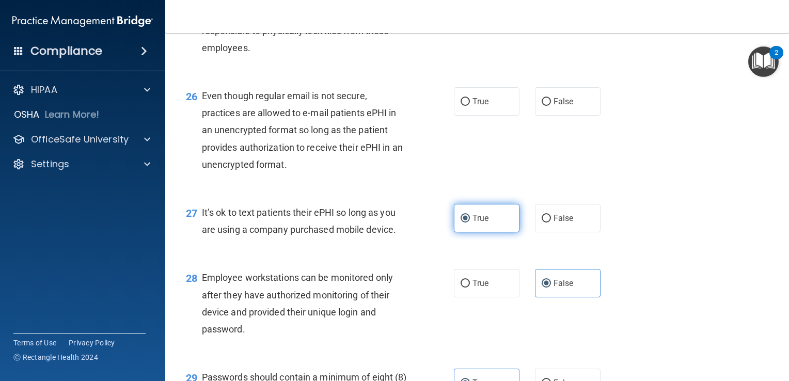
scroll to position [2331, 0]
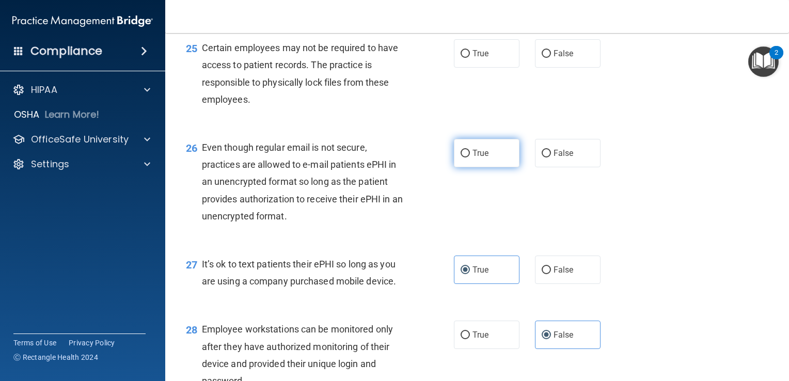
click at [504, 167] on label "True" at bounding box center [487, 153] width 66 height 28
click at [470, 158] on input "True" at bounding box center [465, 154] width 9 height 8
radio input "true"
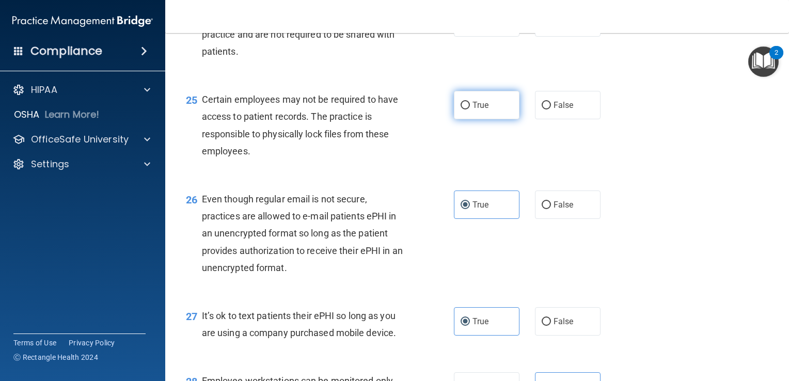
click at [495, 119] on label "True" at bounding box center [487, 105] width 66 height 28
click at [470, 110] on input "True" at bounding box center [465, 106] width 9 height 8
radio input "true"
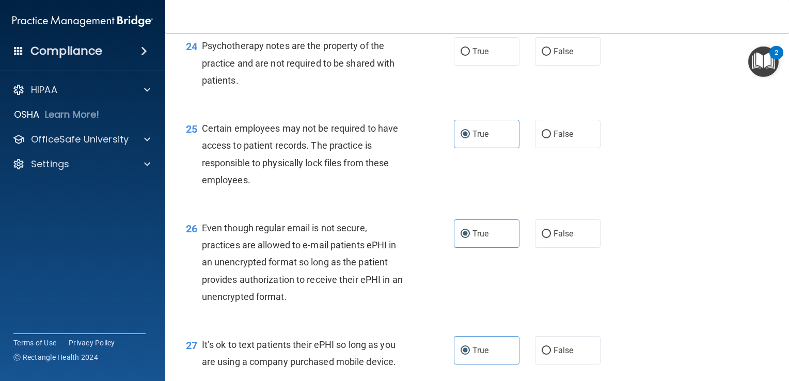
scroll to position [2228, 0]
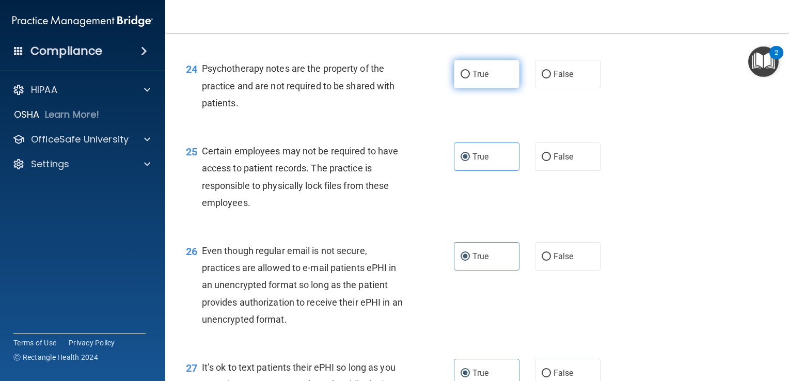
click at [484, 88] on label "True" at bounding box center [487, 74] width 66 height 28
click at [470, 79] on input "True" at bounding box center [465, 75] width 9 height 8
radio input "true"
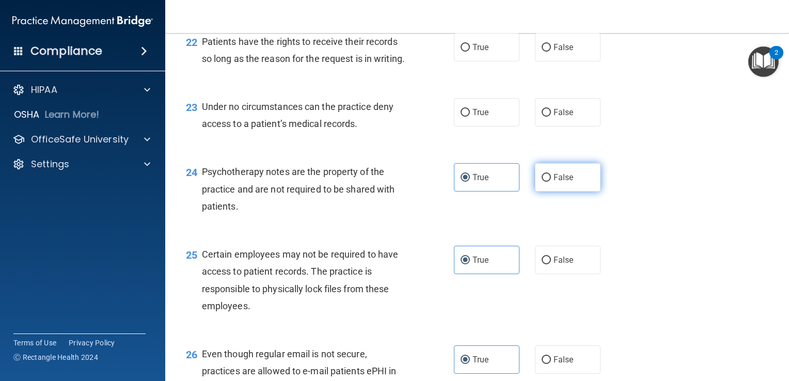
click at [569, 192] on label "False" at bounding box center [568, 177] width 66 height 28
click at [551, 182] on input "False" at bounding box center [546, 178] width 9 height 8
radio input "true"
radio input "false"
click at [508, 127] on label "True" at bounding box center [487, 112] width 66 height 28
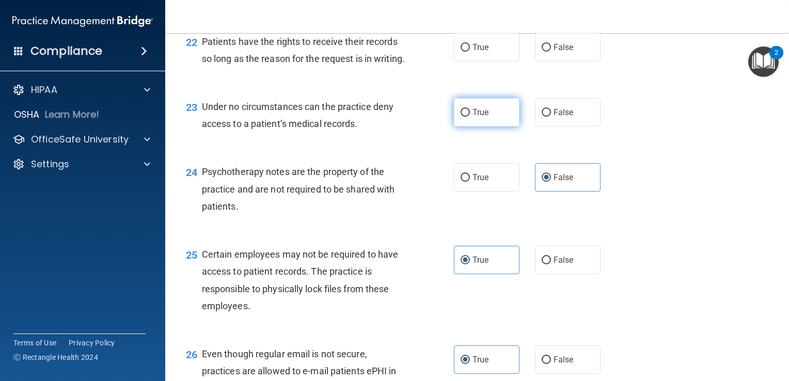
click at [470, 117] on input "True" at bounding box center [465, 113] width 9 height 8
radio input "true"
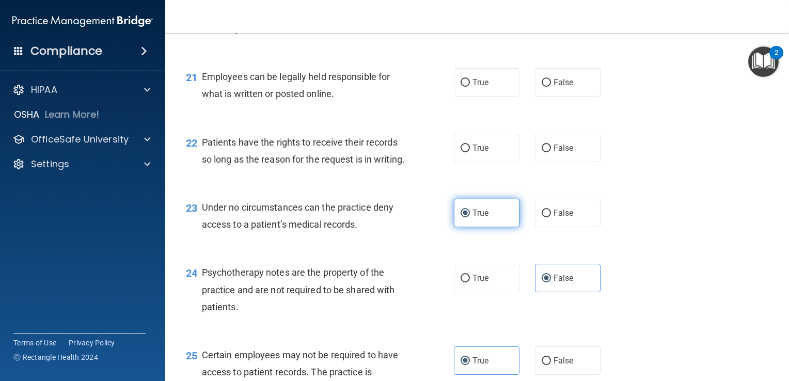
scroll to position [2021, 0]
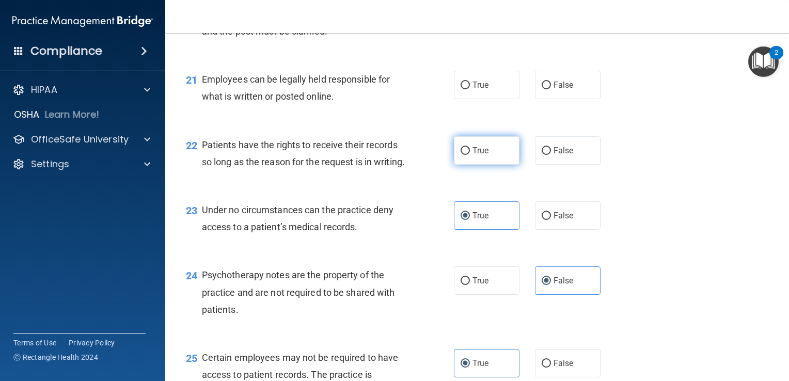
click at [479, 156] on span "True" at bounding box center [481, 151] width 16 height 10
click at [470, 155] on input "True" at bounding box center [465, 151] width 9 height 8
radio input "true"
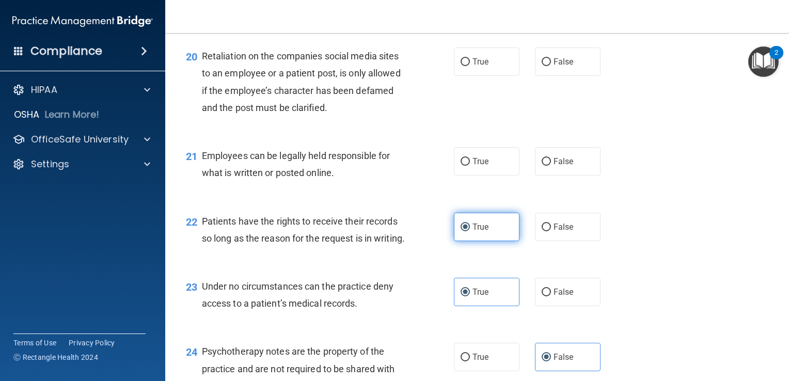
scroll to position [1918, 0]
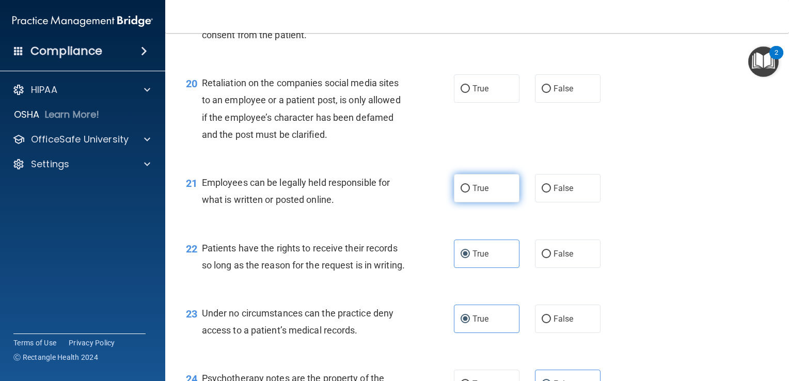
click at [498, 203] on label "True" at bounding box center [487, 188] width 66 height 28
click at [470, 193] on input "True" at bounding box center [465, 189] width 9 height 8
radio input "true"
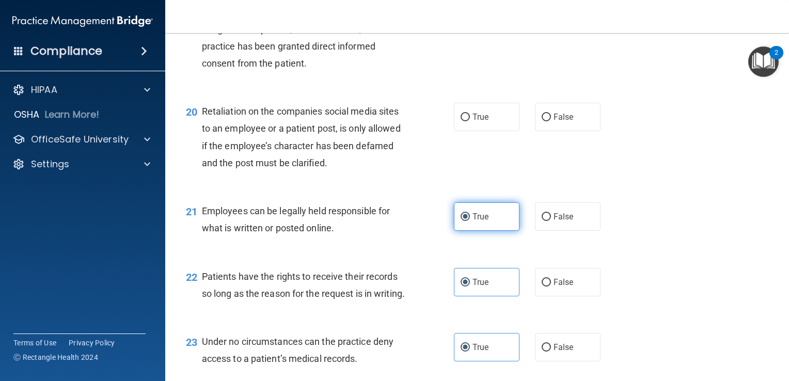
scroll to position [1866, 0]
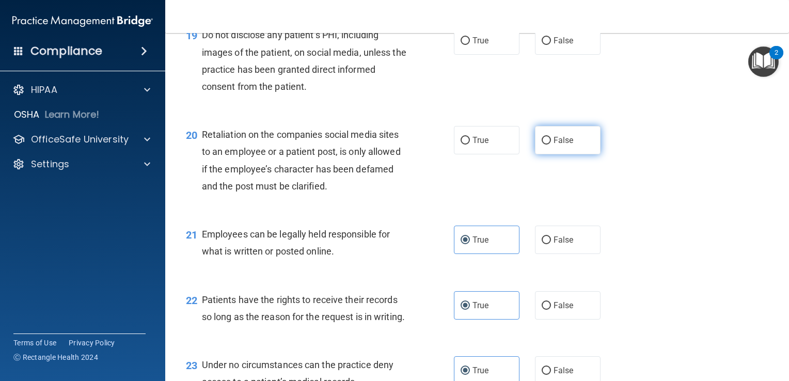
click at [554, 145] on span "False" at bounding box center [564, 140] width 20 height 10
click at [549, 145] on input "False" at bounding box center [546, 141] width 9 height 8
radio input "true"
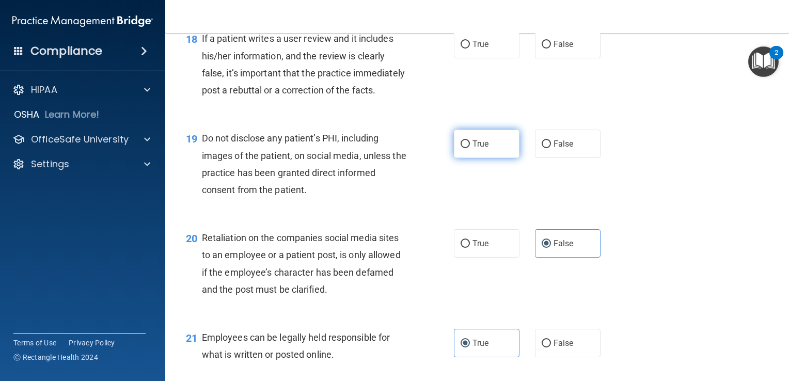
click at [487, 158] on label "True" at bounding box center [487, 144] width 66 height 28
click at [470, 148] on input "True" at bounding box center [465, 145] width 9 height 8
radio input "true"
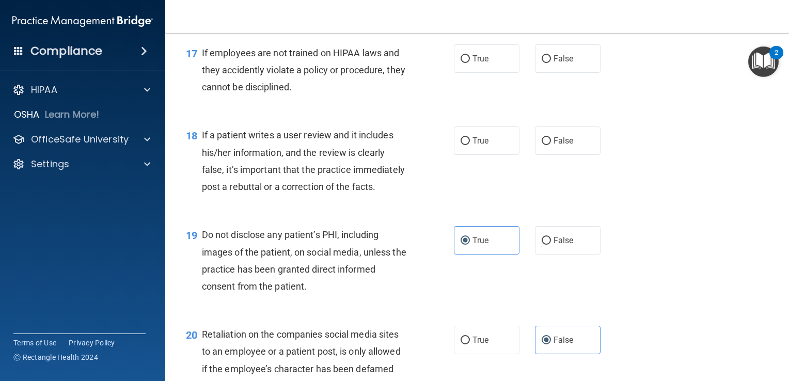
scroll to position [1659, 0]
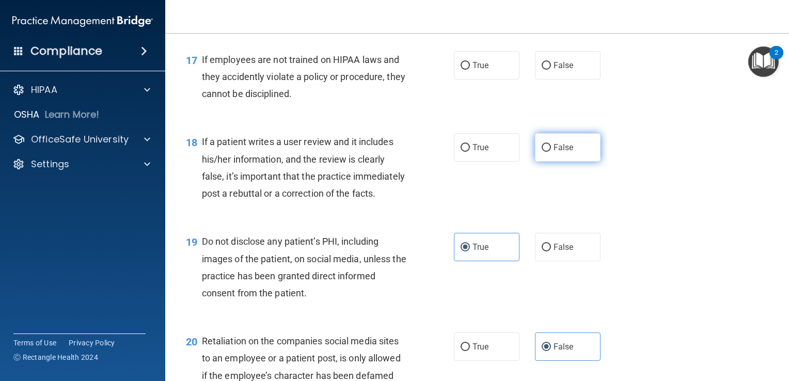
click at [546, 158] on label "False" at bounding box center [568, 147] width 66 height 28
click at [546, 152] on input "False" at bounding box center [546, 148] width 9 height 8
radio input "true"
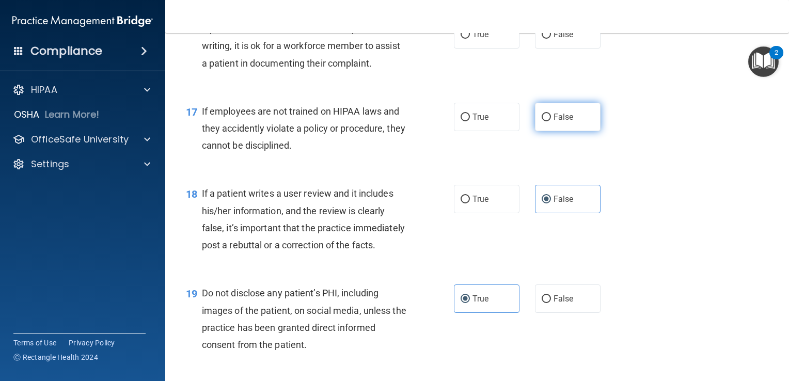
click at [554, 122] on span "False" at bounding box center [564, 117] width 20 height 10
click at [551, 121] on input "False" at bounding box center [546, 118] width 9 height 8
radio input "true"
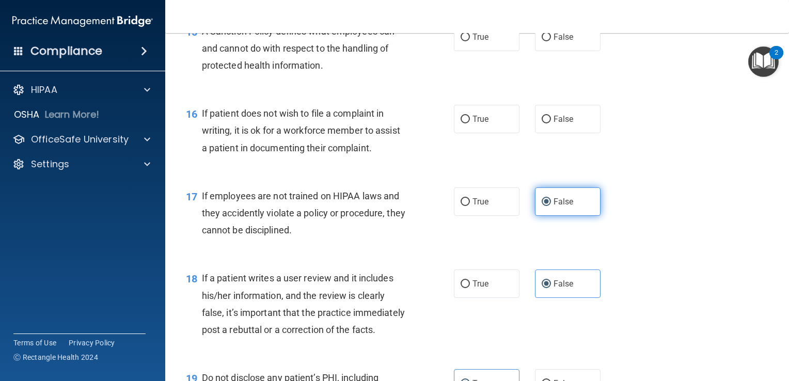
scroll to position [1504, 0]
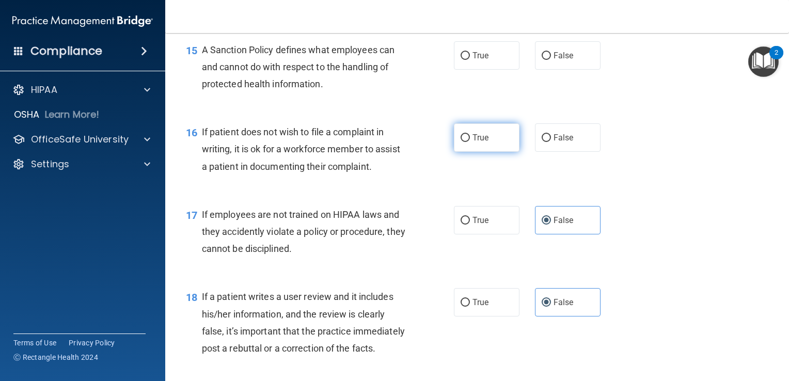
click at [463, 152] on label "True" at bounding box center [487, 137] width 66 height 28
click at [463, 142] on input "True" at bounding box center [465, 138] width 9 height 8
radio input "true"
click at [555, 143] on span "False" at bounding box center [564, 138] width 20 height 10
click at [551, 142] on input "False" at bounding box center [546, 138] width 9 height 8
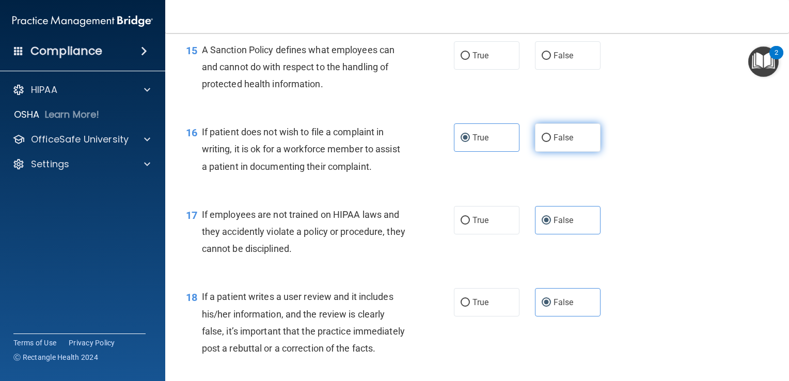
radio input "true"
radio input "false"
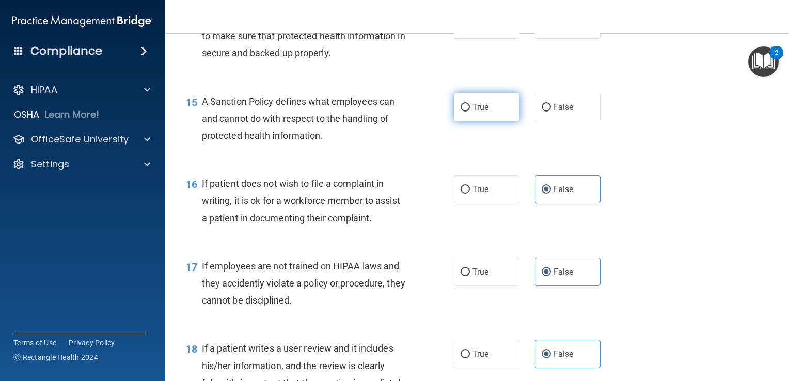
click at [493, 121] on label "True" at bounding box center [487, 107] width 66 height 28
click at [470, 112] on input "True" at bounding box center [465, 108] width 9 height 8
radio input "true"
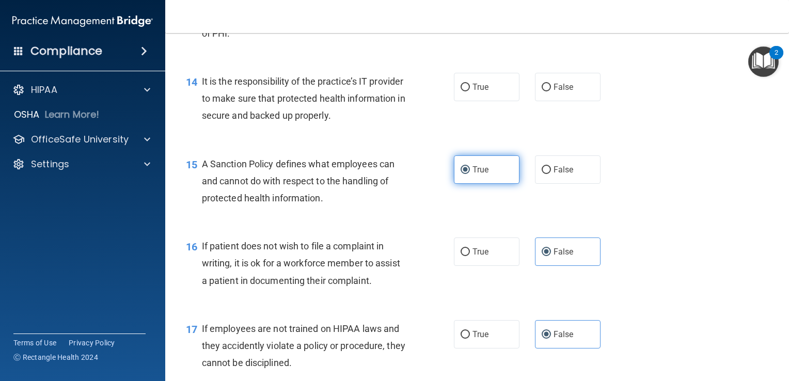
scroll to position [1349, 0]
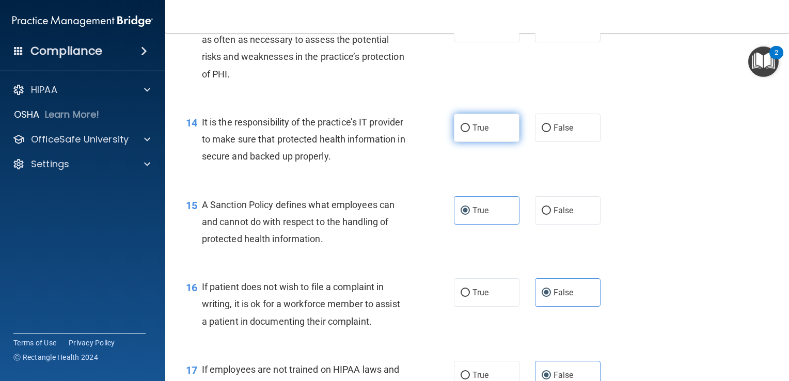
click at [498, 142] on label "True" at bounding box center [487, 128] width 66 height 28
click at [470, 132] on input "True" at bounding box center [465, 129] width 9 height 8
radio input "true"
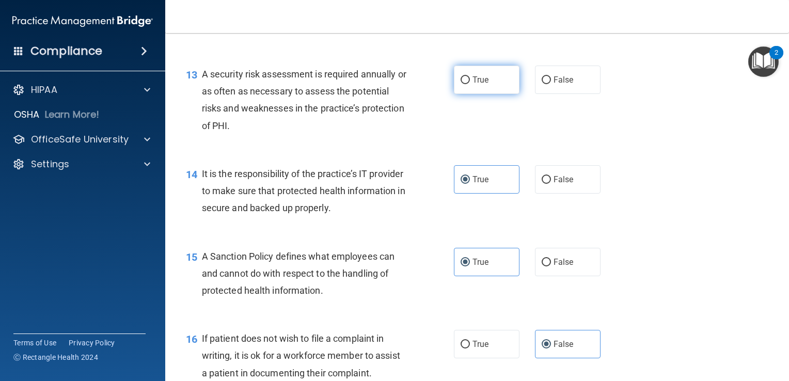
click at [485, 94] on label "True" at bounding box center [487, 80] width 66 height 28
click at [470, 84] on input "True" at bounding box center [465, 80] width 9 height 8
radio input "true"
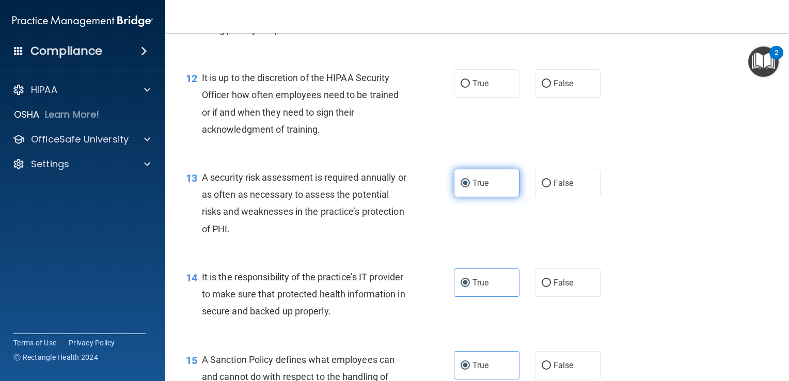
scroll to position [1143, 0]
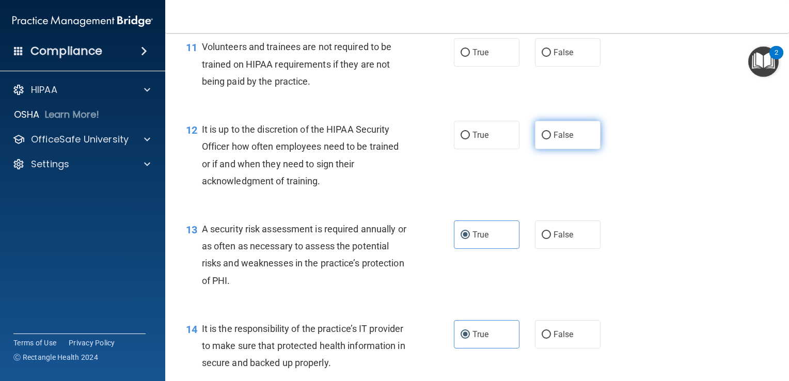
click at [541, 149] on label "False" at bounding box center [568, 135] width 66 height 28
click at [542, 139] on input "False" at bounding box center [546, 136] width 9 height 8
radio input "true"
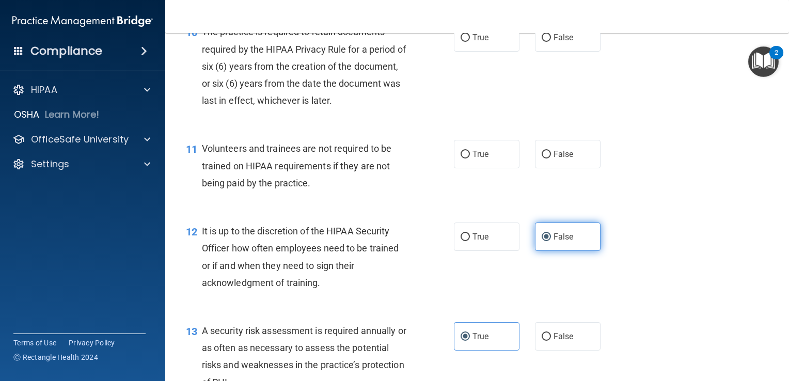
scroll to position [1039, 0]
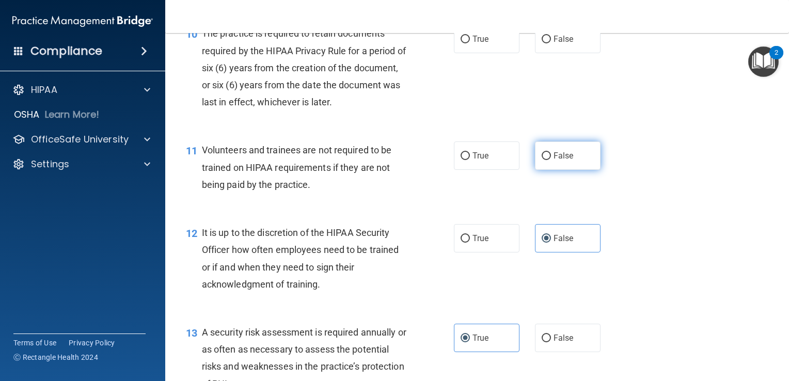
click at [552, 170] on label "False" at bounding box center [568, 156] width 66 height 28
click at [551, 160] on input "False" at bounding box center [546, 156] width 9 height 8
radio input "true"
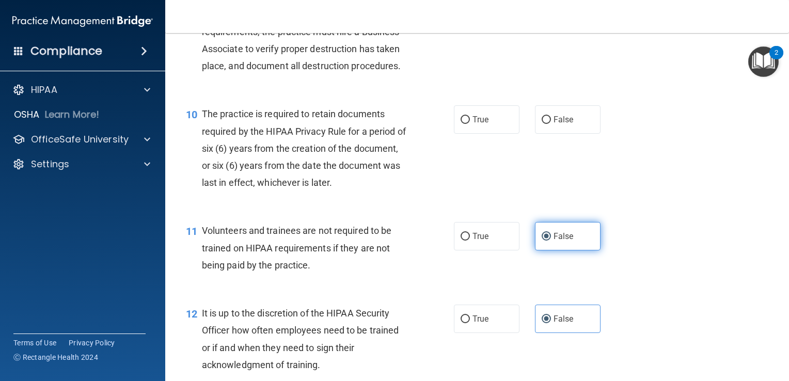
scroll to position [936, 0]
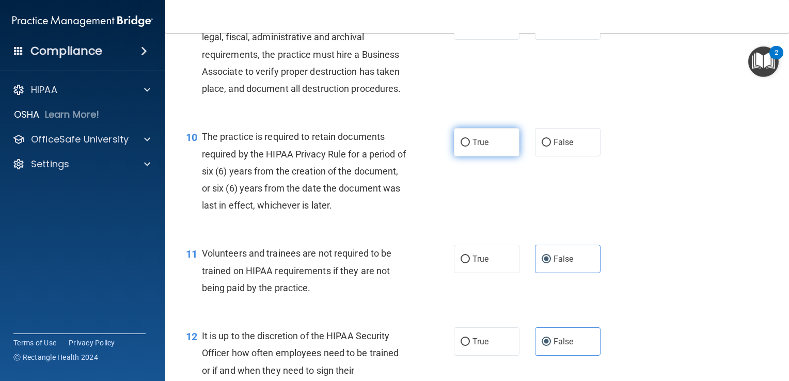
click at [481, 157] on label "True" at bounding box center [487, 142] width 66 height 28
click at [470, 147] on input "True" at bounding box center [465, 143] width 9 height 8
radio input "true"
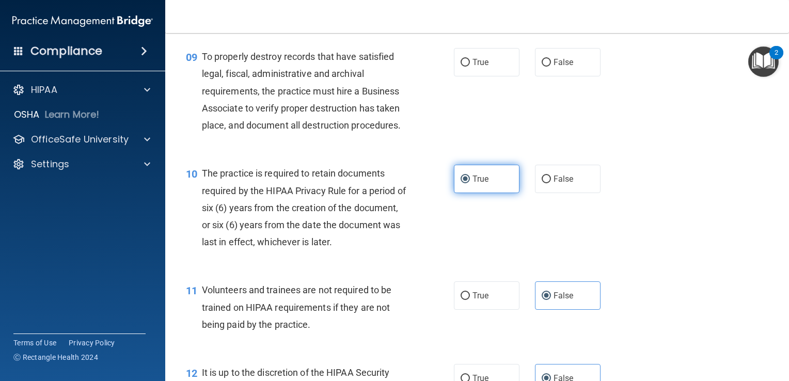
scroll to position [833, 0]
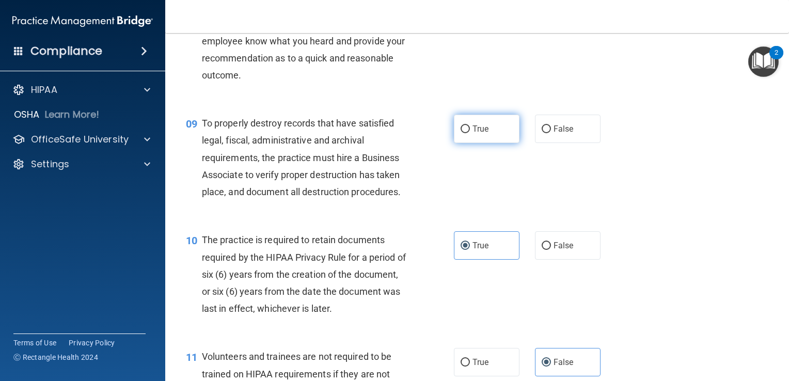
click at [484, 143] on label "True" at bounding box center [487, 129] width 66 height 28
click at [470, 133] on input "True" at bounding box center [465, 130] width 9 height 8
radio input "true"
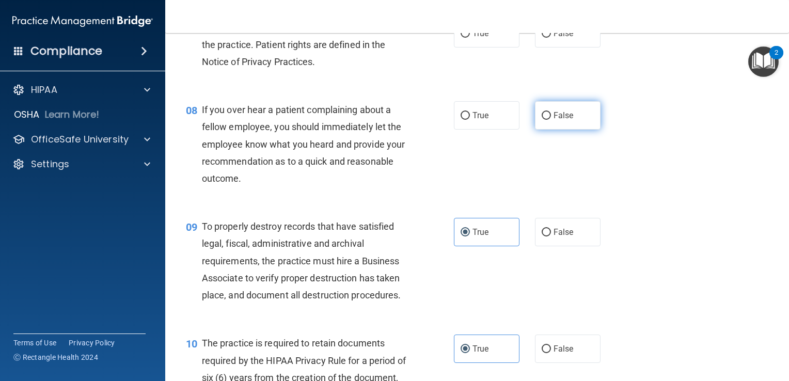
click at [562, 120] on span "False" at bounding box center [564, 116] width 20 height 10
click at [551, 120] on input "False" at bounding box center [546, 116] width 9 height 8
radio input "true"
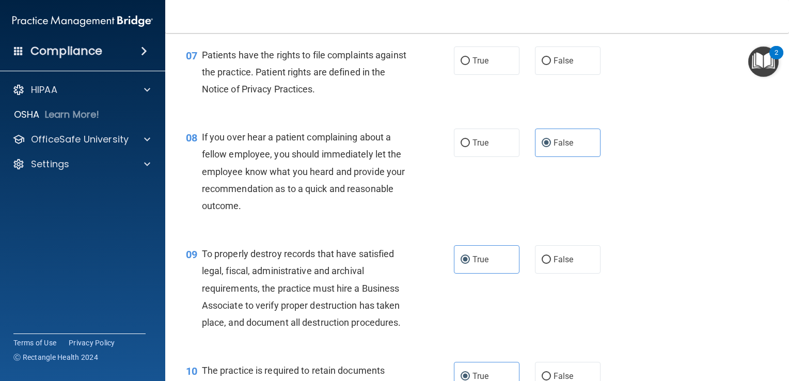
scroll to position [678, 0]
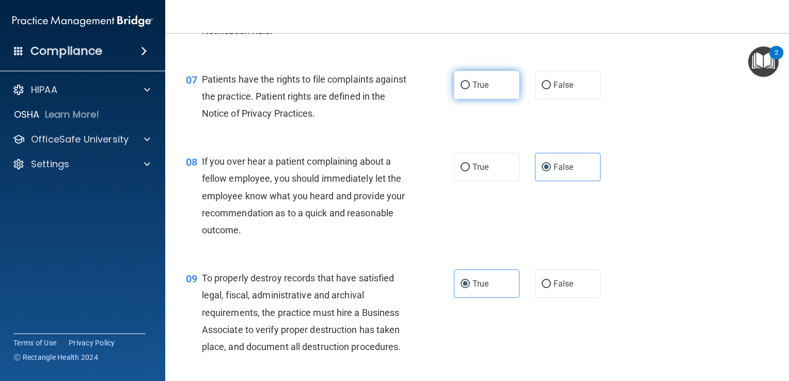
click at [483, 99] on label "True" at bounding box center [487, 85] width 66 height 28
click at [470, 89] on input "True" at bounding box center [465, 86] width 9 height 8
radio input "true"
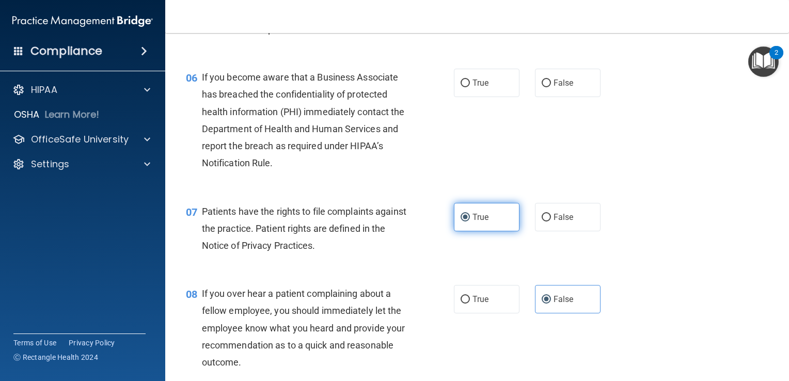
scroll to position [523, 0]
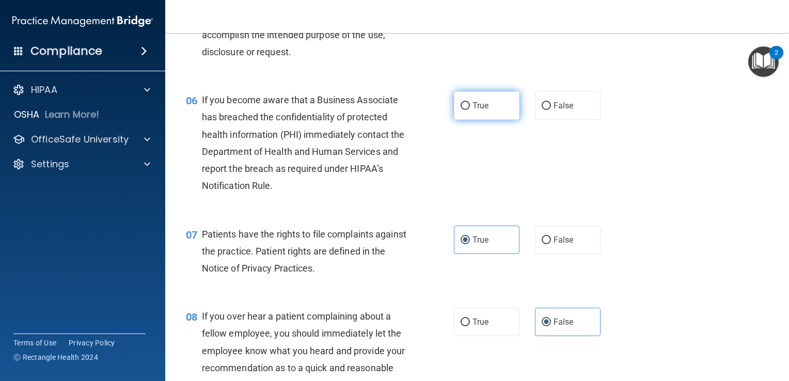
click at [473, 120] on label "True" at bounding box center [487, 105] width 66 height 28
click at [470, 110] on input "True" at bounding box center [465, 106] width 9 height 8
radio input "true"
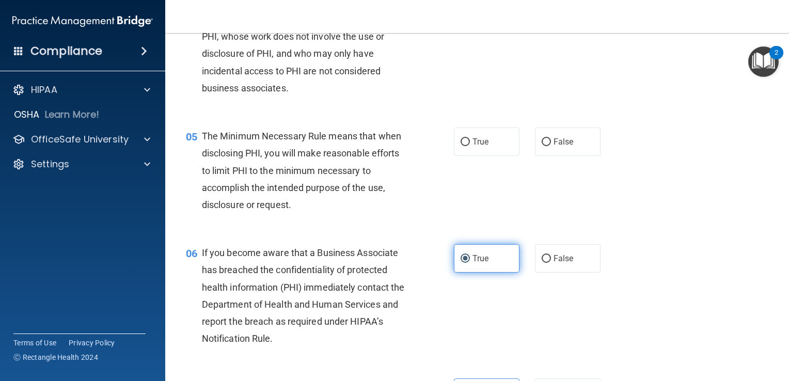
scroll to position [368, 0]
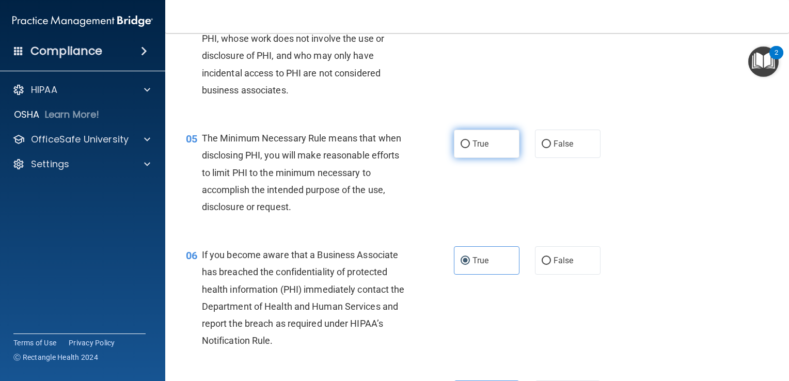
click at [473, 158] on label "True" at bounding box center [487, 144] width 66 height 28
click at [470, 148] on input "True" at bounding box center [465, 145] width 9 height 8
radio input "true"
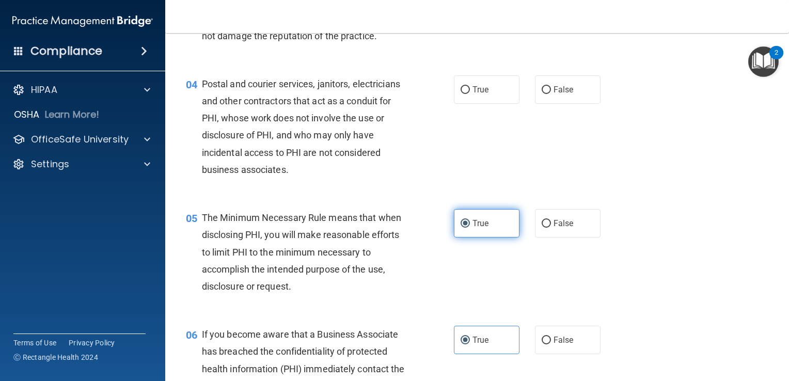
scroll to position [213, 0]
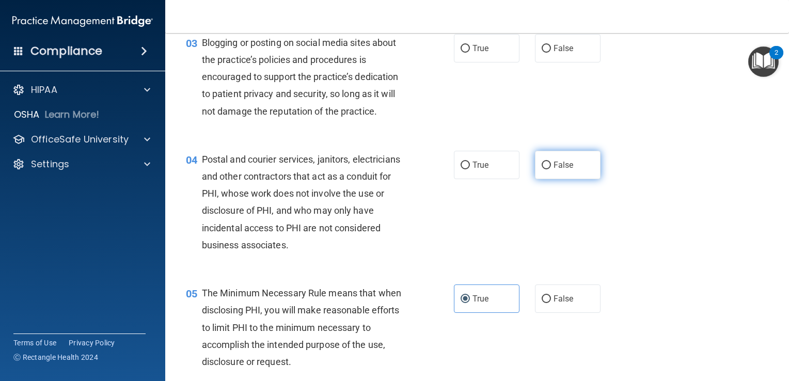
click at [546, 179] on label "False" at bounding box center [568, 165] width 66 height 28
click at [546, 169] on input "False" at bounding box center [546, 166] width 9 height 8
radio input "true"
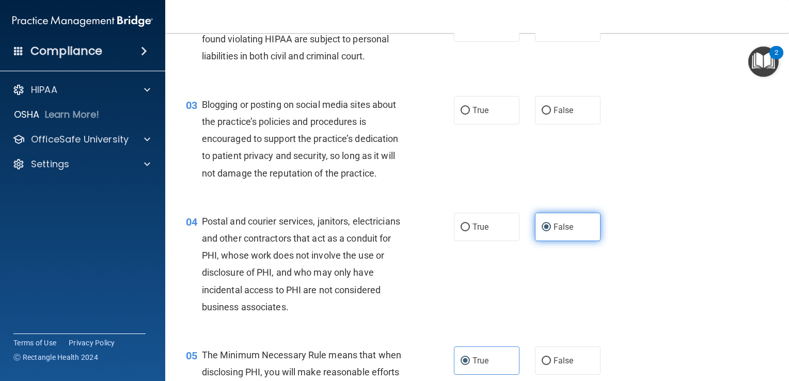
scroll to position [110, 0]
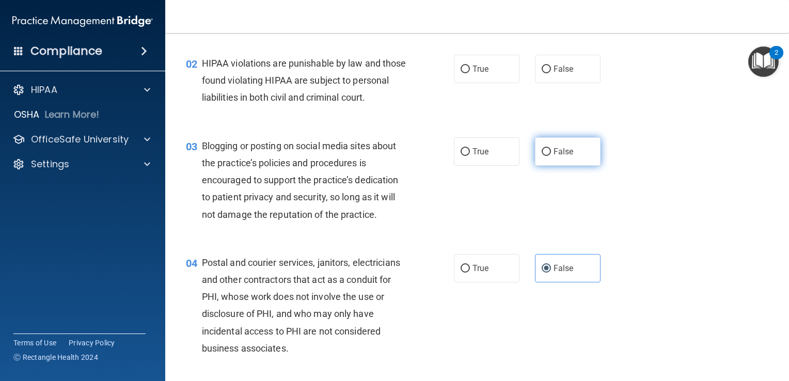
click at [570, 166] on label "False" at bounding box center [568, 151] width 66 height 28
click at [551, 156] on input "False" at bounding box center [546, 152] width 9 height 8
radio input "true"
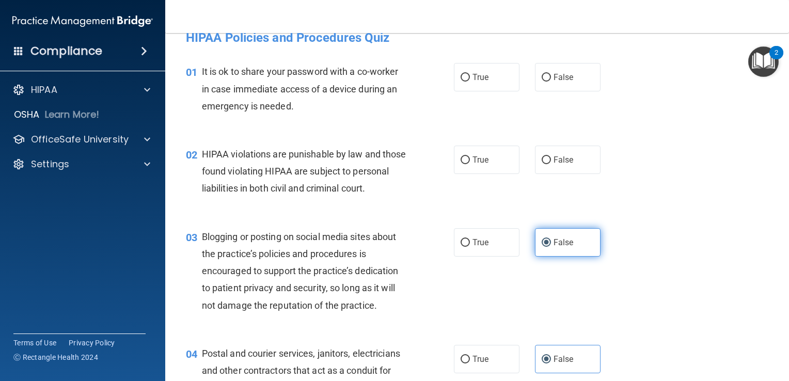
scroll to position [0, 0]
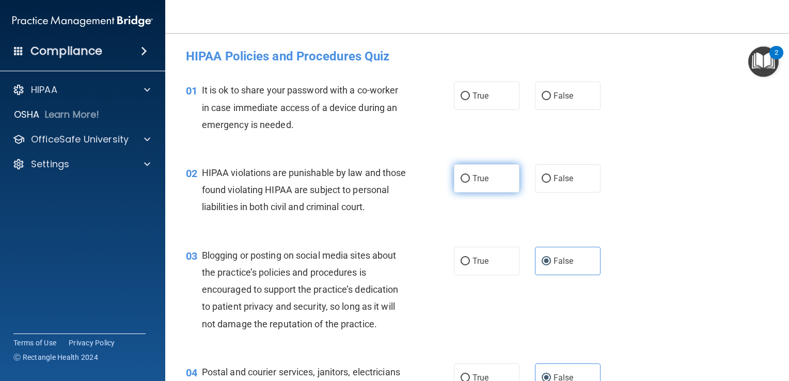
click at [473, 182] on span "True" at bounding box center [481, 179] width 16 height 10
click at [470, 182] on input "True" at bounding box center [465, 179] width 9 height 8
radio input "true"
click at [555, 94] on span "False" at bounding box center [564, 96] width 20 height 10
click at [551, 94] on input "False" at bounding box center [546, 96] width 9 height 8
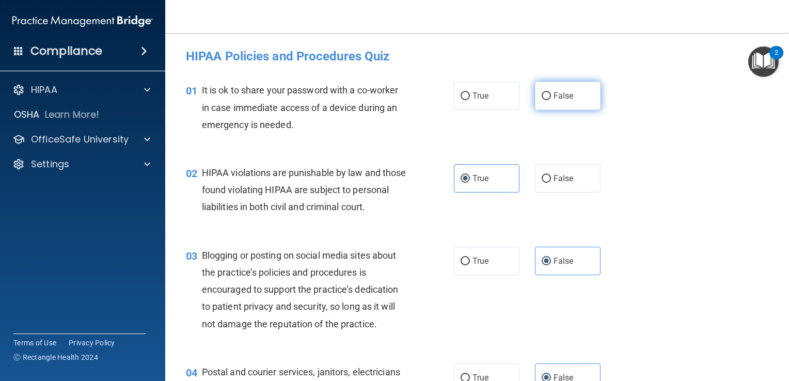
radio input "true"
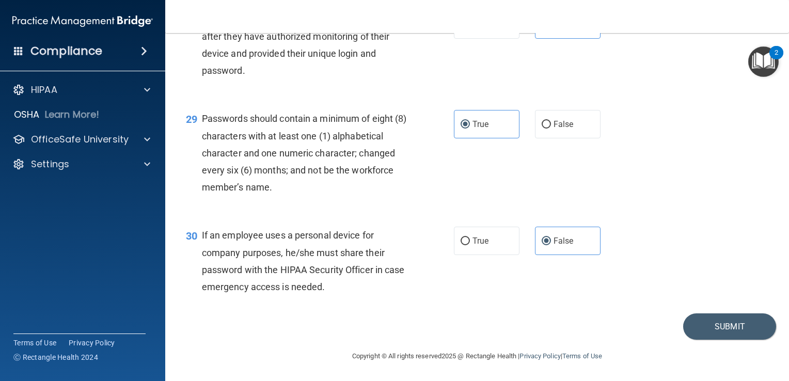
scroll to position [2693, 0]
click at [712, 322] on button "Submit" at bounding box center [730, 327] width 93 height 26
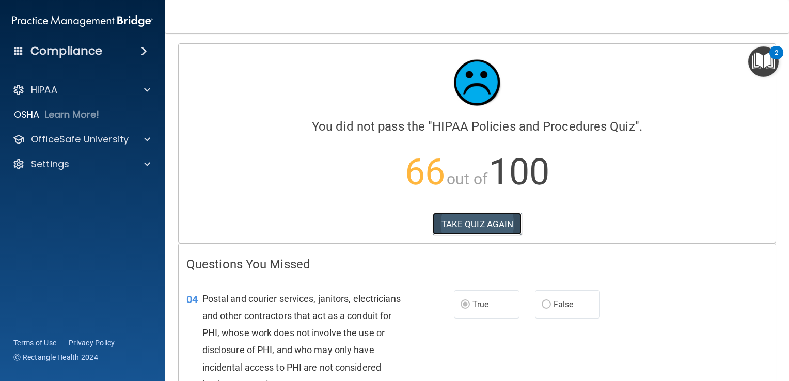
click at [486, 222] on button "TAKE QUIZ AGAIN" at bounding box center [477, 224] width 89 height 23
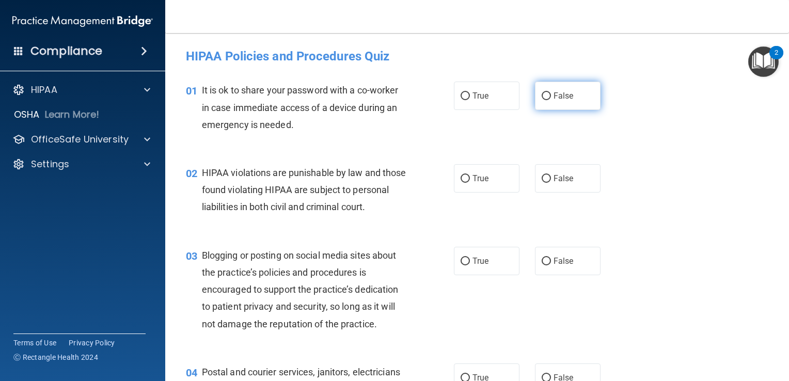
click at [576, 98] on label "False" at bounding box center [568, 96] width 66 height 28
click at [551, 98] on input "False" at bounding box center [546, 96] width 9 height 8
radio input "true"
click at [492, 182] on label "True" at bounding box center [487, 178] width 66 height 28
click at [470, 182] on input "True" at bounding box center [465, 179] width 9 height 8
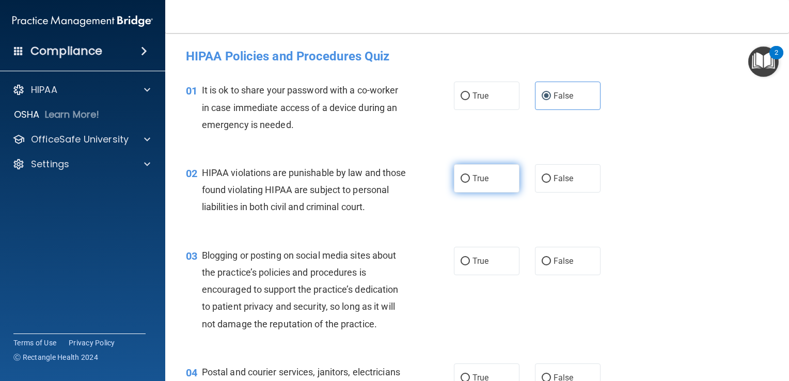
radio input "true"
click at [554, 266] on span "False" at bounding box center [564, 261] width 20 height 10
click at [551, 266] on input "False" at bounding box center [546, 262] width 9 height 8
radio input "true"
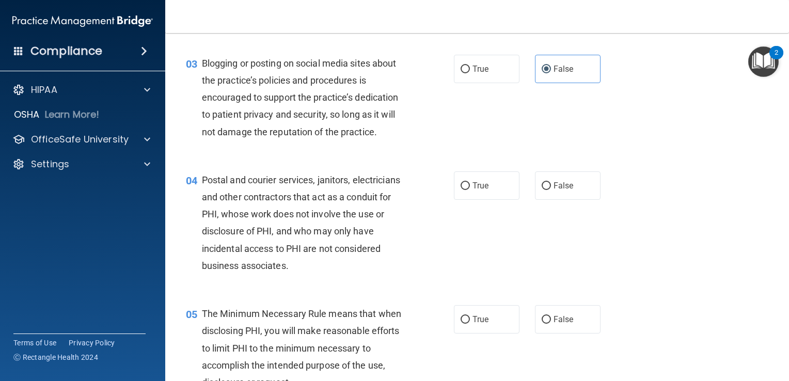
scroll to position [207, 0]
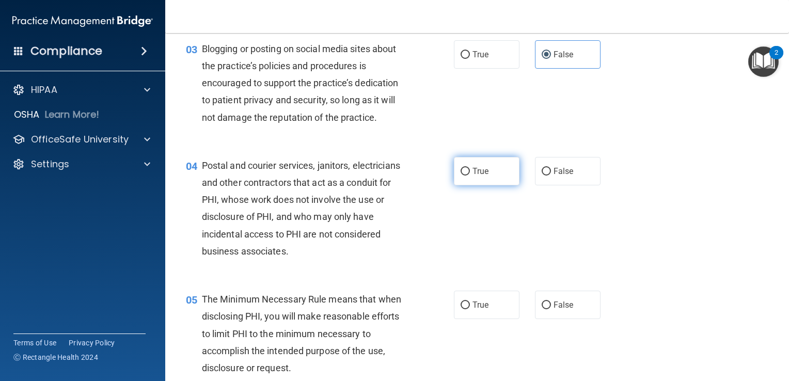
click at [485, 185] on label "True" at bounding box center [487, 171] width 66 height 28
click at [470, 176] on input "True" at bounding box center [465, 172] width 9 height 8
radio input "true"
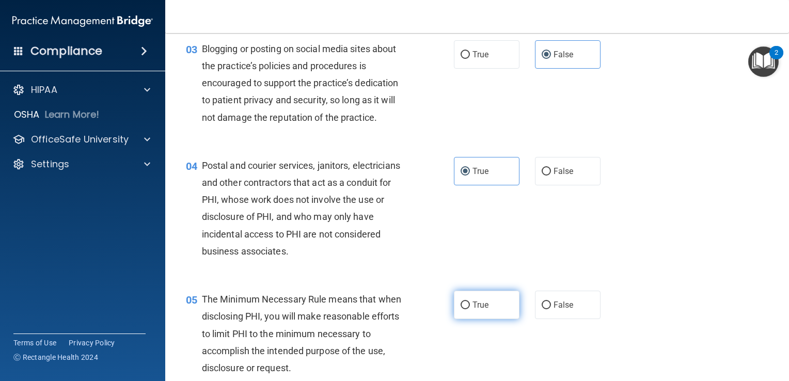
click at [478, 310] on span "True" at bounding box center [481, 305] width 16 height 10
click at [470, 309] on input "True" at bounding box center [465, 306] width 9 height 8
radio input "true"
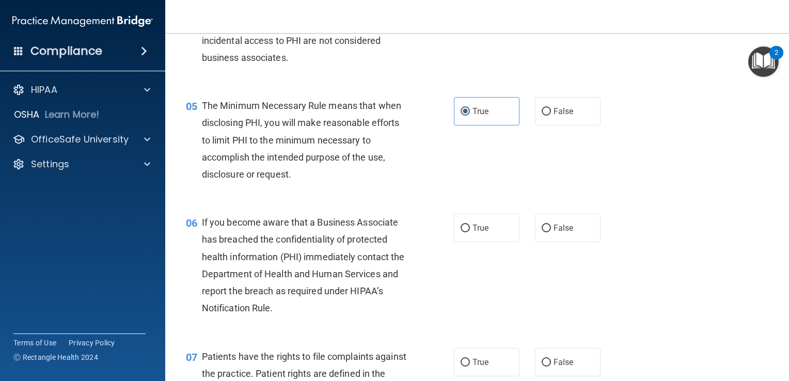
scroll to position [413, 0]
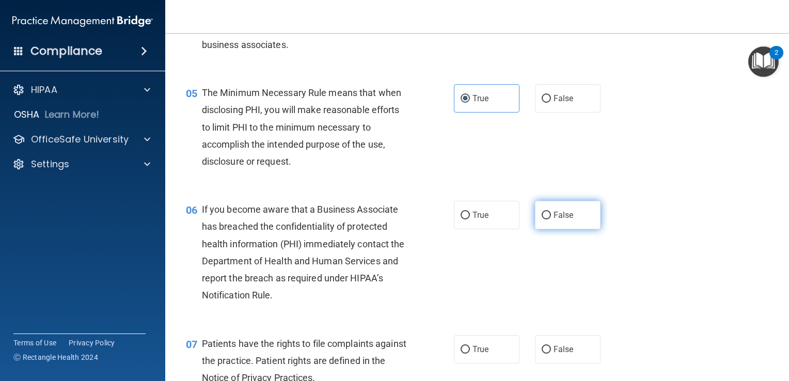
click at [560, 220] on span "False" at bounding box center [564, 215] width 20 height 10
click at [551, 220] on input "False" at bounding box center [546, 216] width 9 height 8
radio input "true"
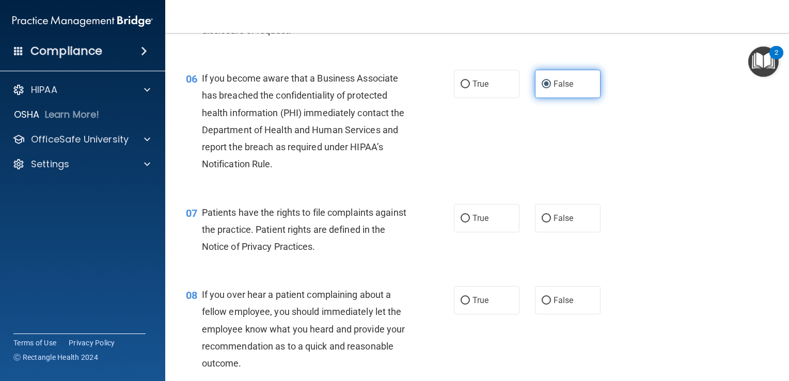
scroll to position [568, 0]
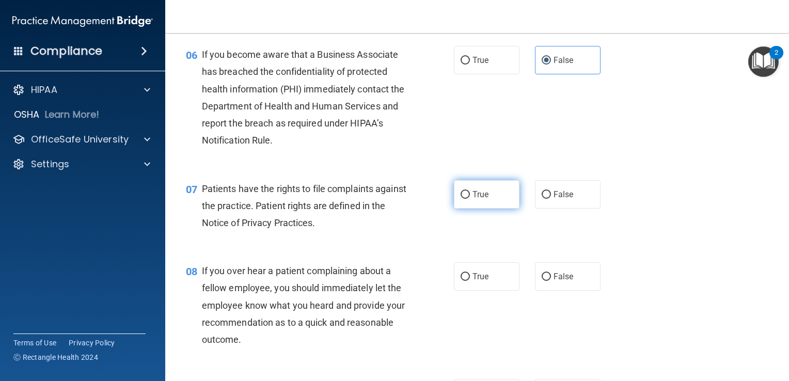
click at [502, 209] on label "True" at bounding box center [487, 194] width 66 height 28
click at [470, 199] on input "True" at bounding box center [465, 195] width 9 height 8
radio input "true"
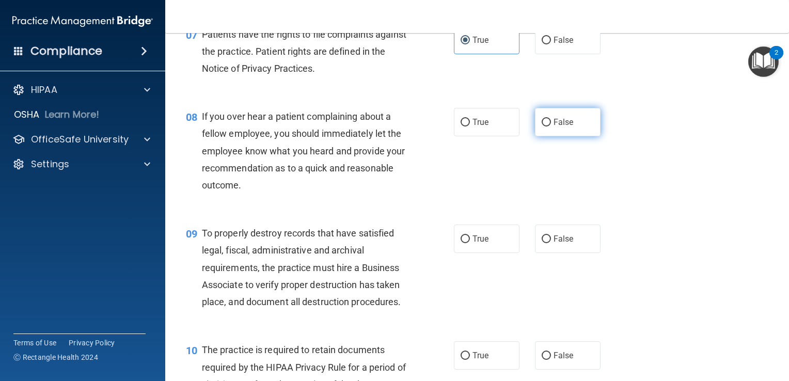
scroll to position [723, 0]
click at [569, 136] on label "False" at bounding box center [568, 121] width 66 height 28
click at [551, 126] on input "False" at bounding box center [546, 122] width 9 height 8
radio input "true"
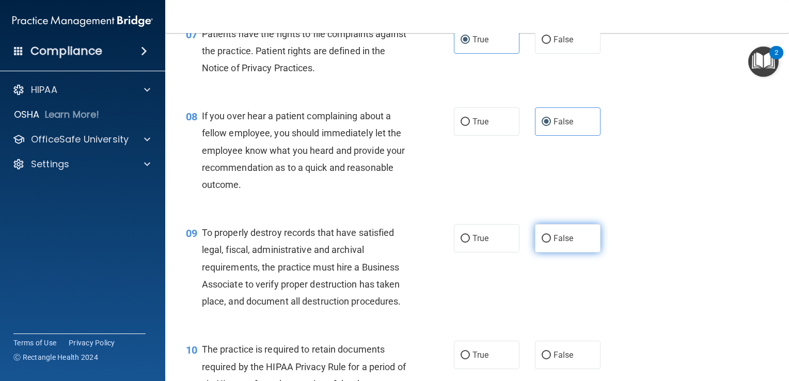
click at [560, 243] on span "False" at bounding box center [564, 239] width 20 height 10
click at [551, 243] on input "False" at bounding box center [546, 239] width 9 height 8
radio input "true"
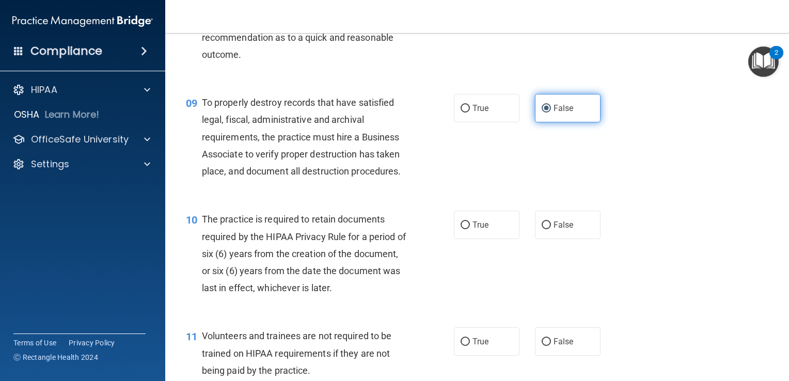
scroll to position [878, 0]
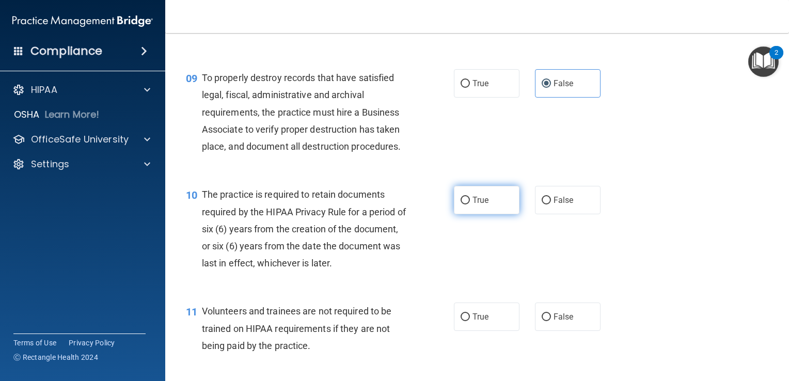
click at [481, 214] on label "True" at bounding box center [487, 200] width 66 height 28
click at [470, 205] on input "True" at bounding box center [465, 201] width 9 height 8
radio input "true"
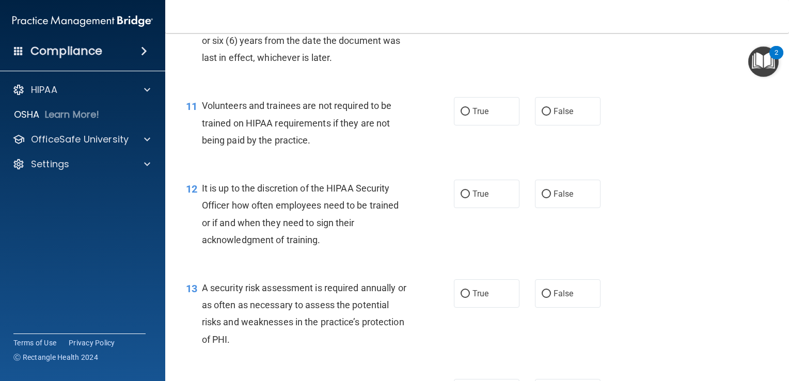
scroll to position [1085, 0]
click at [550, 125] on label "False" at bounding box center [568, 110] width 66 height 28
click at [550, 115] on input "False" at bounding box center [546, 111] width 9 height 8
radio input "true"
click at [561, 198] on span "False" at bounding box center [564, 193] width 20 height 10
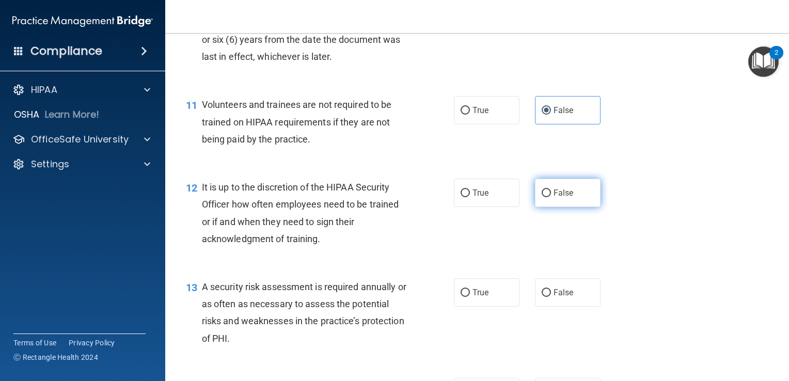
click at [551, 197] on input "False" at bounding box center [546, 194] width 9 height 8
radio input "true"
click at [467, 307] on label "True" at bounding box center [487, 292] width 66 height 28
click at [467, 297] on input "True" at bounding box center [465, 293] width 9 height 8
radio input "true"
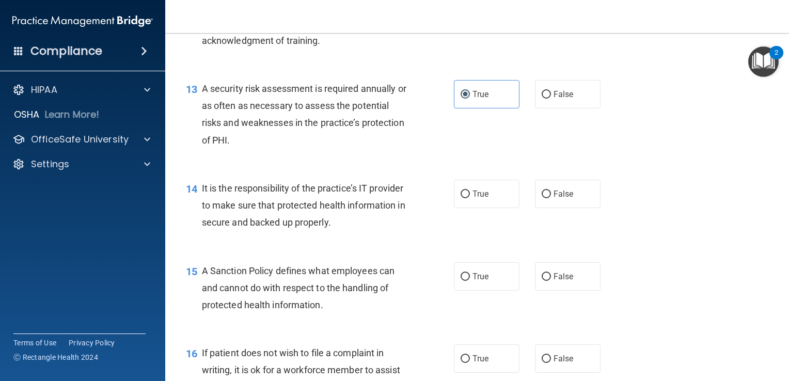
scroll to position [1292, 0]
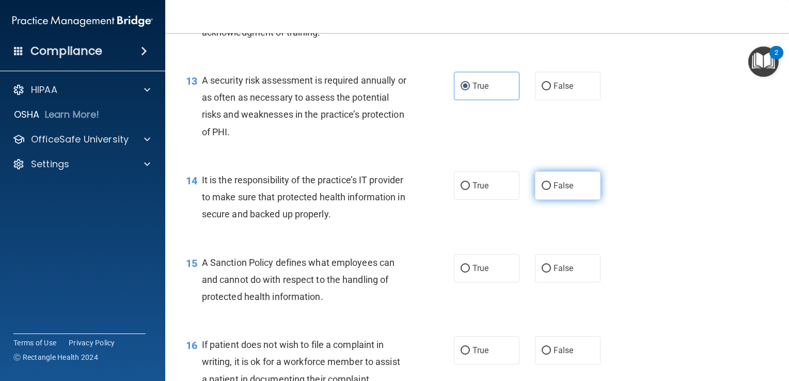
click at [547, 200] on label "False" at bounding box center [568, 186] width 66 height 28
click at [547, 190] on input "False" at bounding box center [546, 186] width 9 height 8
radio input "true"
click at [554, 273] on span "False" at bounding box center [564, 268] width 20 height 10
click at [551, 273] on input "False" at bounding box center [546, 269] width 9 height 8
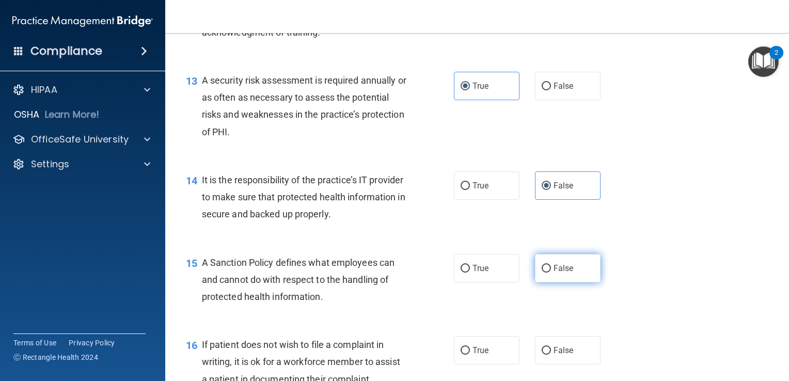
radio input "true"
drag, startPoint x: 483, startPoint y: 354, endPoint x: 479, endPoint y: 362, distance: 7.9
click at [480, 360] on label "True" at bounding box center [487, 350] width 66 height 28
click at [470, 355] on input "True" at bounding box center [465, 351] width 9 height 8
radio input "true"
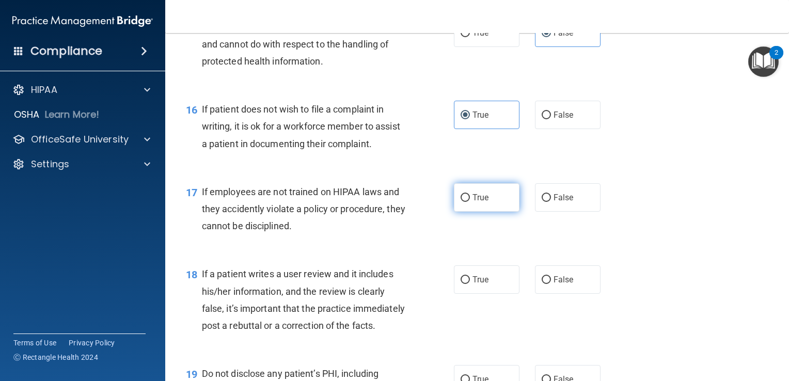
scroll to position [1550, 0]
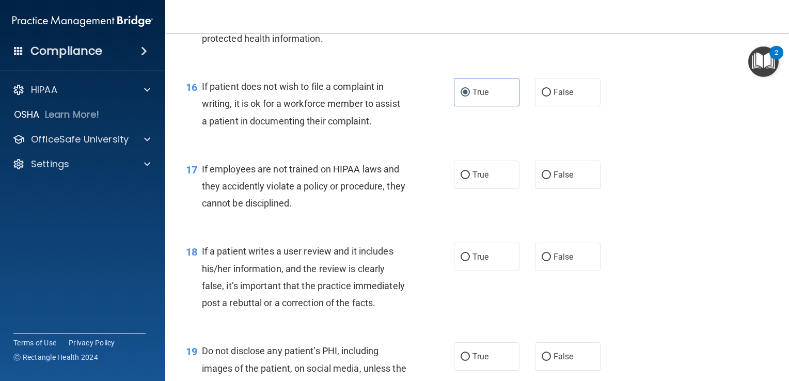
drag, startPoint x: 546, startPoint y: 193, endPoint x: 557, endPoint y: 257, distance: 65.0
click at [548, 189] on label "False" at bounding box center [568, 175] width 66 height 28
click at [548, 179] on input "False" at bounding box center [546, 176] width 9 height 8
radio input "true"
click at [558, 262] on span "False" at bounding box center [564, 257] width 20 height 10
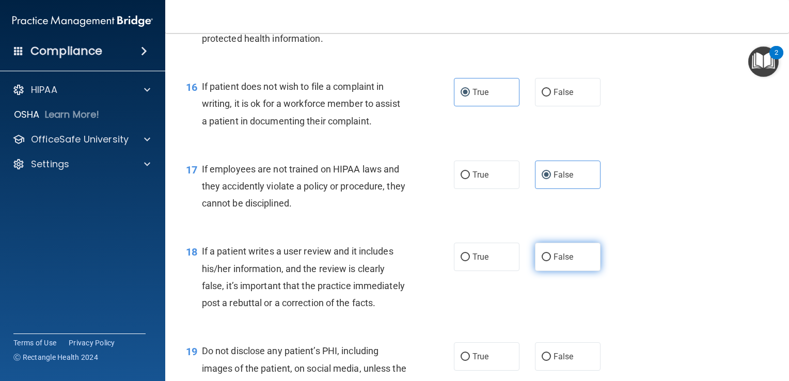
click at [551, 261] on input "False" at bounding box center [546, 258] width 9 height 8
radio input "true"
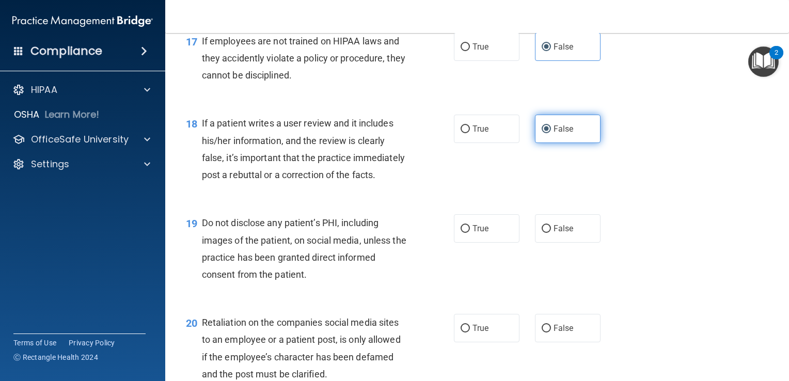
scroll to position [1705, 0]
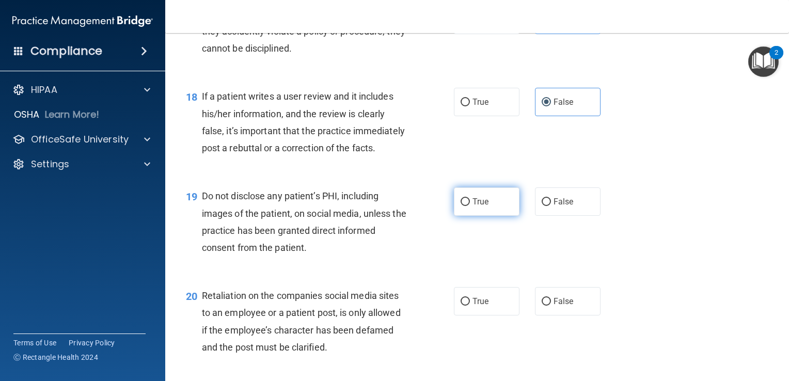
click at [500, 216] on label "True" at bounding box center [487, 202] width 66 height 28
click at [470, 206] on input "True" at bounding box center [465, 202] width 9 height 8
radio input "true"
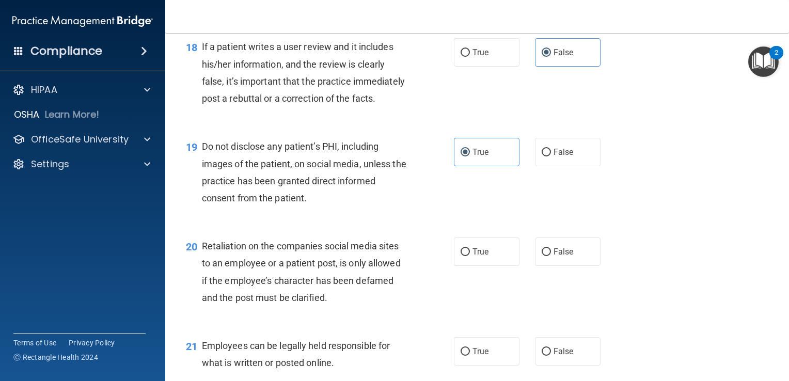
scroll to position [1808, 0]
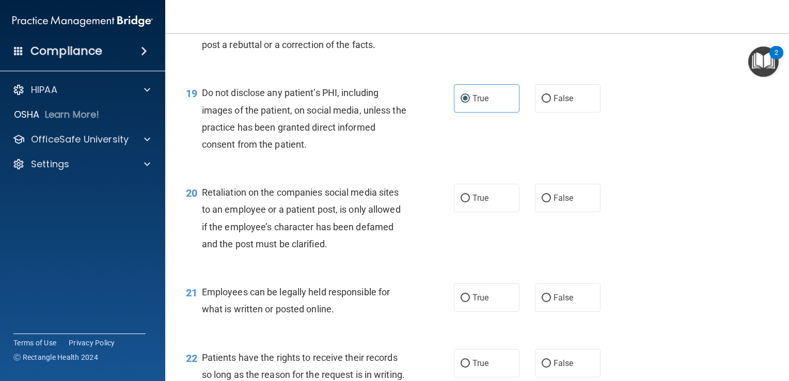
click at [595, 212] on div "True False" at bounding box center [533, 198] width 158 height 28
click at [591, 212] on label "False" at bounding box center [568, 198] width 66 height 28
click at [551, 203] on input "False" at bounding box center [546, 199] width 9 height 8
radio input "true"
click at [482, 312] on label "True" at bounding box center [487, 298] width 66 height 28
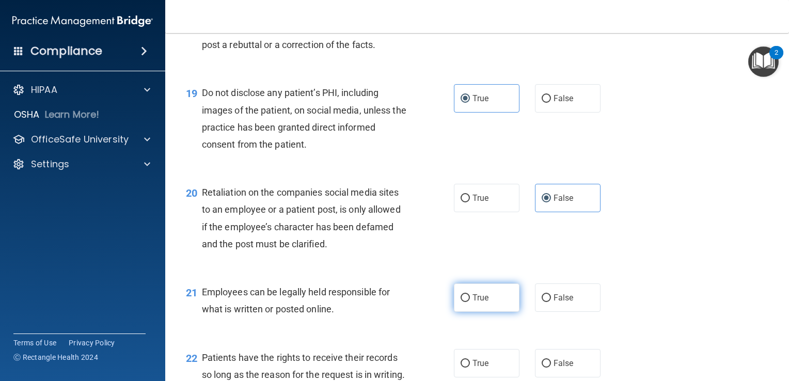
click at [470, 302] on input "True" at bounding box center [465, 298] width 9 height 8
radio input "true"
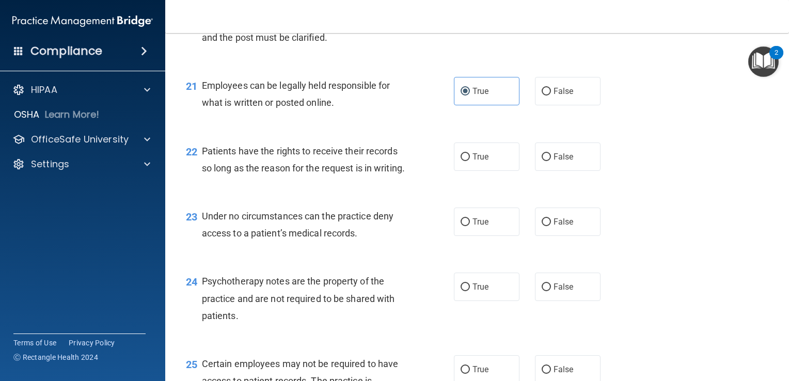
scroll to position [2067, 0]
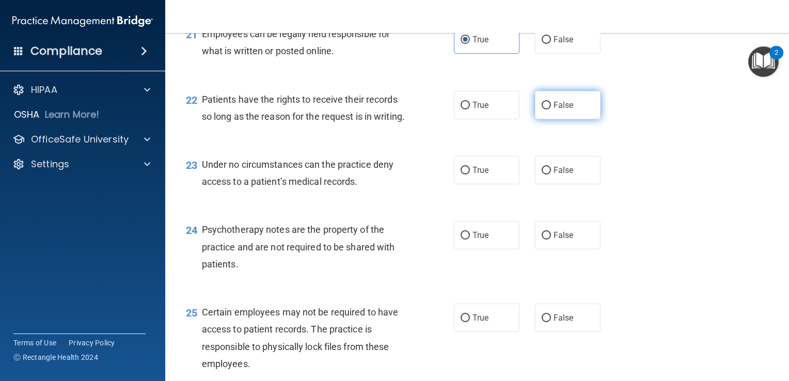
drag, startPoint x: 556, startPoint y: 142, endPoint x: 561, endPoint y: 148, distance: 7.7
click at [559, 119] on label "False" at bounding box center [568, 105] width 66 height 28
drag, startPoint x: 561, startPoint y: 148, endPoint x: 573, endPoint y: 214, distance: 67.2
click at [573, 184] on label "False" at bounding box center [568, 170] width 66 height 28
click at [551, 175] on input "False" at bounding box center [546, 171] width 9 height 8
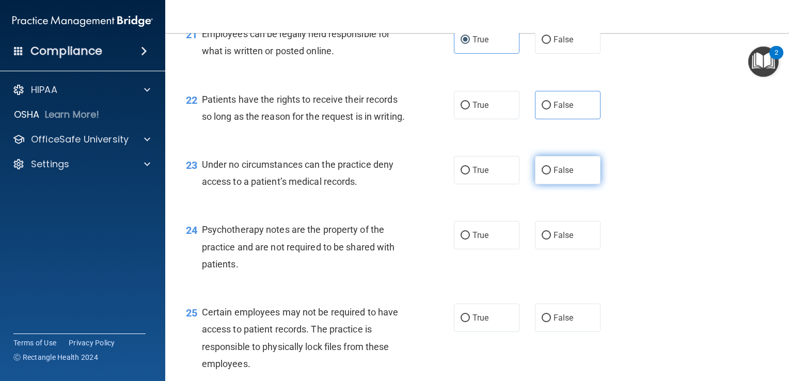
radio input "true"
click at [552, 119] on label "False" at bounding box center [568, 105] width 66 height 28
click at [551, 110] on input "False" at bounding box center [546, 106] width 9 height 8
radio input "true"
click at [502, 250] on label "True" at bounding box center [487, 235] width 66 height 28
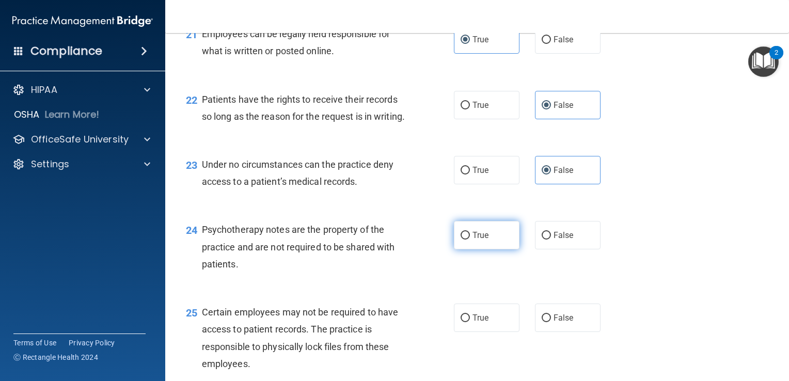
click at [470, 240] on input "True" at bounding box center [465, 236] width 9 height 8
radio input "true"
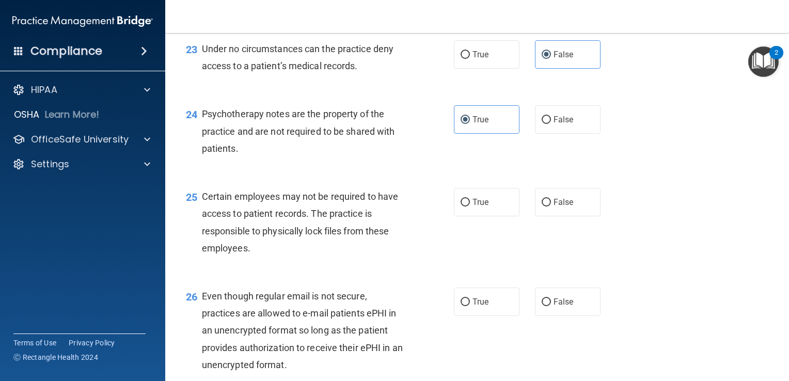
scroll to position [2222, 0]
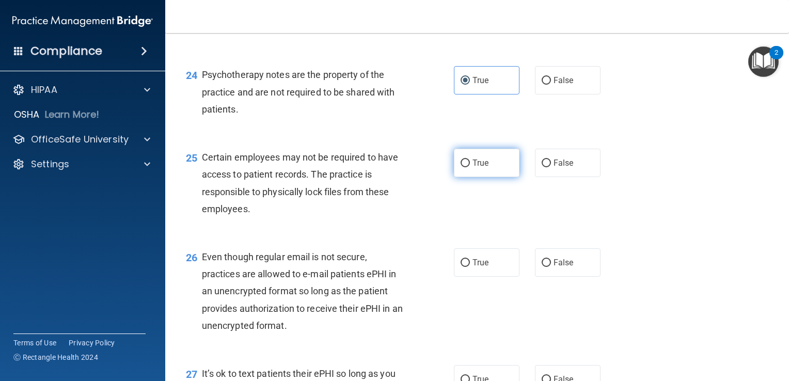
drag, startPoint x: 495, startPoint y: 211, endPoint x: 498, endPoint y: 224, distance: 13.3
click at [495, 177] on label "True" at bounding box center [487, 163] width 66 height 28
click at [470, 167] on input "True" at bounding box center [465, 164] width 9 height 8
radio input "true"
click at [496, 277] on label "True" at bounding box center [487, 263] width 66 height 28
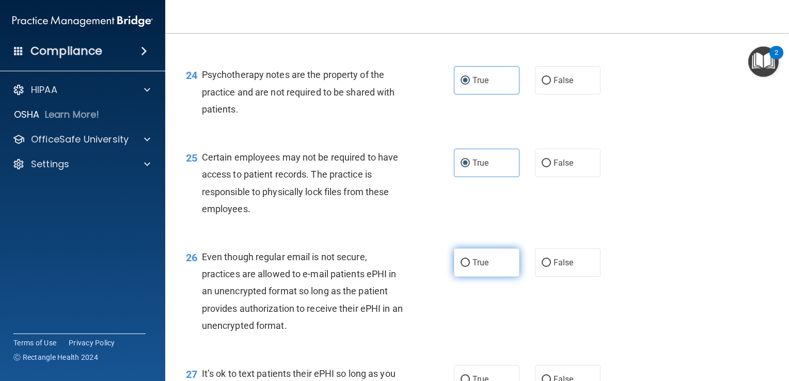
click at [470, 267] on input "True" at bounding box center [465, 263] width 9 height 8
radio input "true"
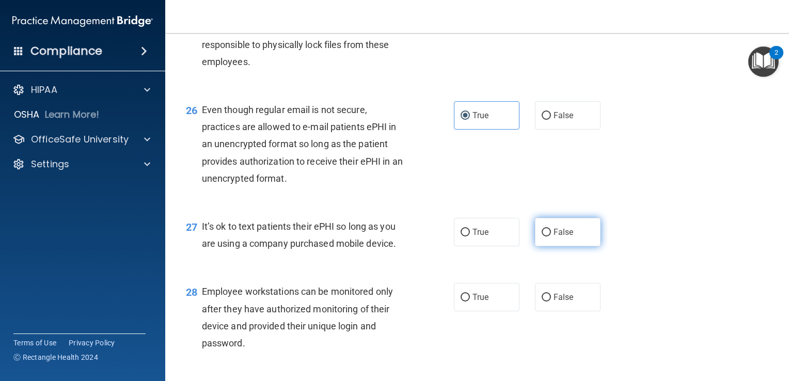
scroll to position [2377, 0]
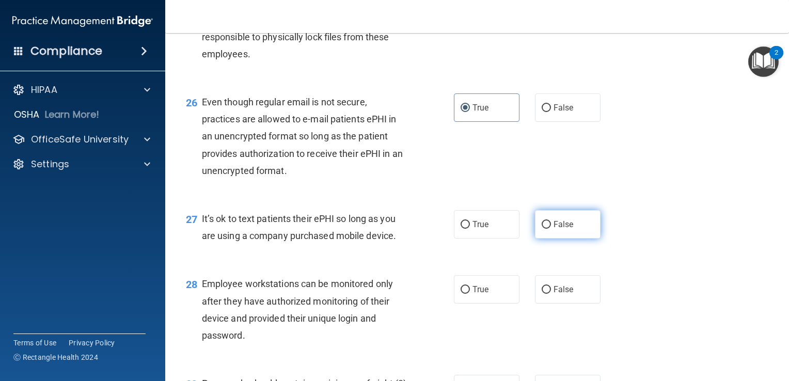
click at [546, 239] on label "False" at bounding box center [568, 224] width 66 height 28
click at [546, 229] on input "False" at bounding box center [546, 225] width 9 height 8
radio input "true"
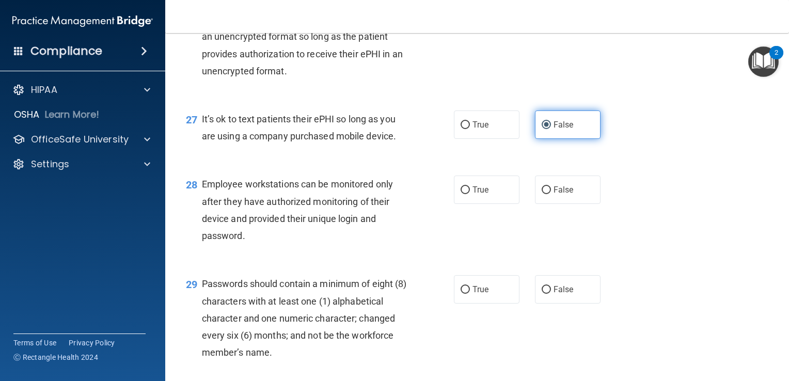
scroll to position [2532, 0]
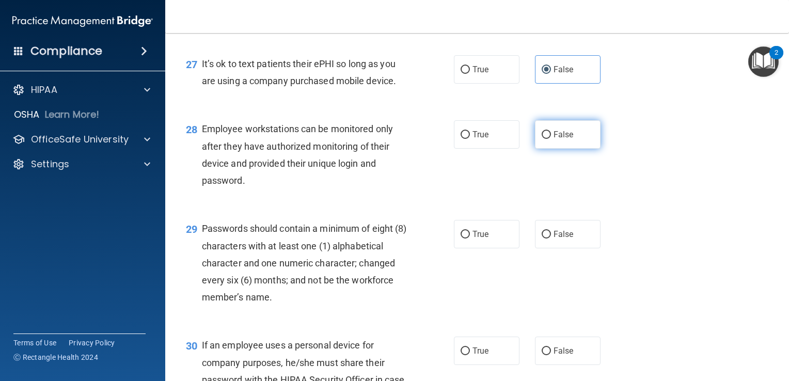
click at [554, 139] on span "False" at bounding box center [564, 135] width 20 height 10
click at [551, 139] on input "False" at bounding box center [546, 135] width 9 height 8
radio input "true"
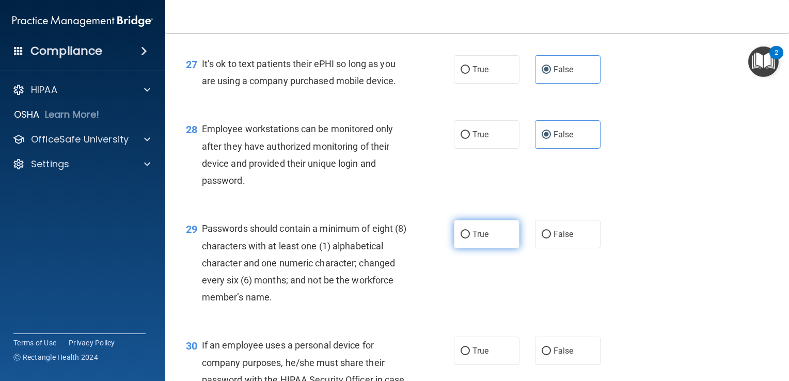
click at [486, 249] on label "True" at bounding box center [487, 234] width 66 height 28
click at [470, 239] on input "True" at bounding box center [465, 235] width 9 height 8
radio input "true"
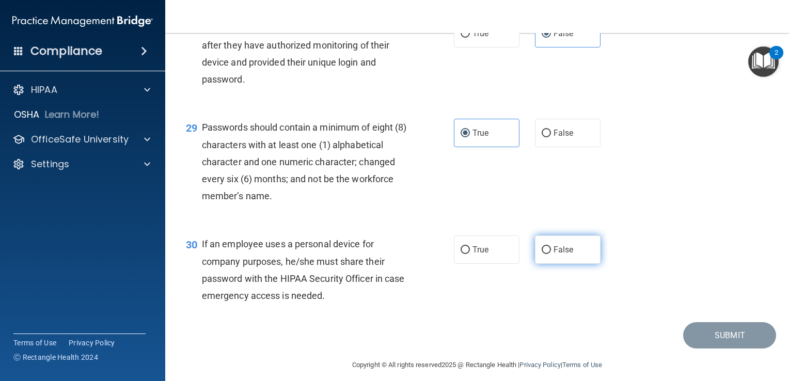
scroll to position [2635, 0]
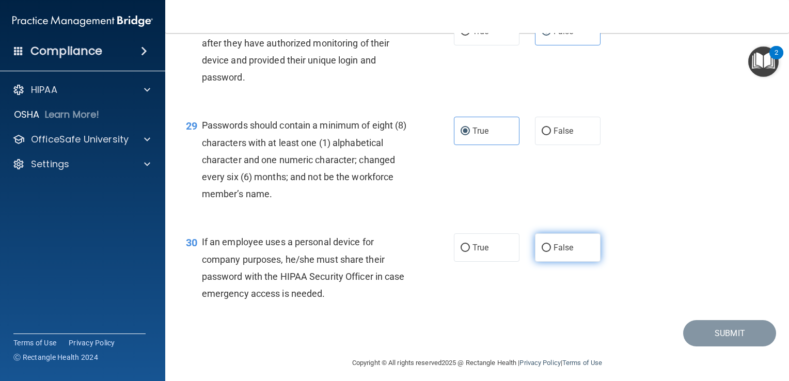
click at [544, 262] on label "False" at bounding box center [568, 248] width 66 height 28
click at [544, 252] on input "False" at bounding box center [546, 248] width 9 height 8
radio input "true"
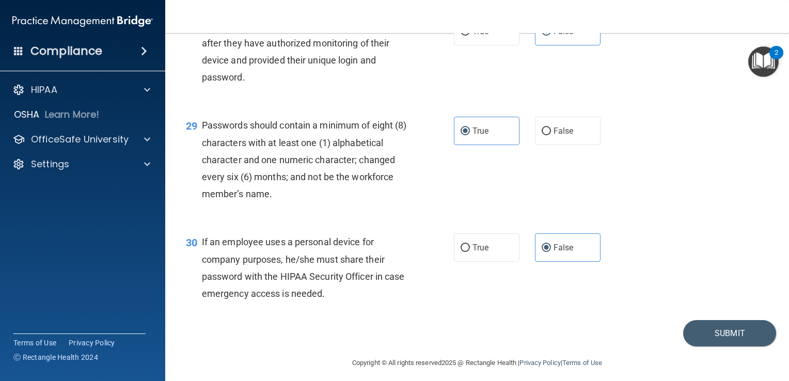
click at [711, 320] on div "30 If an employee uses a personal device for company purposes, he/she must shar…" at bounding box center [477, 271] width 598 height 100
click at [711, 347] on button "Submit" at bounding box center [730, 333] width 93 height 26
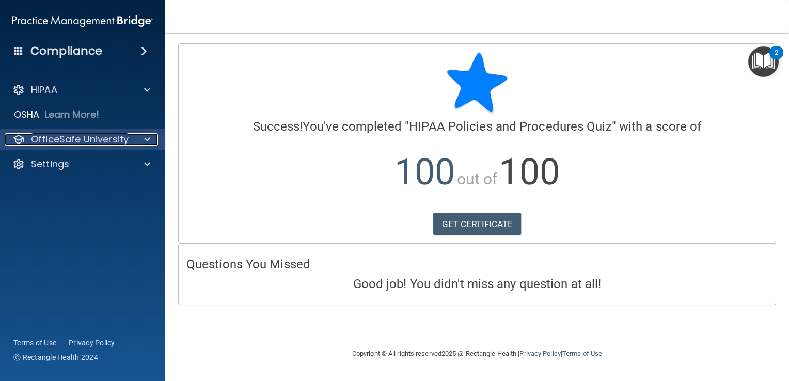
click at [45, 143] on p "OfficeSafe University" at bounding box center [80, 139] width 98 height 12
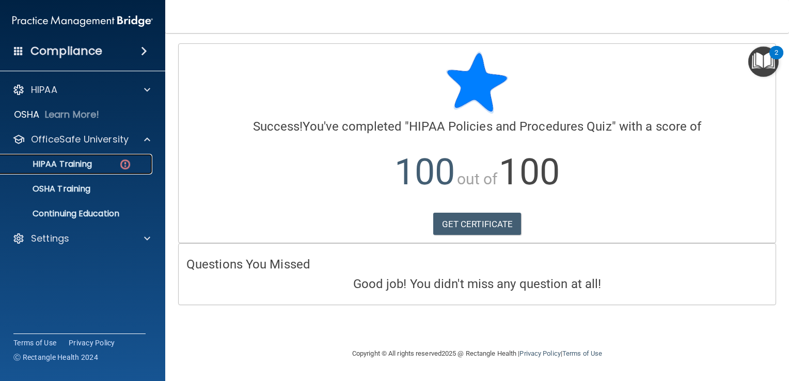
click at [71, 164] on p "HIPAA Training" at bounding box center [49, 164] width 85 height 10
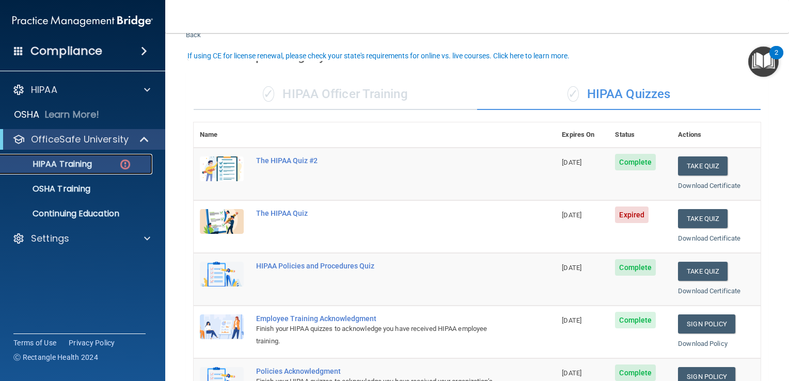
scroll to position [52, 0]
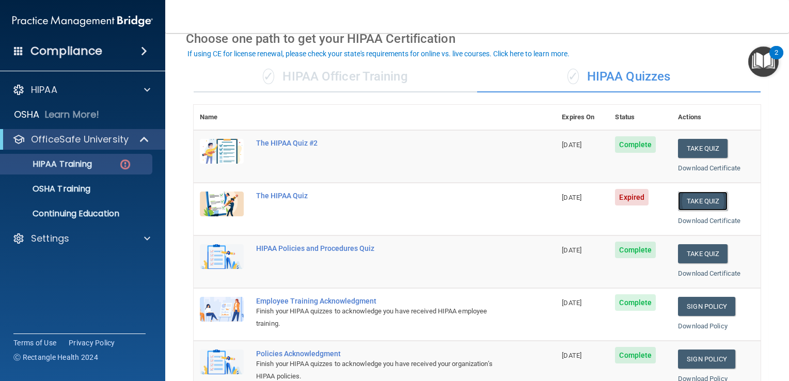
click at [692, 204] on button "Take Quiz" at bounding box center [703, 201] width 50 height 19
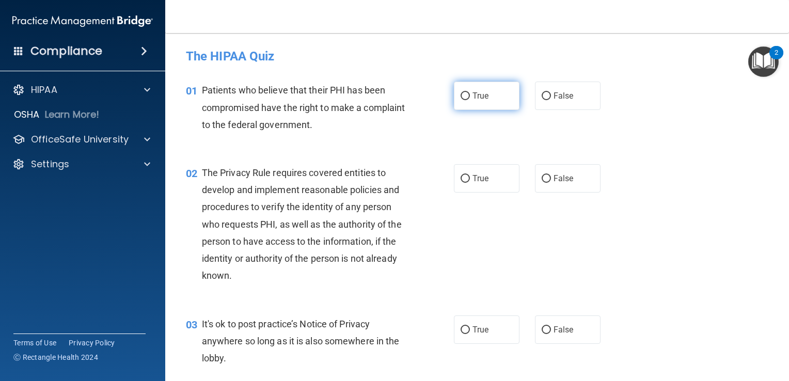
click at [475, 104] on label "True" at bounding box center [487, 96] width 66 height 28
click at [470, 100] on input "True" at bounding box center [465, 96] width 9 height 8
radio input "true"
click at [490, 185] on label "True" at bounding box center [487, 178] width 66 height 28
click at [470, 183] on input "True" at bounding box center [465, 179] width 9 height 8
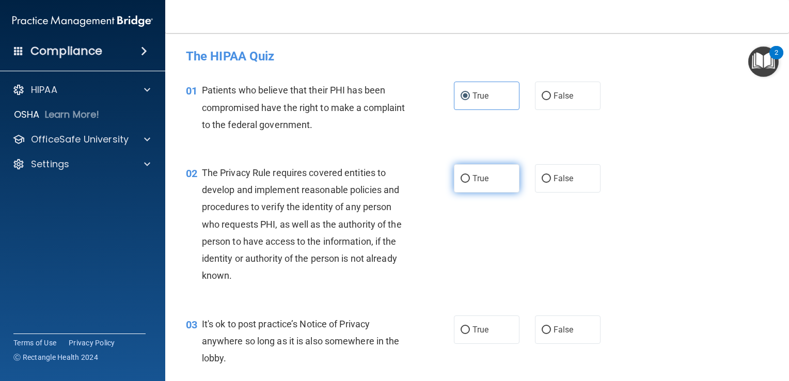
radio input "true"
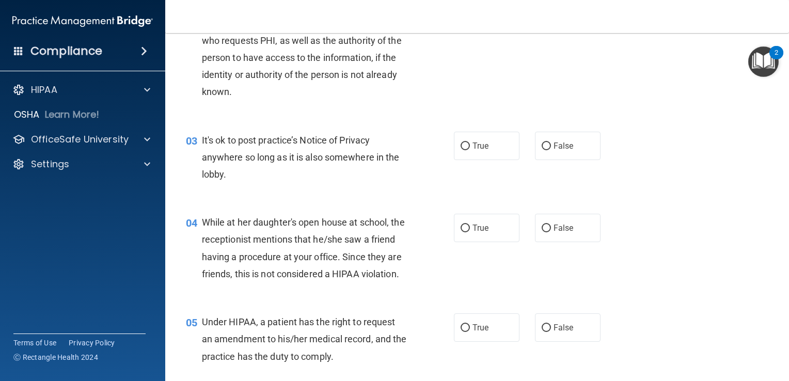
scroll to position [207, 0]
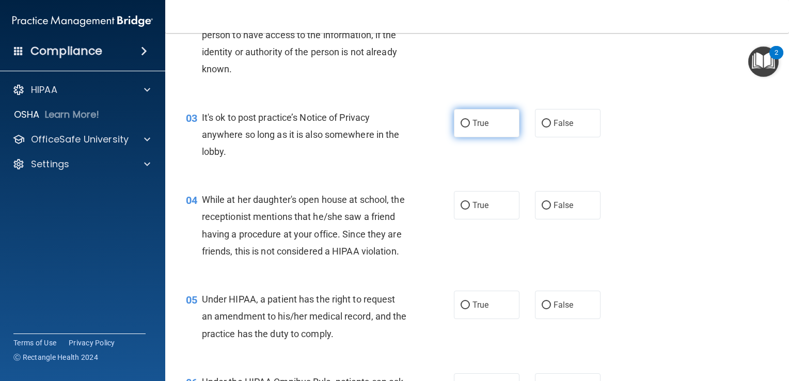
click at [475, 125] on span "True" at bounding box center [481, 123] width 16 height 10
click at [470, 125] on input "True" at bounding box center [465, 124] width 9 height 8
radio input "true"
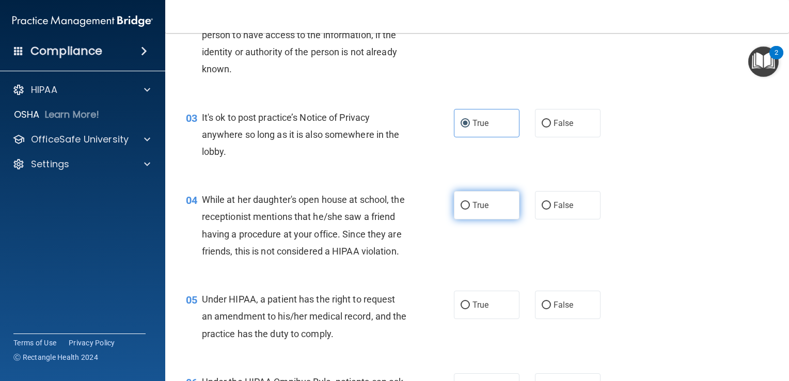
click at [467, 214] on label "True" at bounding box center [487, 205] width 66 height 28
click at [467, 210] on input "True" at bounding box center [465, 206] width 9 height 8
radio input "true"
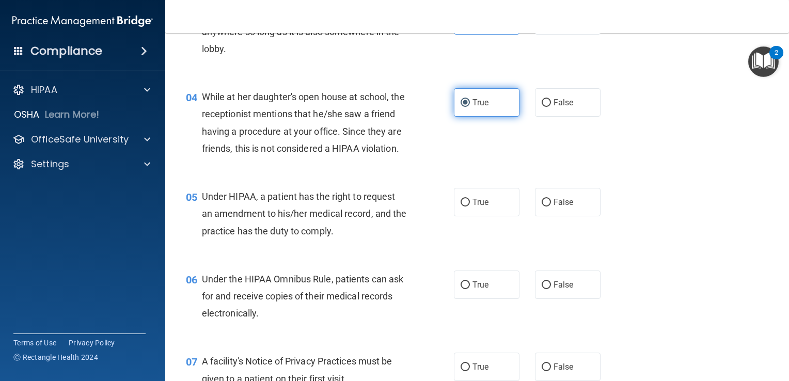
scroll to position [310, 0]
click at [477, 207] on span "True" at bounding box center [481, 202] width 16 height 10
click at [470, 206] on input "True" at bounding box center [465, 202] width 9 height 8
radio input "true"
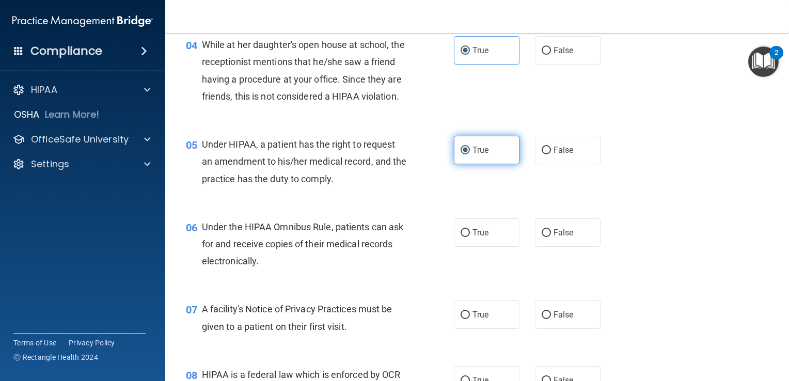
scroll to position [413, 0]
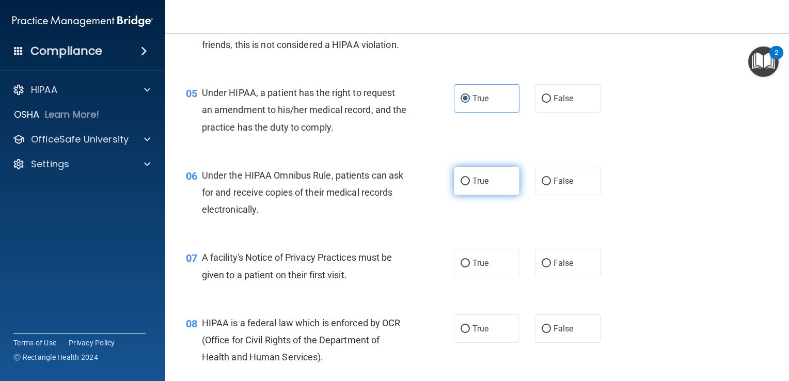
click at [466, 195] on label "True" at bounding box center [487, 181] width 66 height 28
click at [466, 185] on input "True" at bounding box center [465, 182] width 9 height 8
radio input "true"
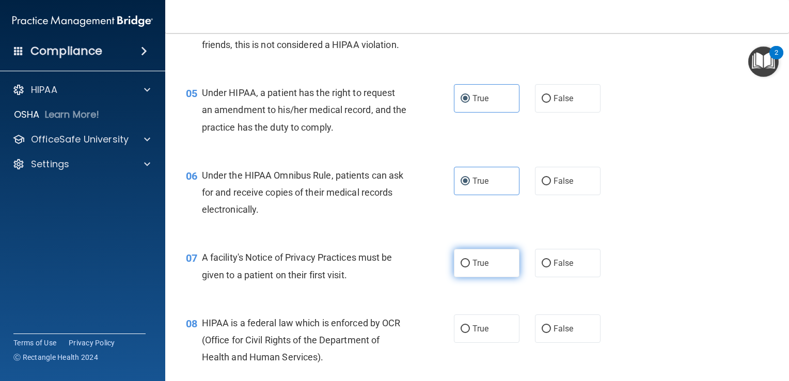
click at [500, 277] on label "True" at bounding box center [487, 263] width 66 height 28
click at [470, 268] on input "True" at bounding box center [465, 264] width 9 height 8
radio input "true"
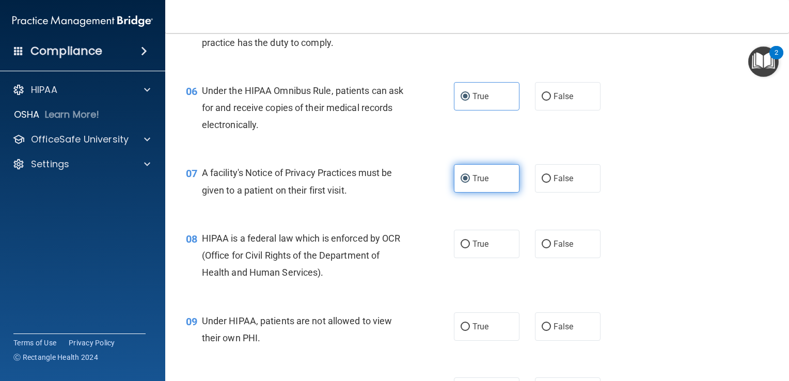
scroll to position [517, 0]
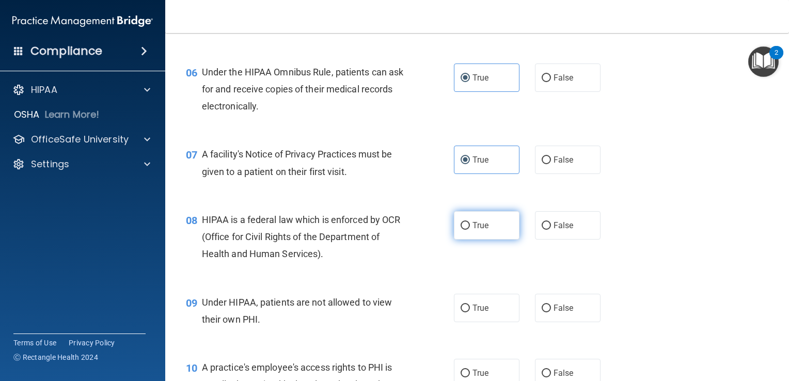
click at [515, 240] on label "True" at bounding box center [487, 225] width 66 height 28
click at [470, 230] on input "True" at bounding box center [465, 226] width 9 height 8
radio input "true"
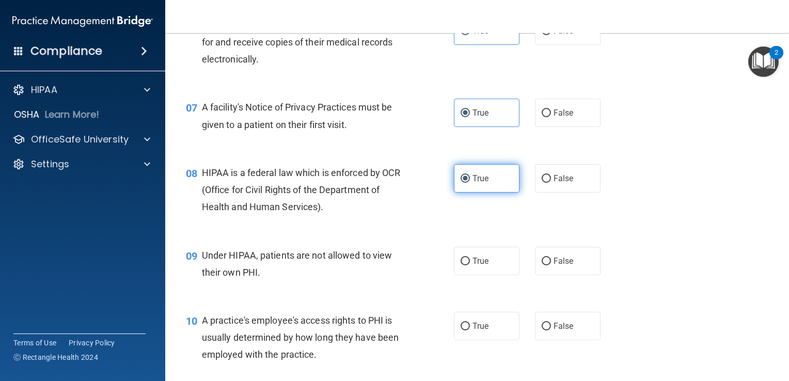
scroll to position [620, 0]
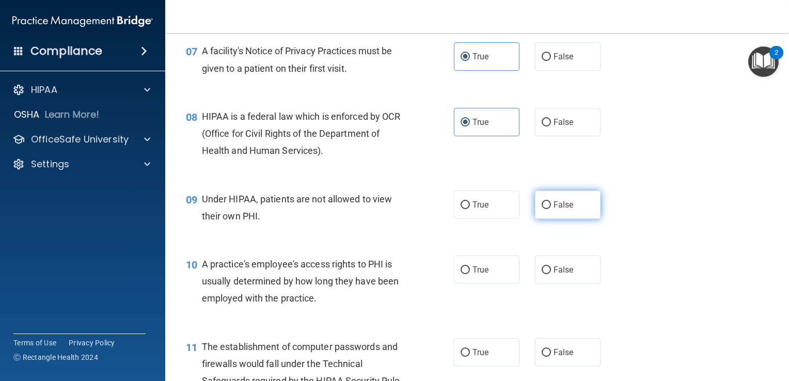
click at [554, 210] on span "False" at bounding box center [564, 205] width 20 height 10
click at [549, 209] on input "False" at bounding box center [546, 205] width 9 height 8
radio input "true"
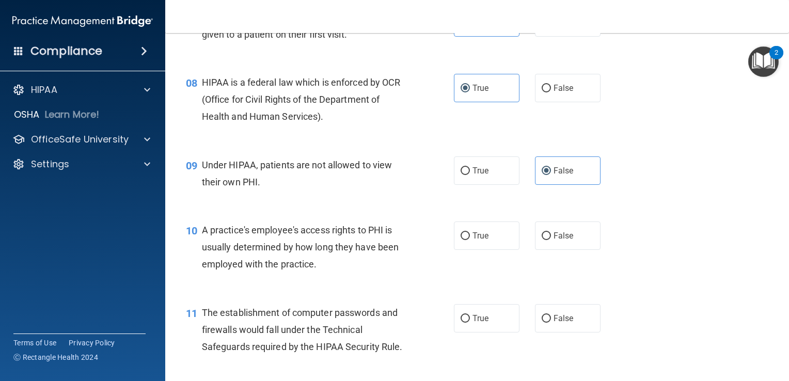
scroll to position [672, 0]
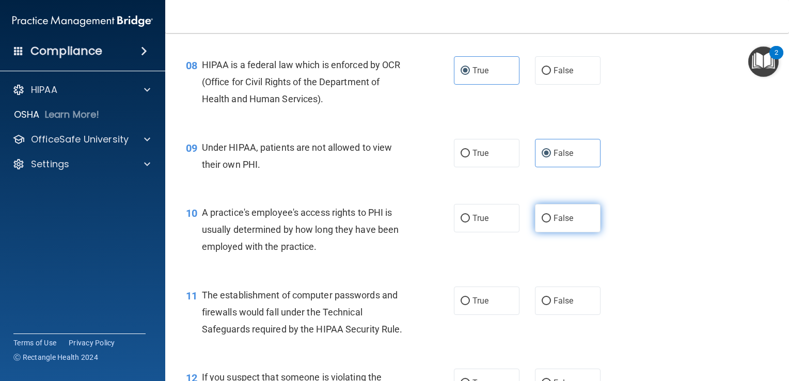
click at [564, 223] on span "False" at bounding box center [564, 218] width 20 height 10
click at [551, 223] on input "False" at bounding box center [546, 219] width 9 height 8
radio input "true"
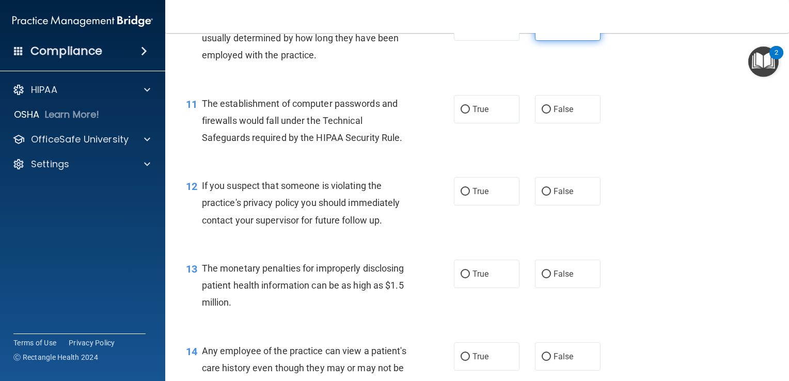
scroll to position [878, 0]
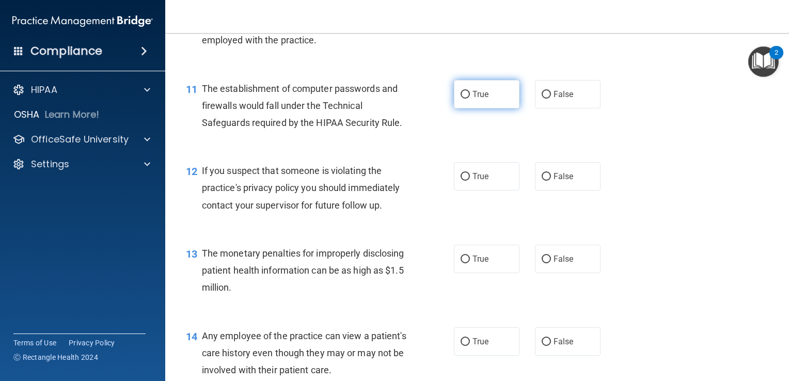
click at [504, 108] on label "True" at bounding box center [487, 94] width 66 height 28
click at [470, 99] on input "True" at bounding box center [465, 95] width 9 height 8
radio input "true"
click at [465, 191] on label "True" at bounding box center [487, 176] width 66 height 28
click at [465, 181] on input "True" at bounding box center [465, 177] width 9 height 8
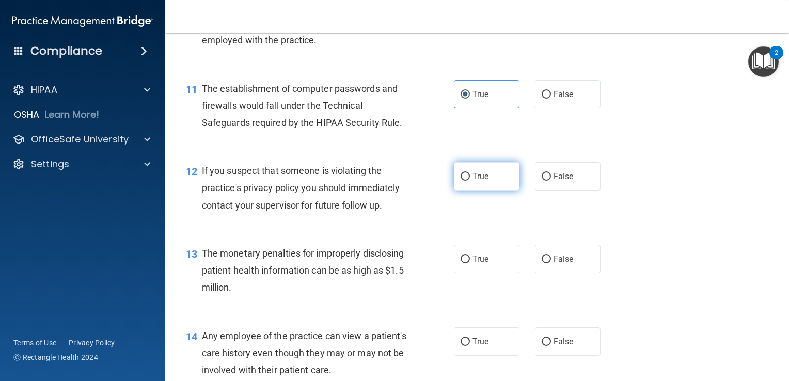
radio input "true"
click at [498, 273] on label "True" at bounding box center [487, 259] width 66 height 28
click at [470, 263] on input "True" at bounding box center [465, 260] width 9 height 8
radio input "true"
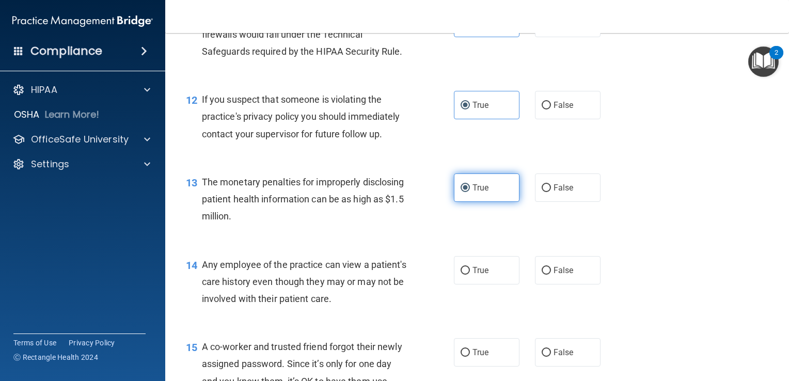
scroll to position [982, 0]
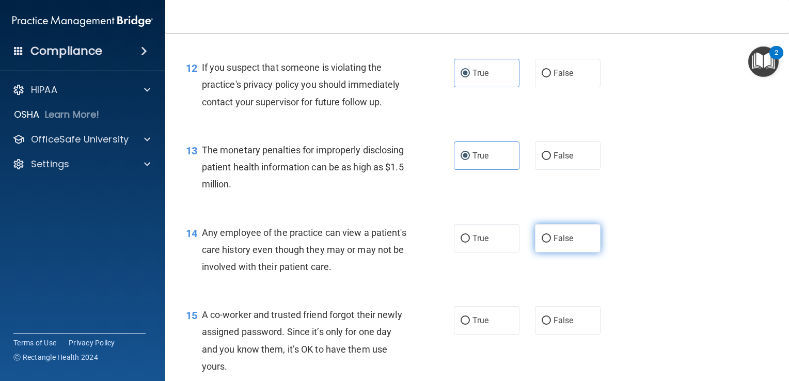
click at [555, 243] on span "False" at bounding box center [564, 239] width 20 height 10
click at [551, 243] on input "False" at bounding box center [546, 239] width 9 height 8
radio input "true"
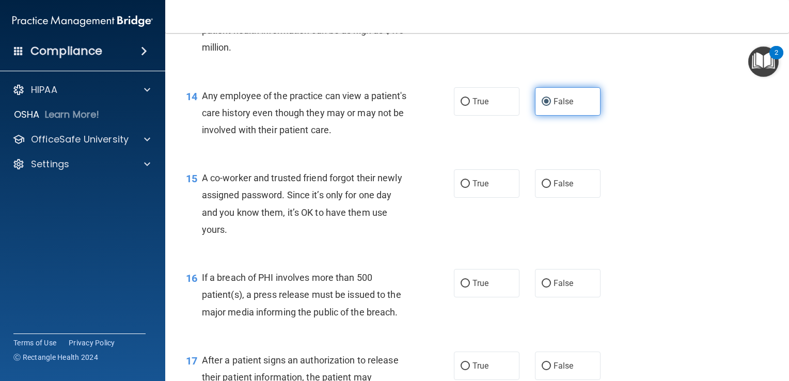
scroll to position [1137, 0]
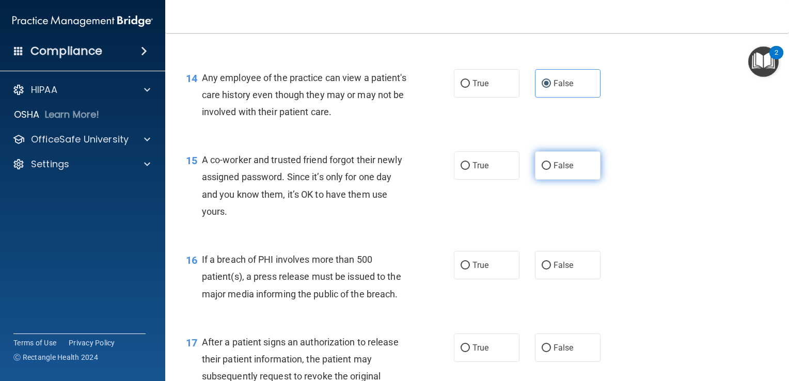
click at [554, 170] on span "False" at bounding box center [564, 166] width 20 height 10
click at [551, 170] on input "False" at bounding box center [546, 166] width 9 height 8
radio input "true"
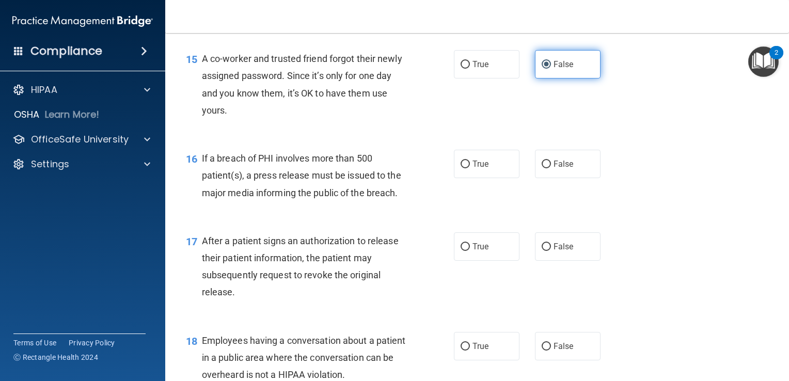
scroll to position [1240, 0]
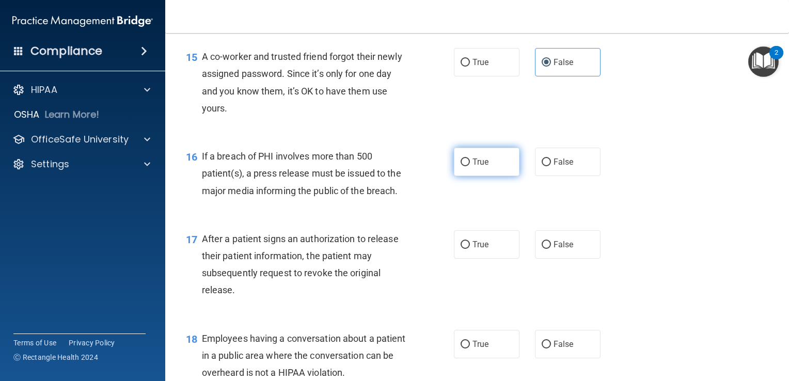
click at [483, 176] on label "True" at bounding box center [487, 162] width 66 height 28
click at [470, 166] on input "True" at bounding box center [465, 163] width 9 height 8
radio input "true"
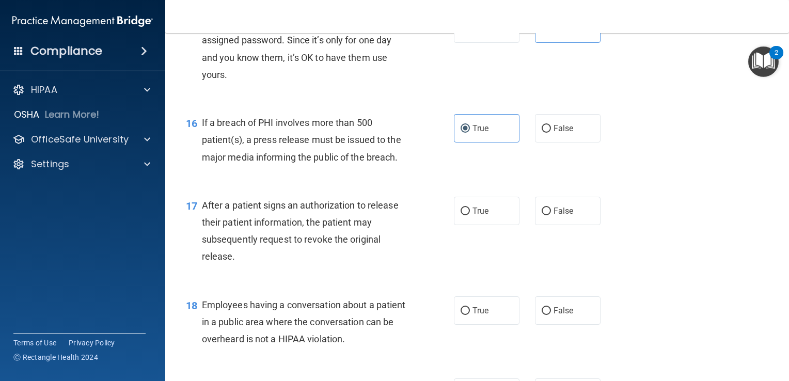
scroll to position [1292, 0]
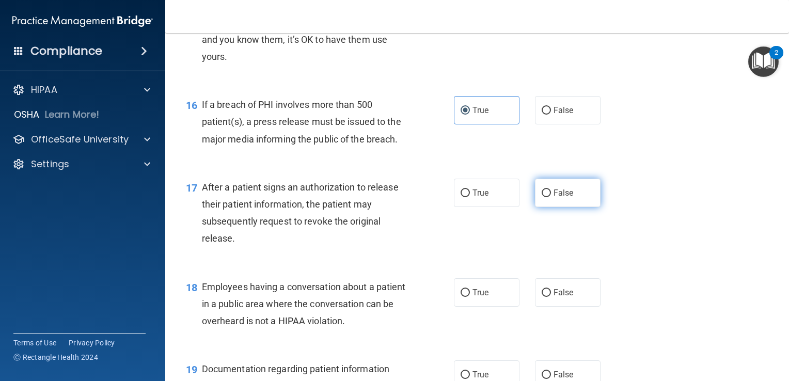
click at [551, 207] on label "False" at bounding box center [568, 193] width 66 height 28
click at [551, 197] on input "False" at bounding box center [546, 194] width 9 height 8
radio input "true"
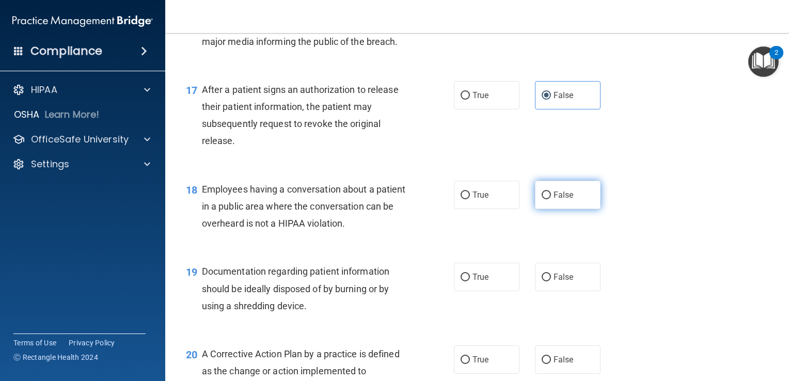
scroll to position [1395, 0]
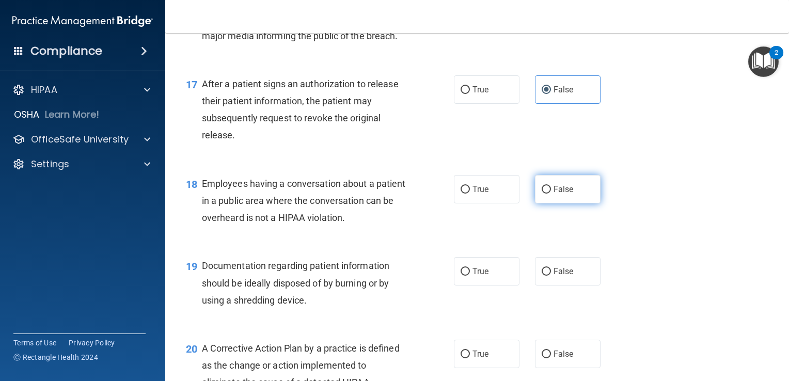
click at [560, 194] on span "False" at bounding box center [564, 189] width 20 height 10
click at [551, 194] on input "False" at bounding box center [546, 190] width 9 height 8
radio input "true"
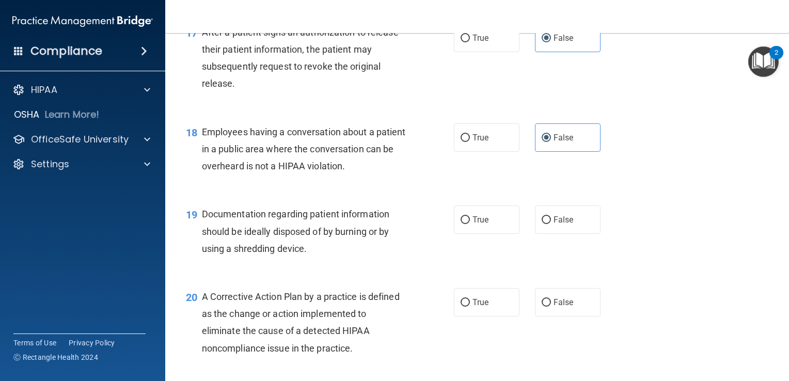
scroll to position [1498, 0]
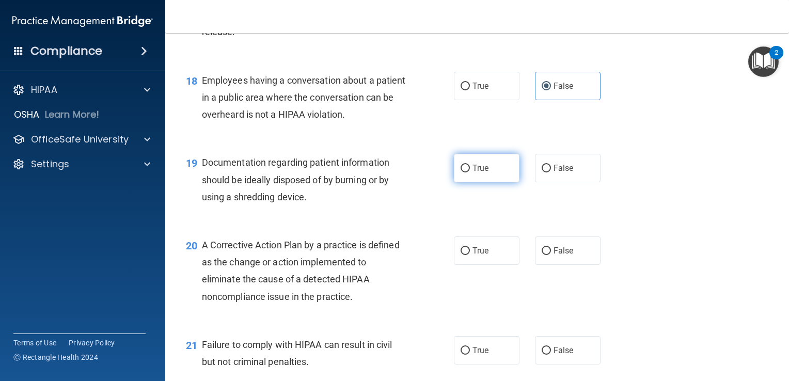
click at [473, 173] on span "True" at bounding box center [481, 168] width 16 height 10
click at [470, 173] on input "True" at bounding box center [465, 169] width 9 height 8
radio input "true"
click at [505, 262] on label "True" at bounding box center [487, 251] width 66 height 28
click at [470, 255] on input "True" at bounding box center [465, 251] width 9 height 8
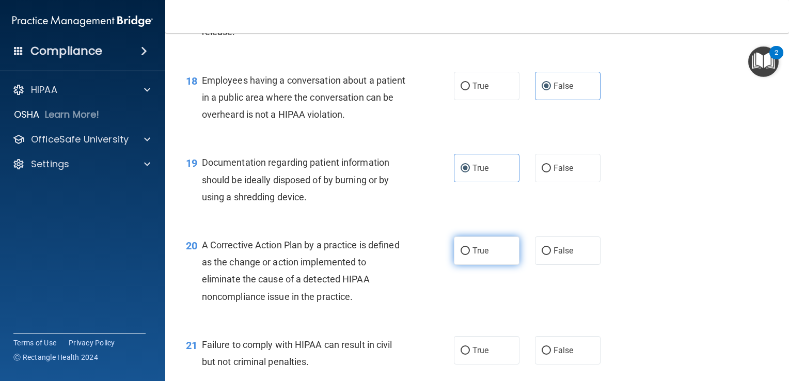
radio input "true"
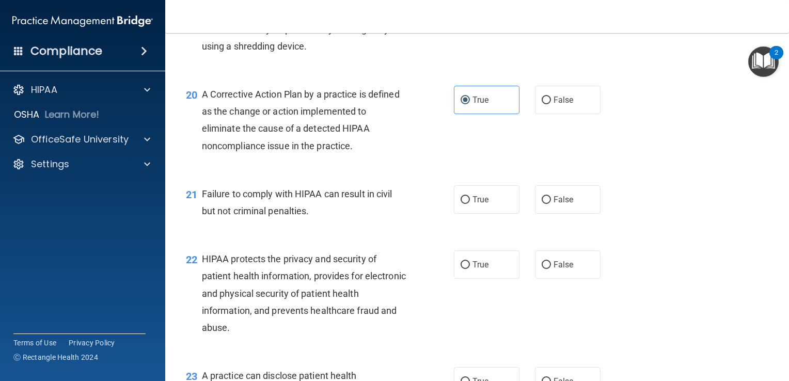
scroll to position [1653, 0]
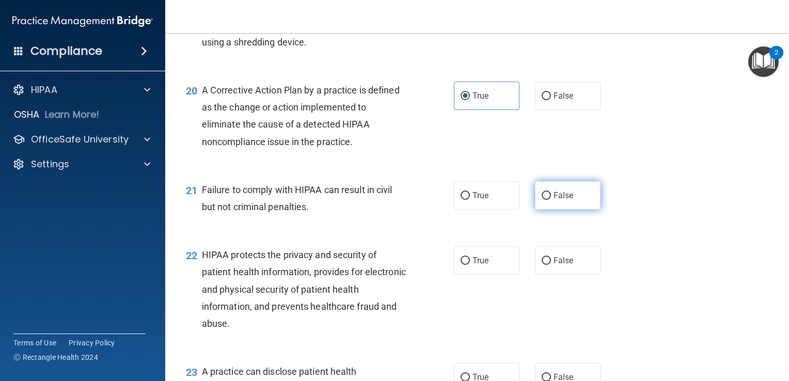
click at [572, 210] on label "False" at bounding box center [568, 195] width 66 height 28
click at [551, 200] on input "False" at bounding box center [546, 196] width 9 height 8
radio input "true"
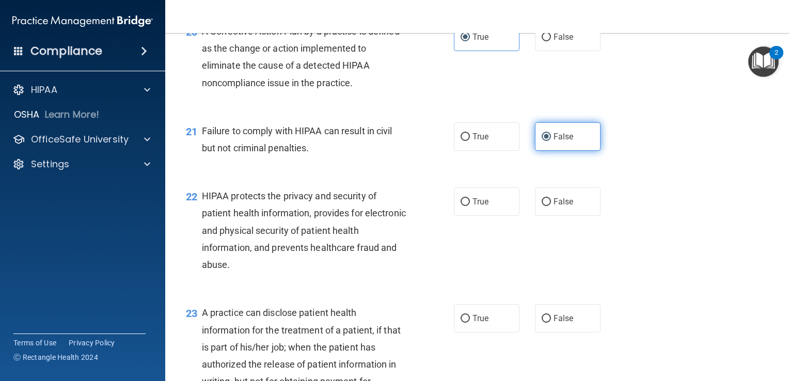
scroll to position [1757, 0]
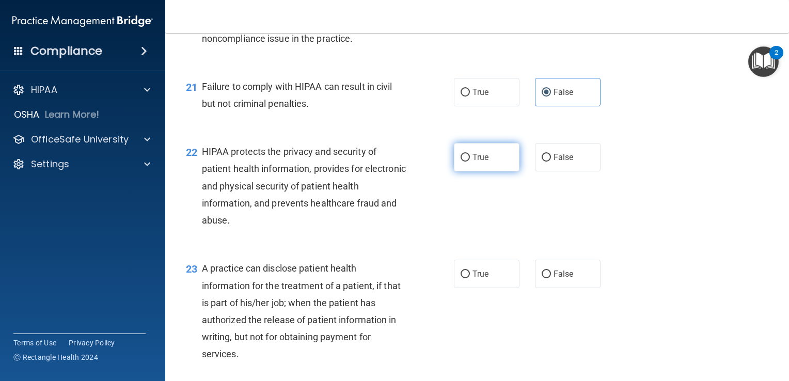
click at [503, 167] on label "True" at bounding box center [487, 157] width 66 height 28
click at [470, 162] on input "True" at bounding box center [465, 158] width 9 height 8
radio input "true"
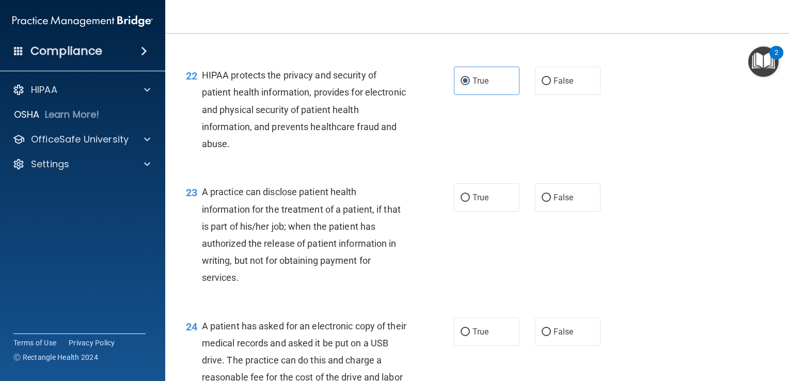
scroll to position [1860, 0]
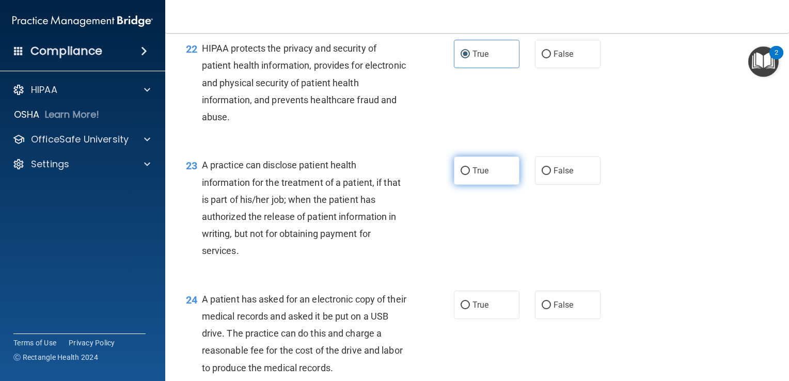
click at [473, 176] on span "True" at bounding box center [481, 171] width 16 height 10
click at [470, 175] on input "True" at bounding box center [465, 171] width 9 height 8
radio input "true"
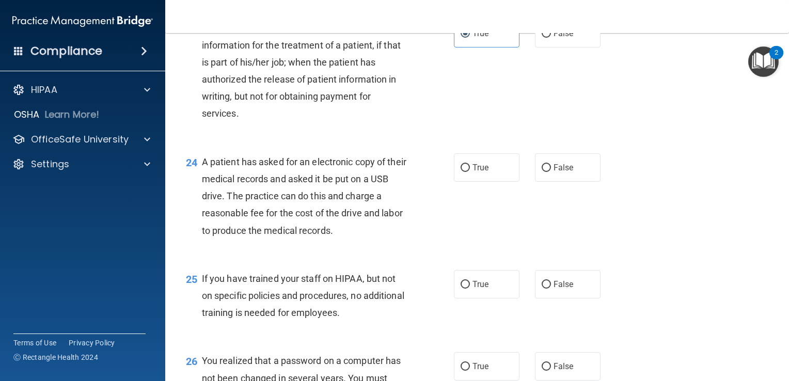
scroll to position [2015, 0]
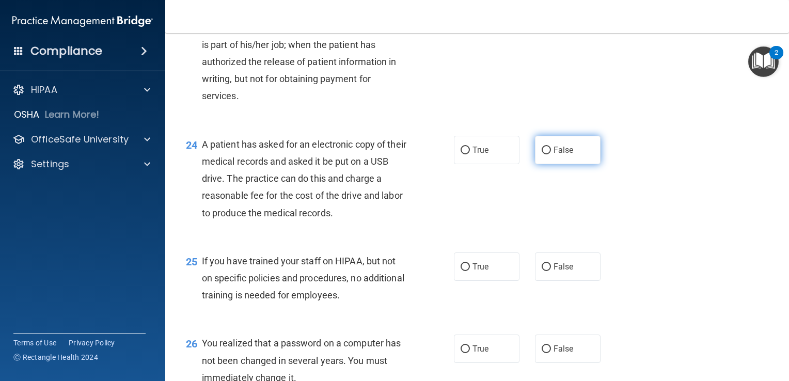
click at [542, 154] on input "False" at bounding box center [546, 151] width 9 height 8
radio input "true"
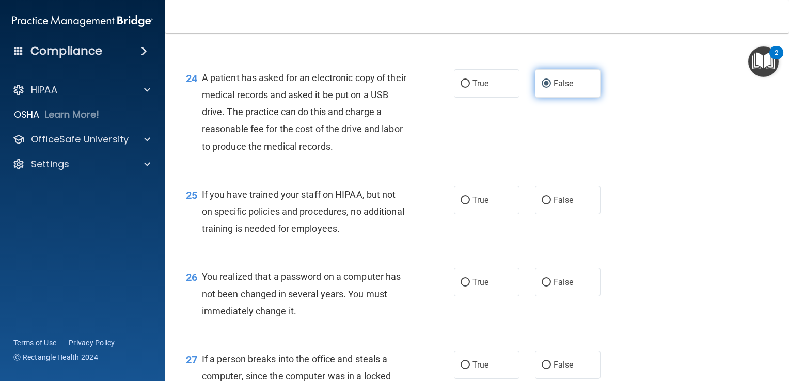
scroll to position [2118, 0]
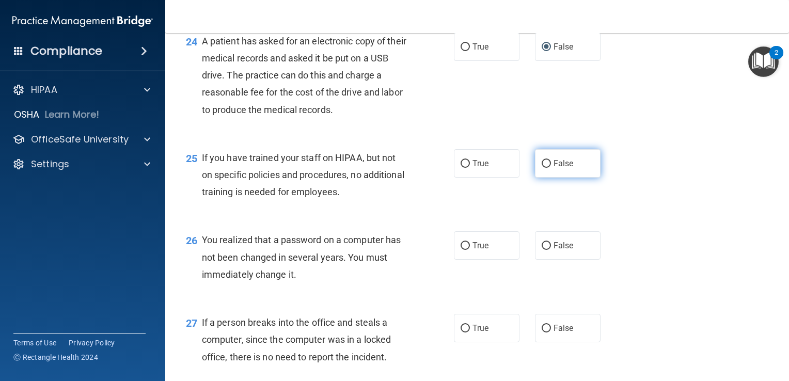
click at [548, 178] on label "False" at bounding box center [568, 163] width 66 height 28
click at [548, 168] on input "False" at bounding box center [546, 164] width 9 height 8
radio input "true"
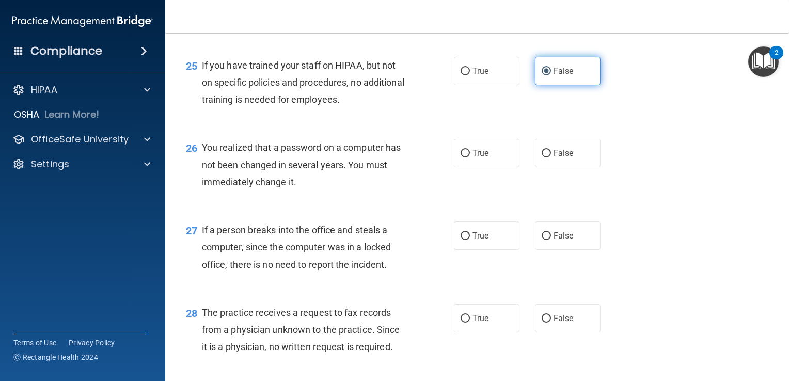
scroll to position [2222, 0]
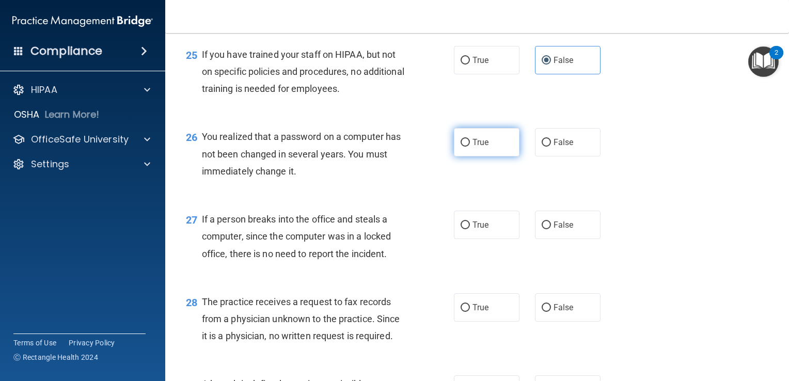
click at [476, 147] on span "True" at bounding box center [481, 142] width 16 height 10
click at [470, 147] on input "True" at bounding box center [465, 143] width 9 height 8
radio input "true"
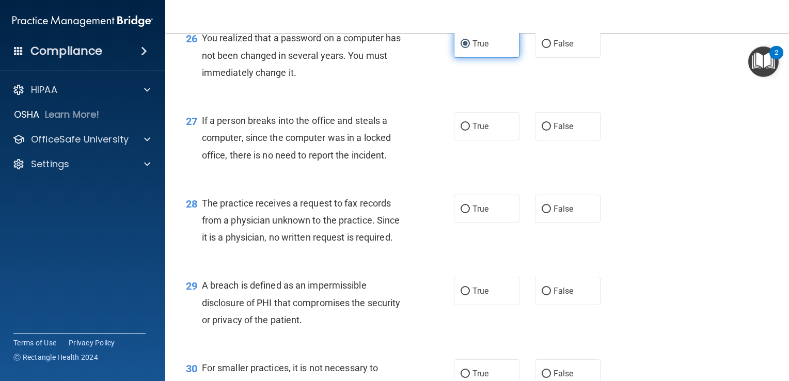
scroll to position [2325, 0]
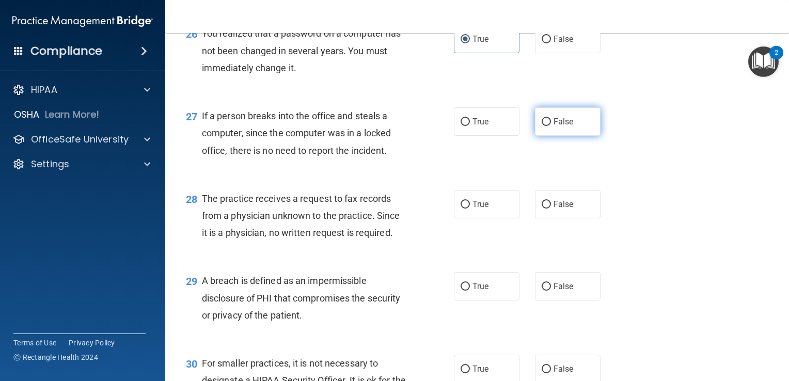
click at [553, 136] on label "False" at bounding box center [568, 121] width 66 height 28
click at [551, 126] on input "False" at bounding box center [546, 122] width 9 height 8
radio input "true"
click at [582, 219] on label "False" at bounding box center [568, 204] width 66 height 28
click at [551, 209] on input "False" at bounding box center [546, 205] width 9 height 8
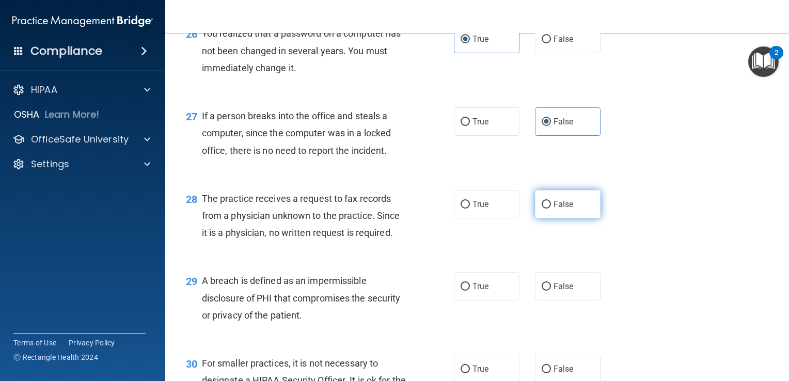
radio input "true"
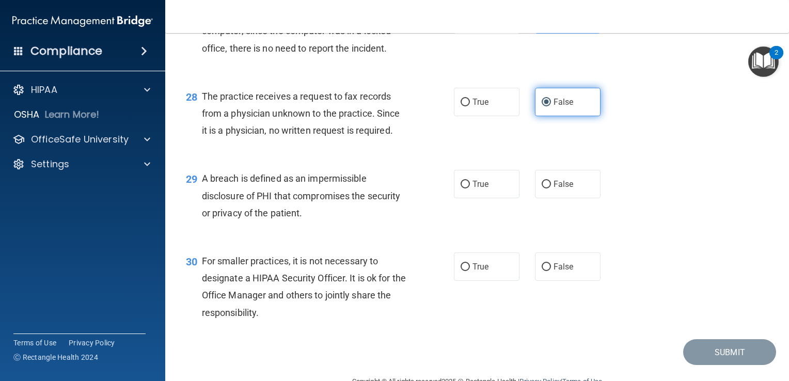
scroll to position [2428, 0]
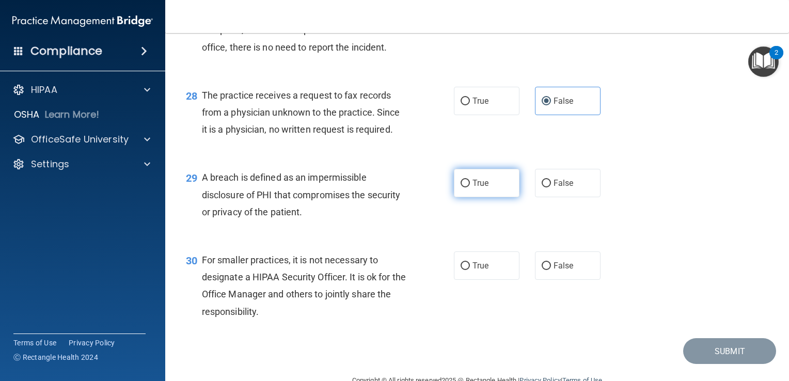
click at [461, 188] on input "True" at bounding box center [465, 184] width 9 height 8
radio input "true"
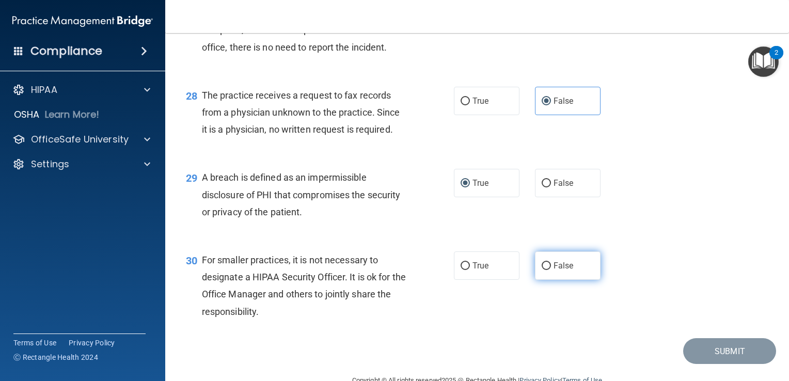
click at [561, 271] on span "False" at bounding box center [564, 266] width 20 height 10
click at [551, 270] on input "False" at bounding box center [546, 266] width 9 height 8
radio input "true"
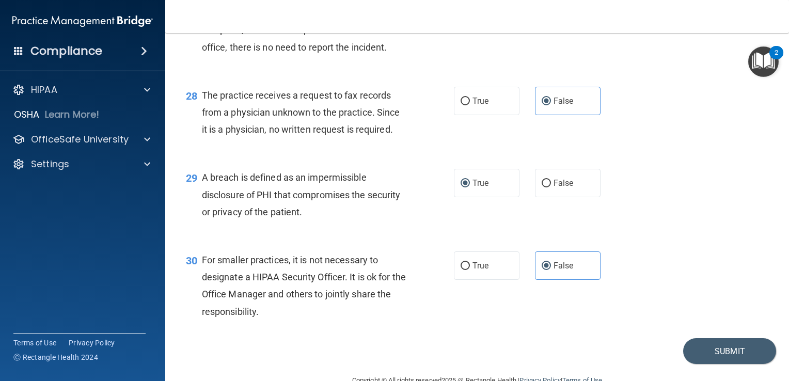
click at [696, 338] on div "30 For smaller practices, it is not necessary to designate a HIPAA Security Off…" at bounding box center [477, 289] width 598 height 100
click at [700, 359] on button "Submit" at bounding box center [730, 351] width 93 height 26
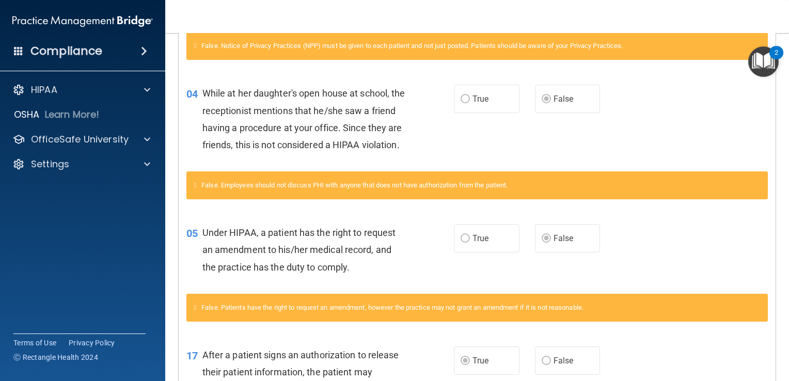
scroll to position [310, 0]
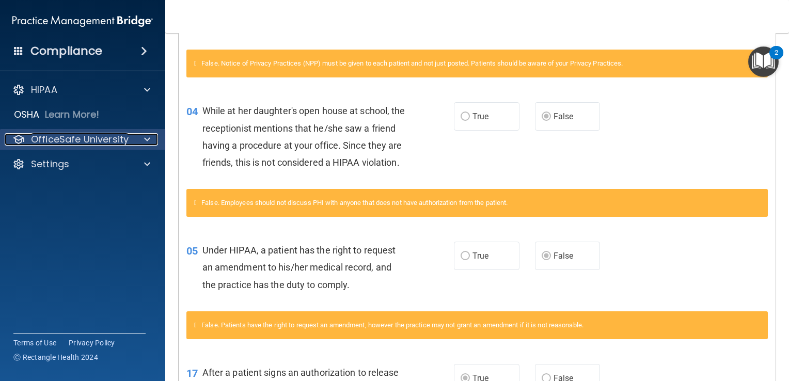
click at [66, 140] on p "OfficeSafe University" at bounding box center [80, 139] width 98 height 12
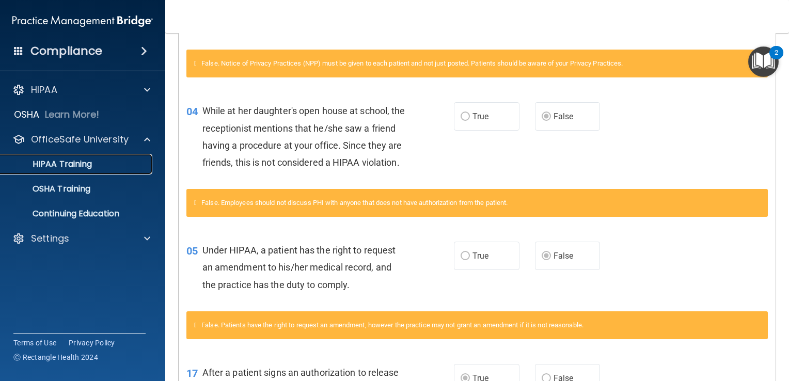
click at [128, 160] on div "HIPAA Training" at bounding box center [77, 164] width 141 height 10
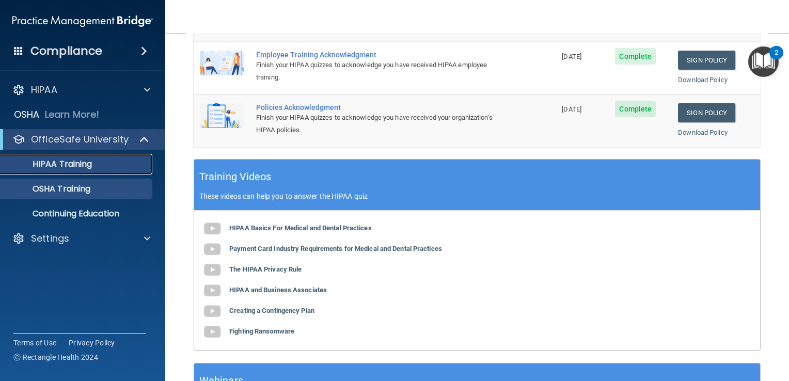
scroll to position [239, 0]
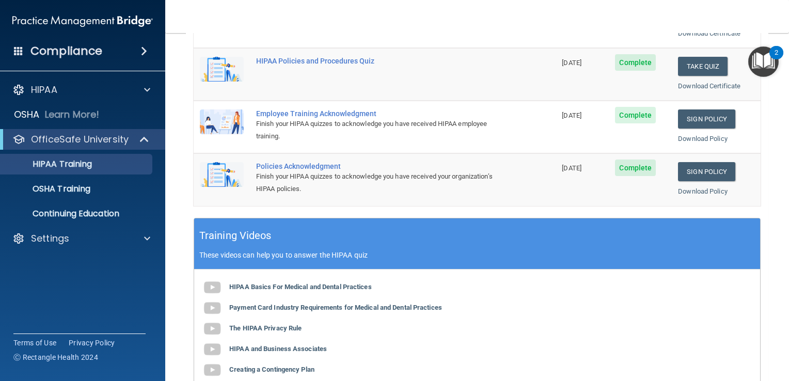
click at [70, 199] on ul "HIPAA Training OSHA Training Continuing Education" at bounding box center [83, 187] width 187 height 74
click at [66, 193] on p "OSHA Training" at bounding box center [49, 189] width 84 height 10
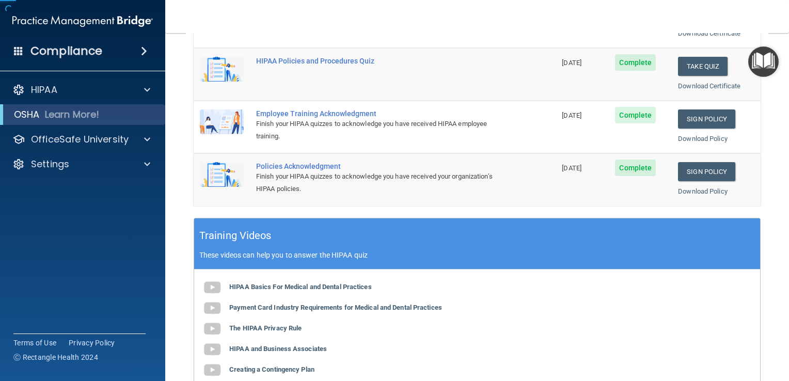
scroll to position [79, 0]
